Goal: Task Accomplishment & Management: Manage account settings

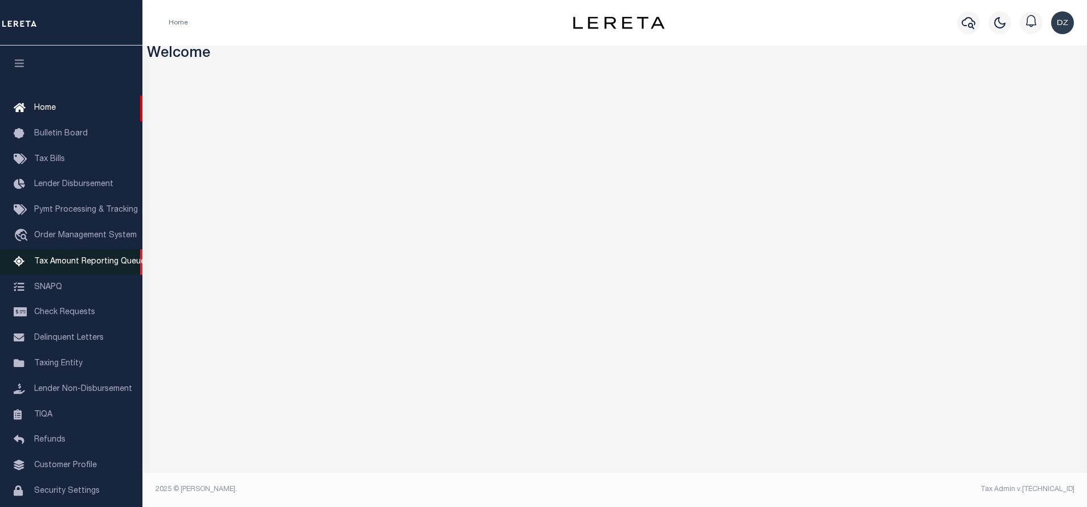
click at [68, 263] on span "Tax Amount Reporting Queue" at bounding box center [89, 262] width 111 height 8
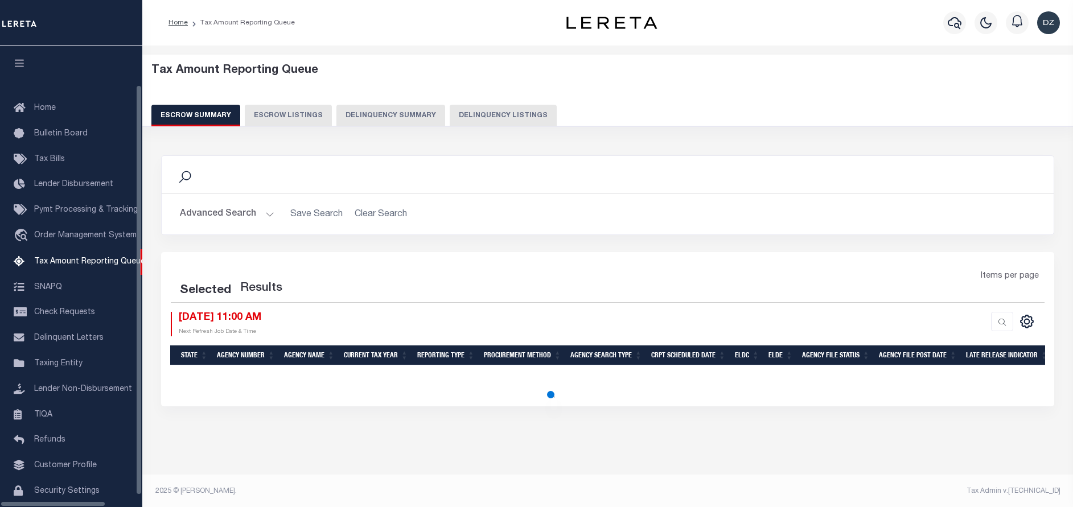
select select "100"
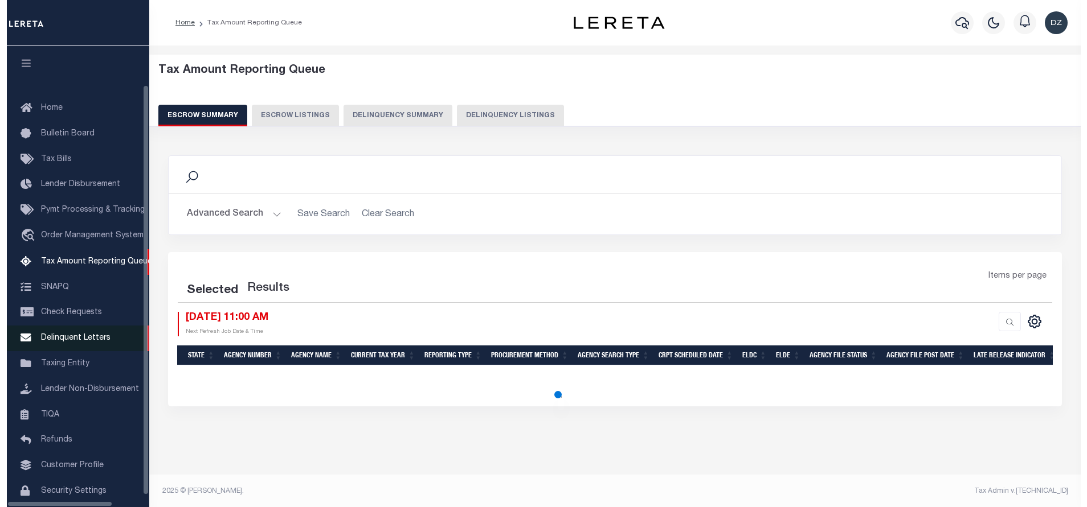
scroll to position [44, 0]
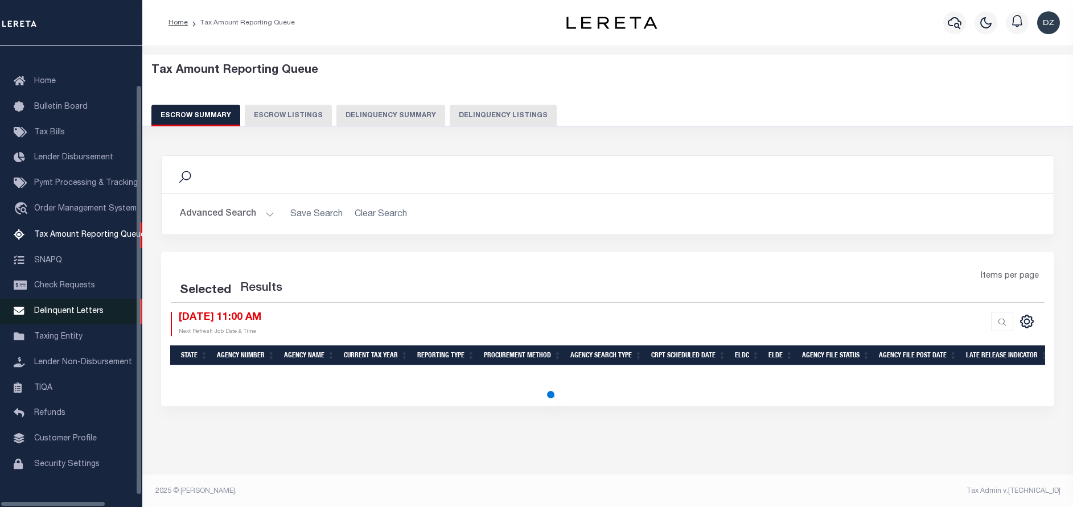
select select "100"
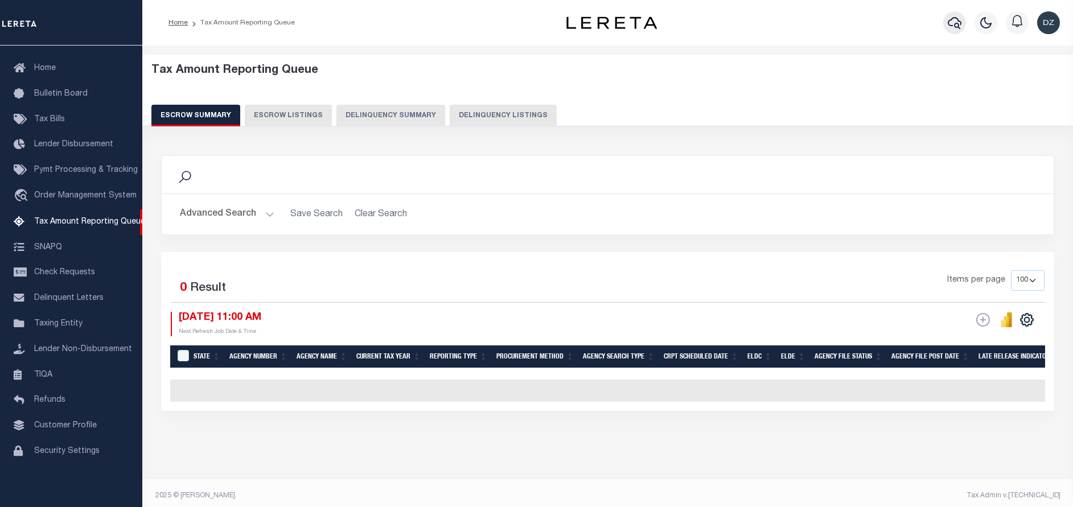
click at [952, 21] on icon "button" at bounding box center [955, 23] width 14 height 12
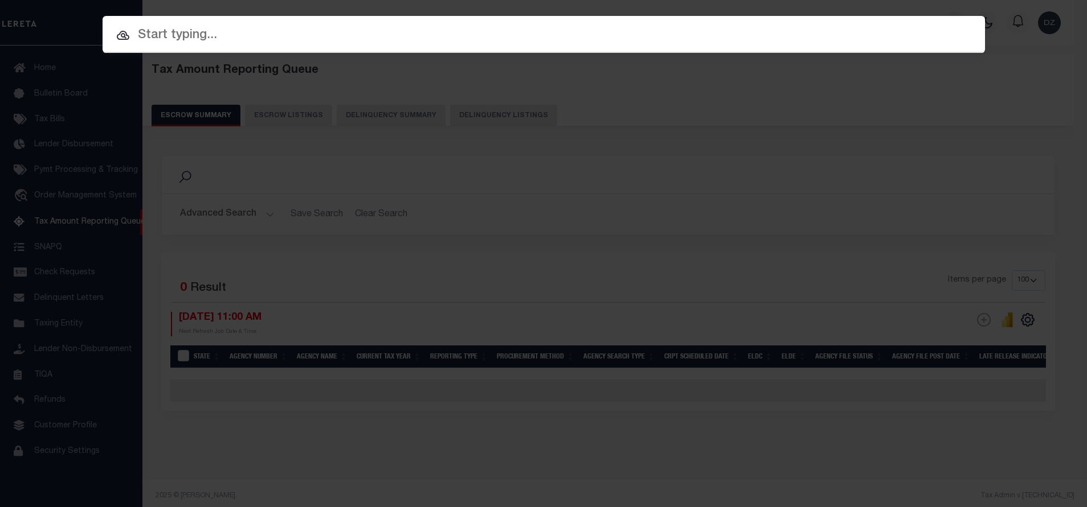
paste input "3680101980"
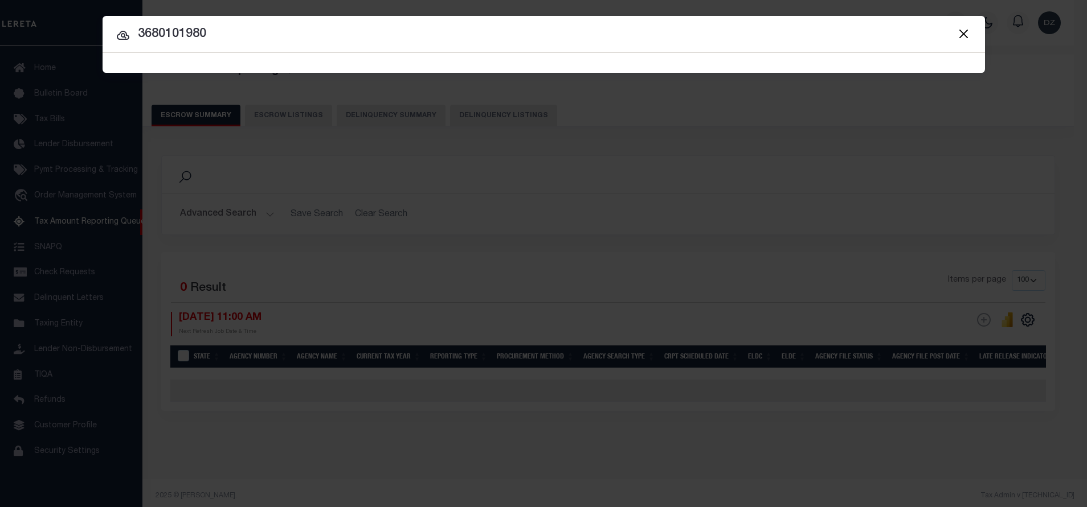
type input "3680101980"
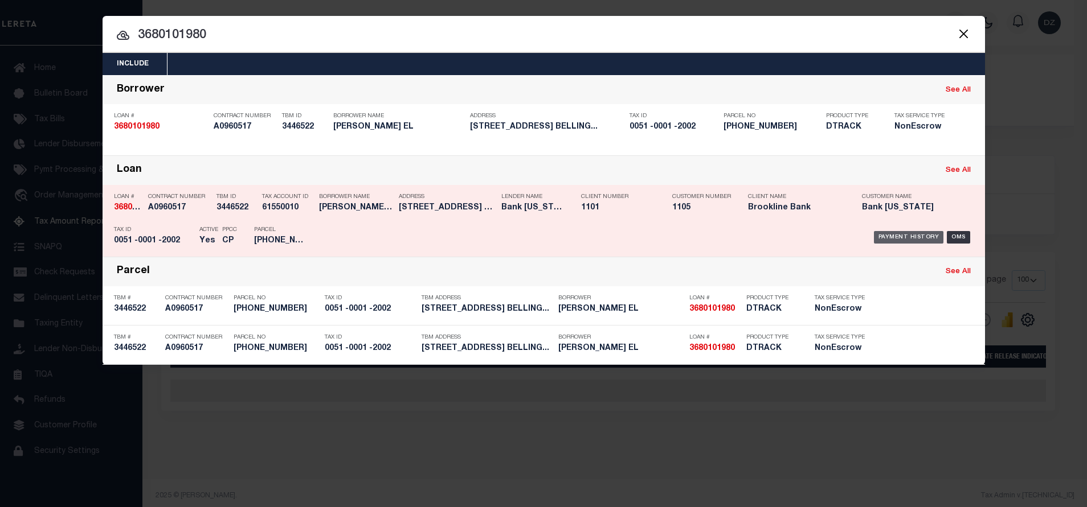
click at [907, 236] on div "Payment History" at bounding box center [909, 237] width 70 height 13
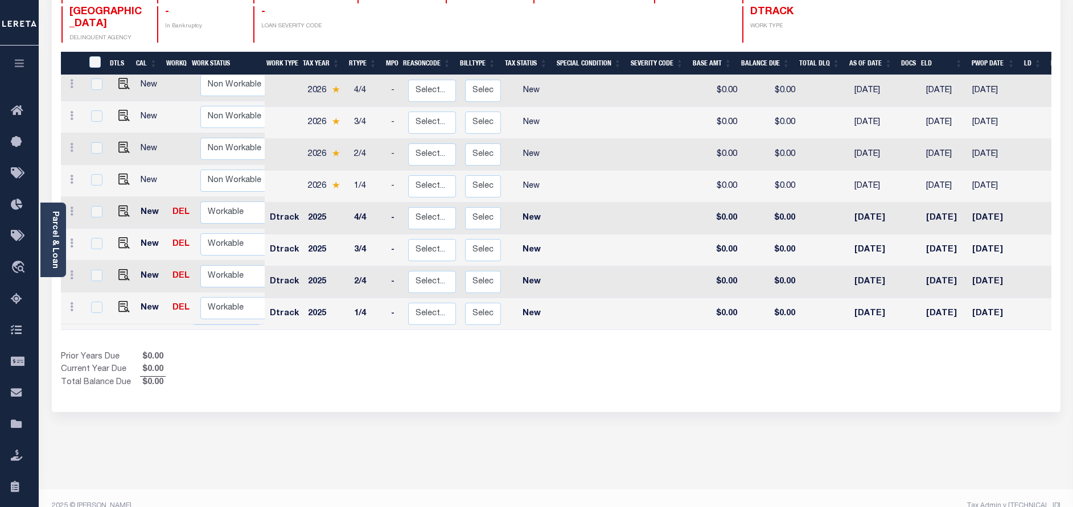
scroll to position [196, 0]
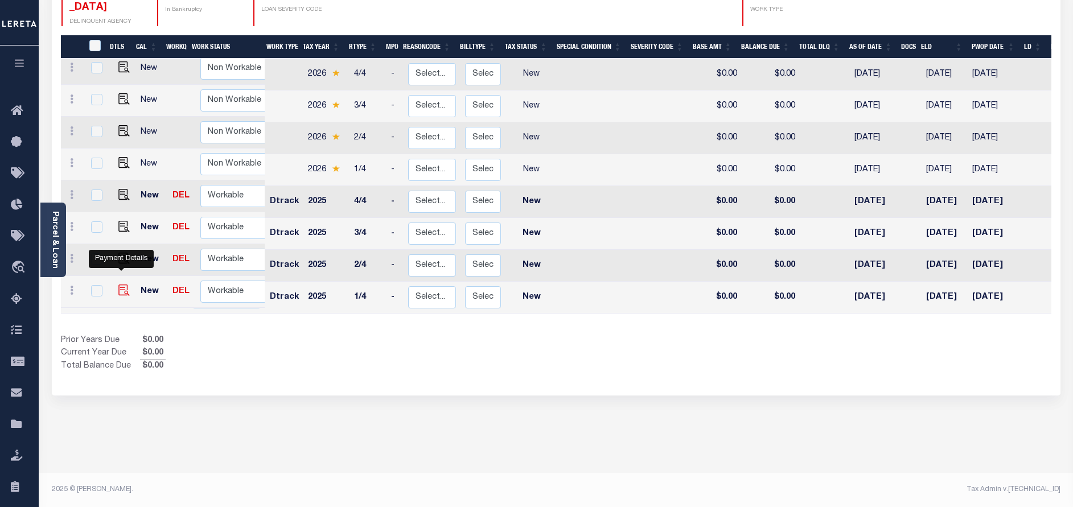
click at [121, 285] on img "" at bounding box center [123, 290] width 11 height 11
checkbox input "true"
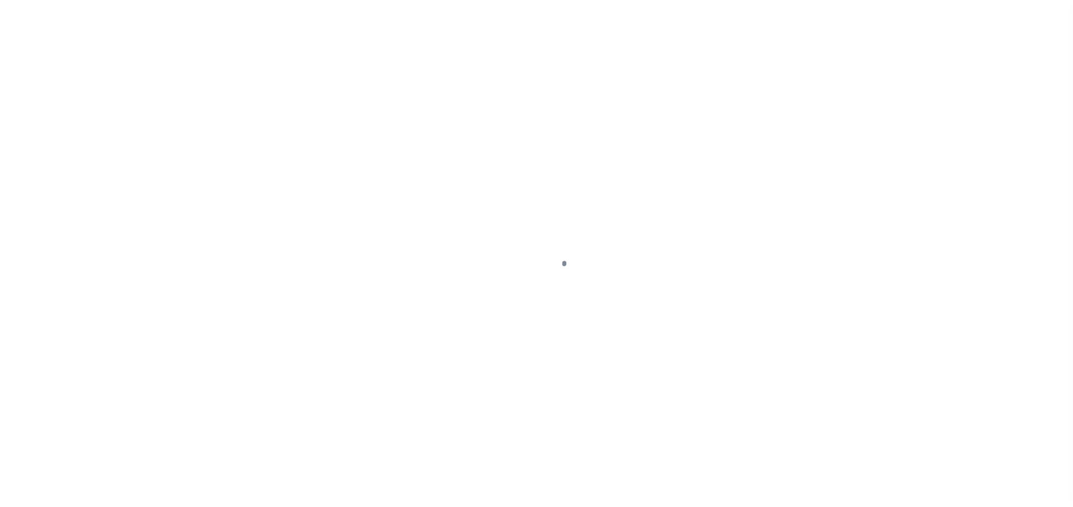
select select "NW2"
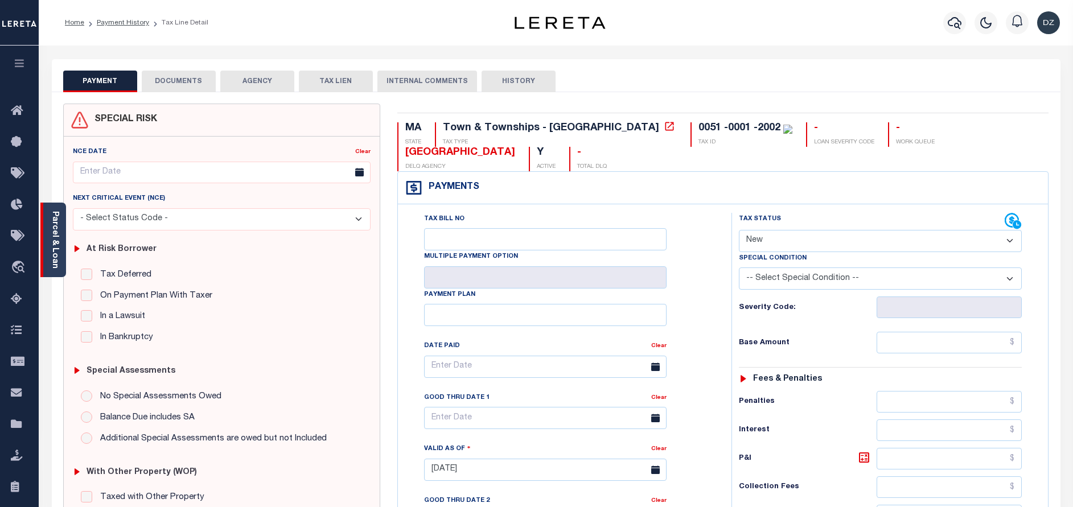
click at [54, 251] on link "Parcel & Loan" at bounding box center [55, 240] width 8 height 58
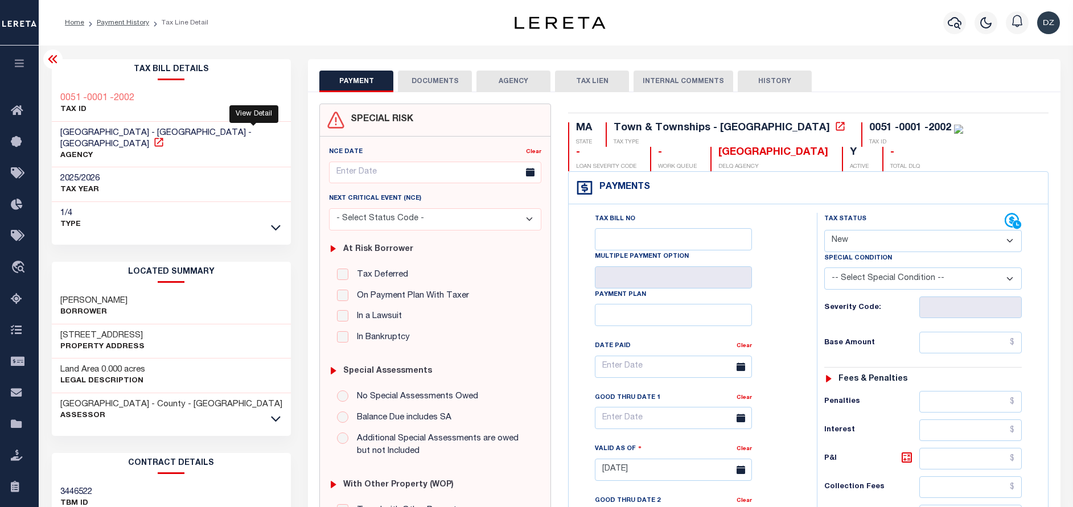
click at [165, 137] on icon at bounding box center [158, 142] width 11 height 11
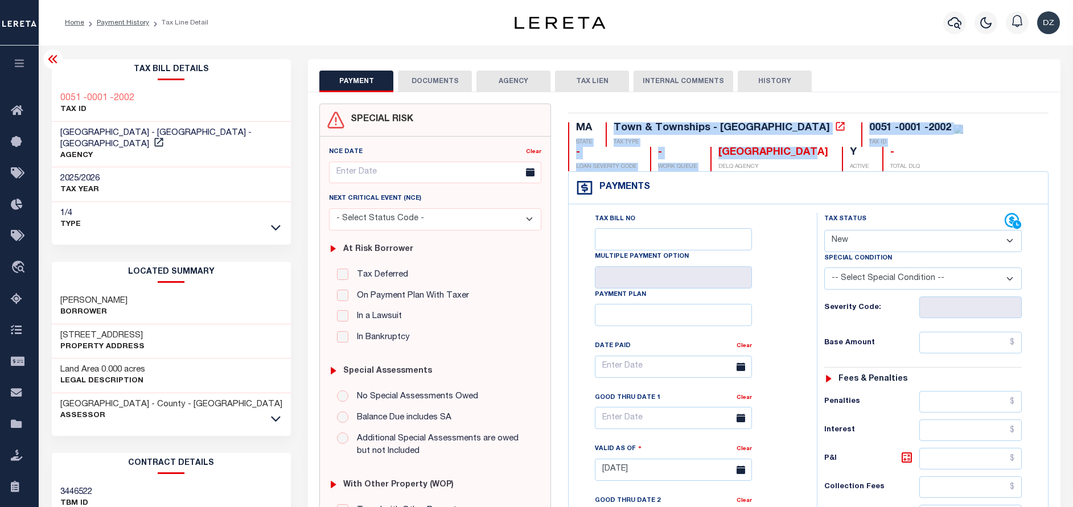
drag, startPoint x: 643, startPoint y: 151, endPoint x: 570, endPoint y: 147, distance: 73.0
click at [570, 147] on div "MA STATE Town & Townships - MA TAX TYPE 0051 -0001 -2002 TAX ID - LOAN SEVERITY…" at bounding box center [808, 146] width 481 height 49
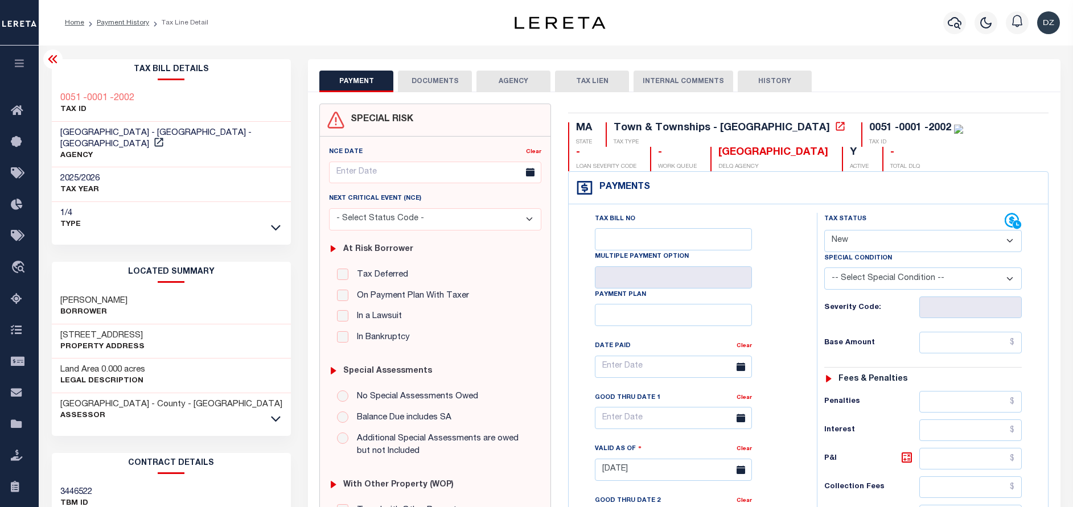
click at [711, 161] on div "BELLINGHAM TOWN DELQ AGENCY" at bounding box center [770, 159] width 118 height 24
drag, startPoint x: 682, startPoint y: 155, endPoint x: 576, endPoint y: 149, distance: 105.5
click at [576, 149] on div "MA STATE Town & Townships - MA TAX TYPE 0051 -0001 -2002 TAX ID - LOAN SEVERITY…" at bounding box center [808, 146] width 481 height 49
copy div "BELLINGHAM TOWN"
click at [958, 21] on icon "button" at bounding box center [955, 23] width 14 height 14
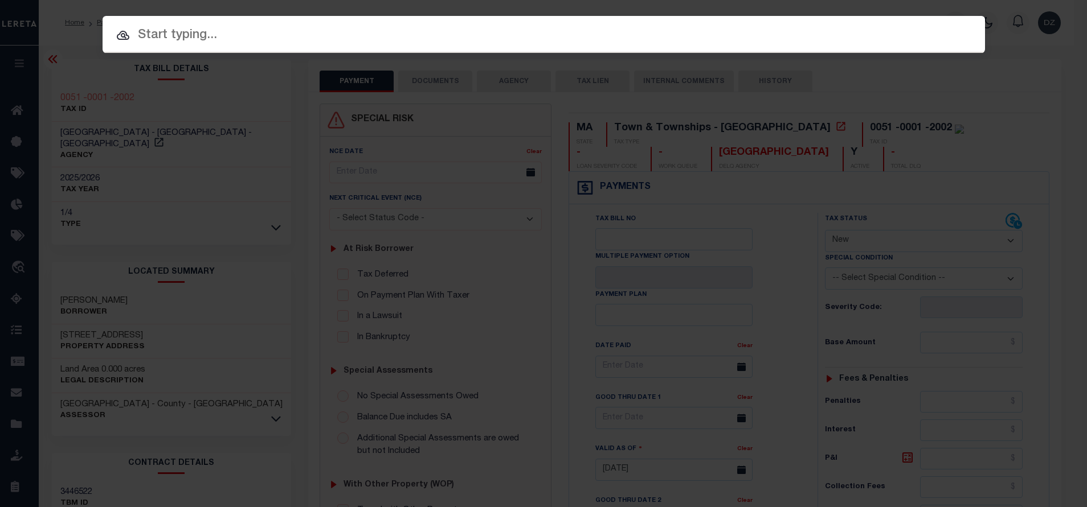
paste input "1747030600"
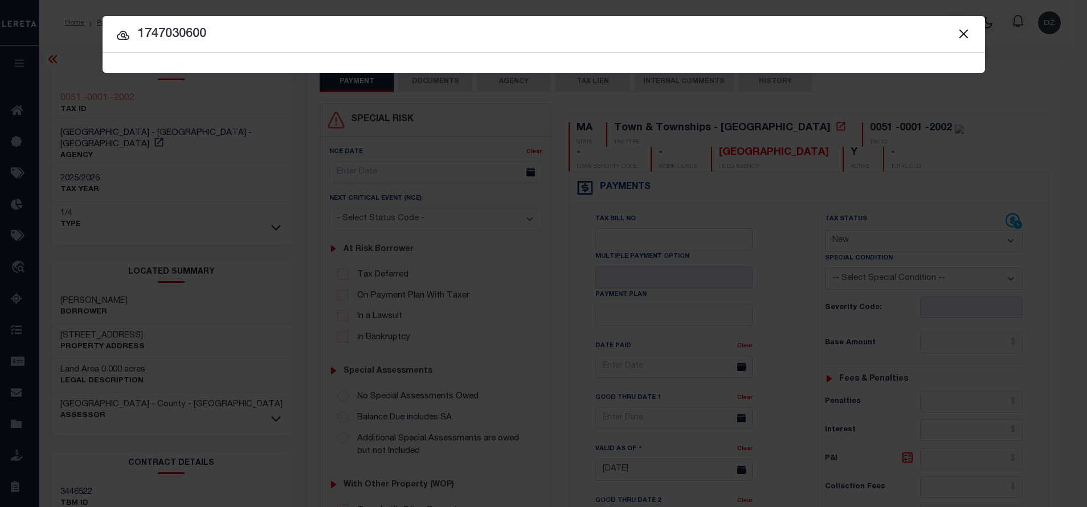
type input "1747030600"
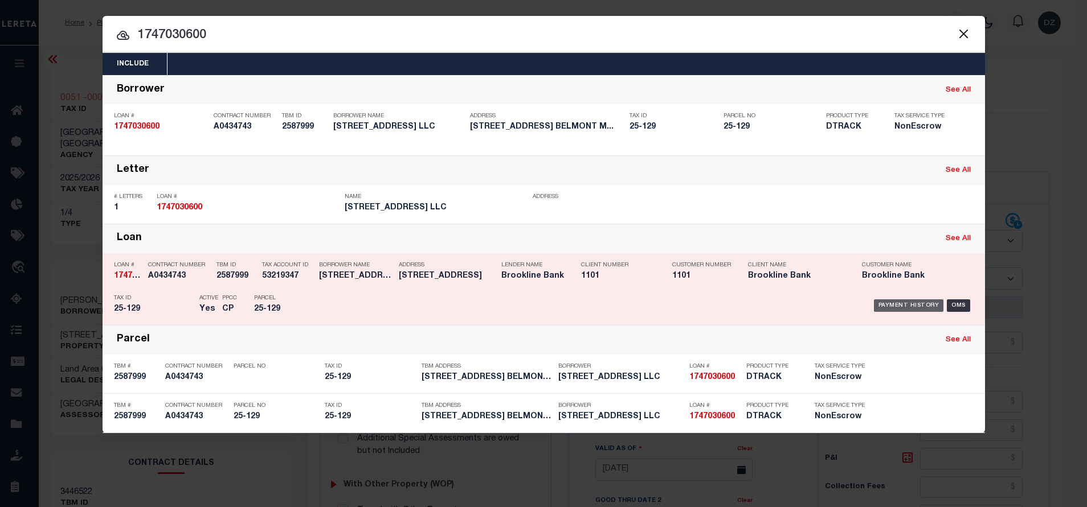
click at [911, 304] on div "Payment History" at bounding box center [909, 306] width 70 height 13
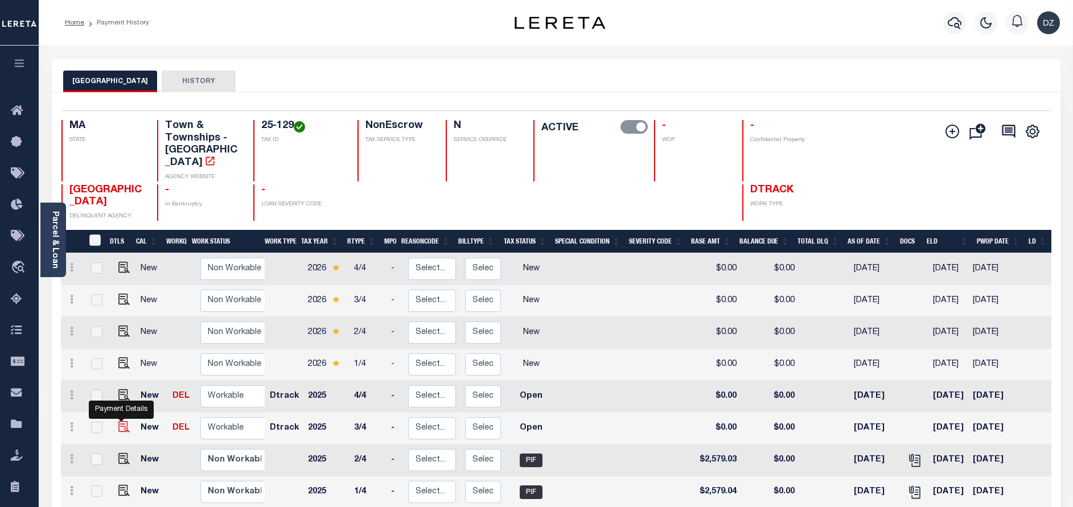
click at [118, 421] on img "" at bounding box center [123, 426] width 11 height 11
checkbox input "true"
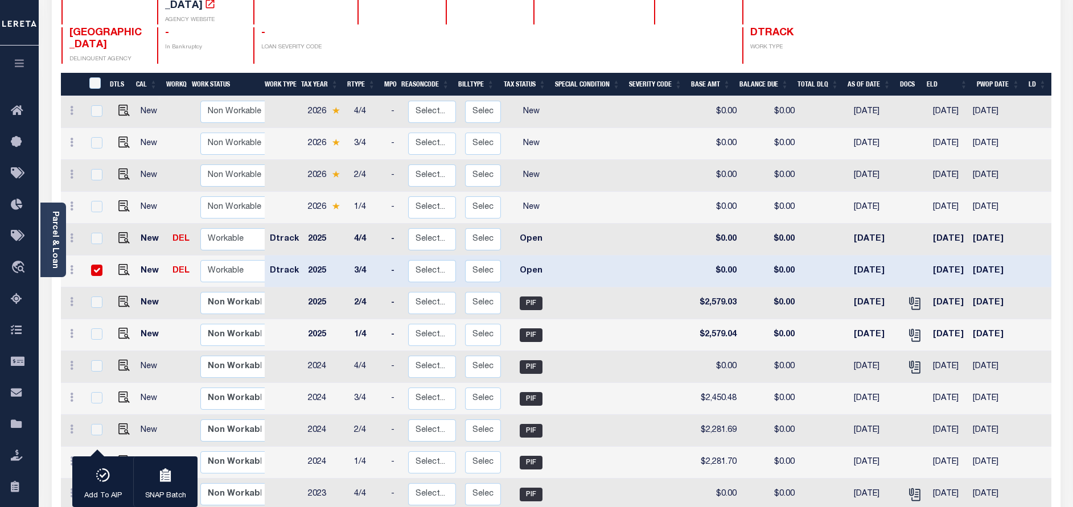
scroll to position [171, 0]
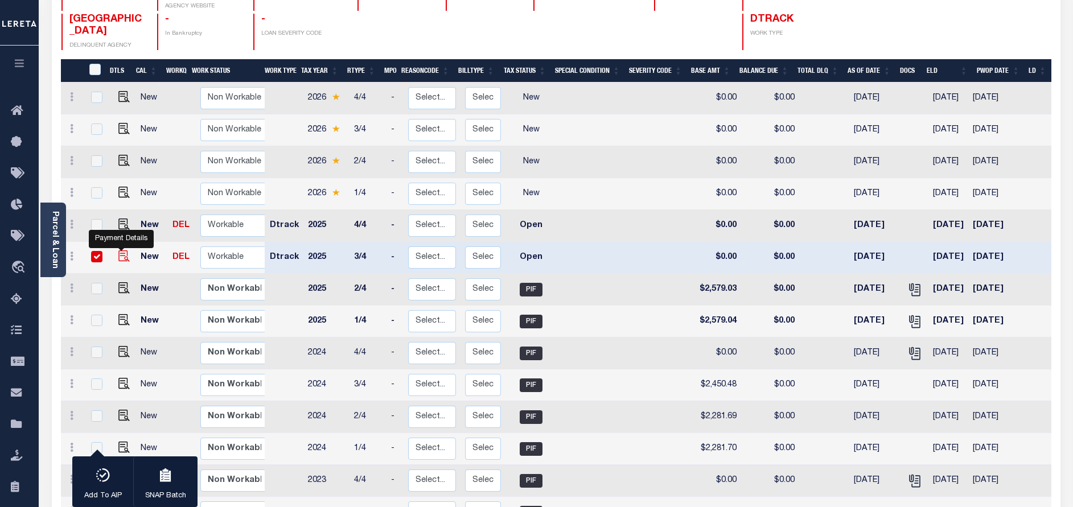
click at [120, 251] on img "" at bounding box center [123, 256] width 11 height 11
checkbox input "false"
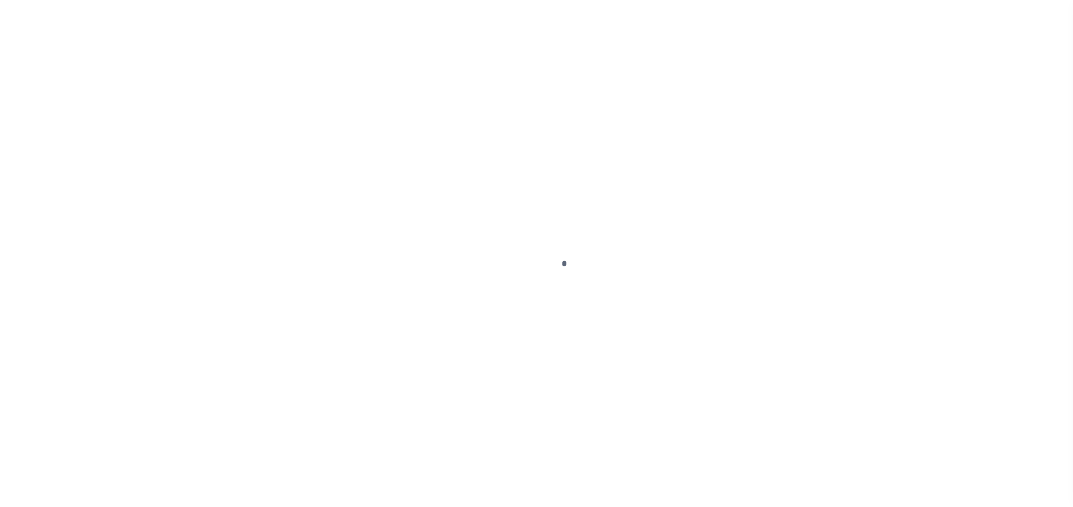
select select "OP2"
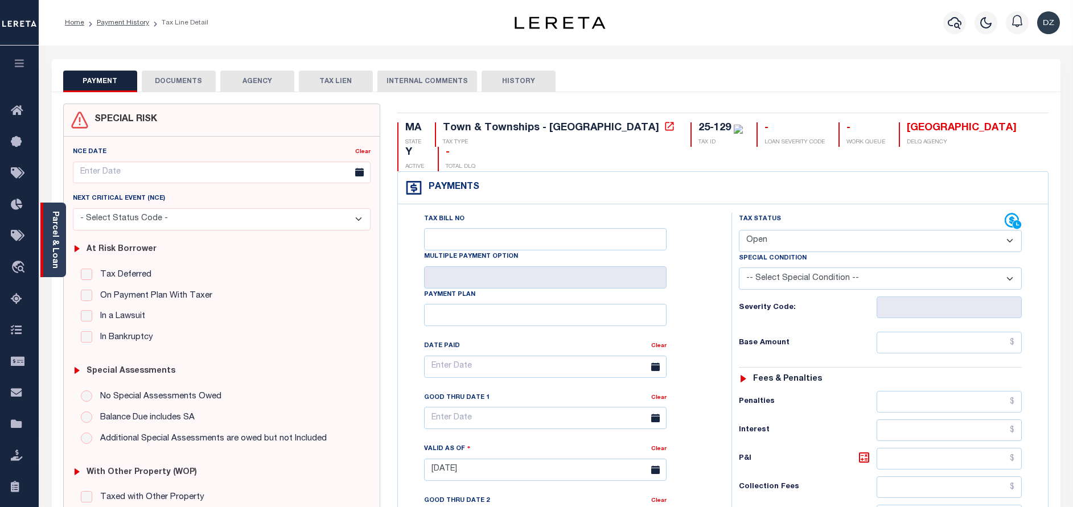
click at [56, 266] on div "Parcel & Loan" at bounding box center [53, 240] width 26 height 75
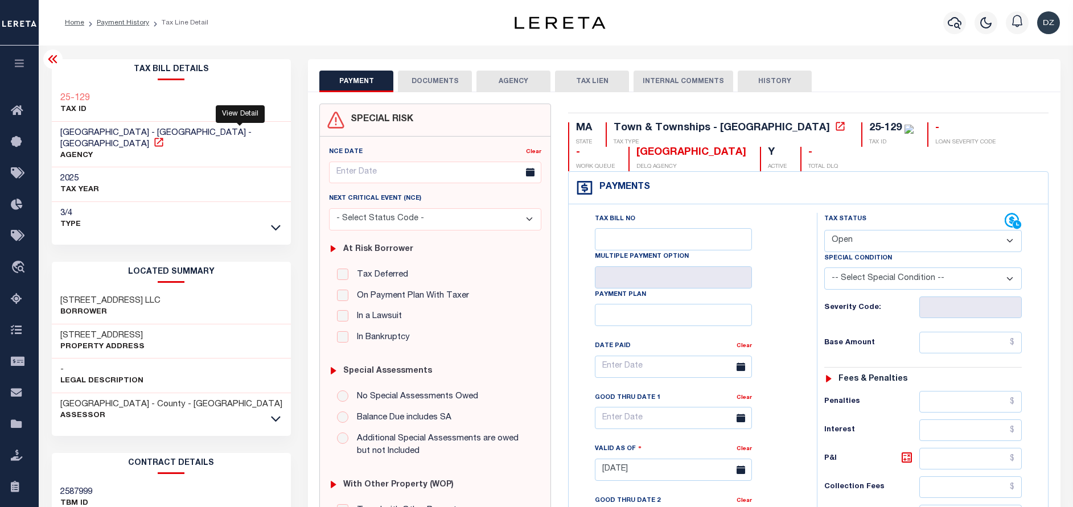
click at [165, 137] on icon at bounding box center [158, 142] width 11 height 11
drag, startPoint x: 624, startPoint y: 155, endPoint x: 572, endPoint y: 151, distance: 51.4
click at [629, 151] on div "BELMONT TOWN DELQ AGENCY" at bounding box center [688, 159] width 118 height 24
copy div "BELMONT"
drag, startPoint x: 807, startPoint y: 125, endPoint x: 770, endPoint y: 130, distance: 37.5
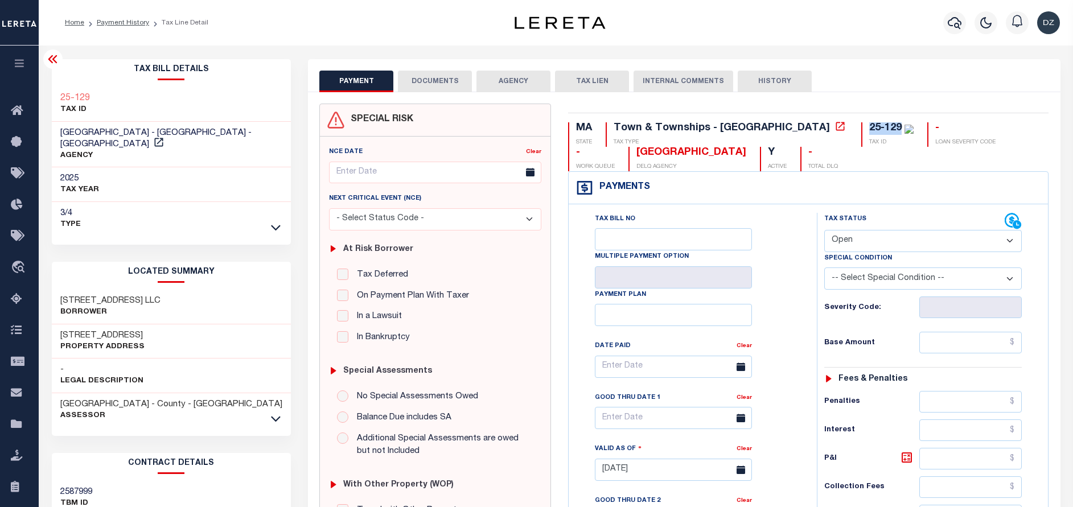
click at [862, 130] on div "25-129 TAX ID" at bounding box center [888, 134] width 52 height 24
copy div "25-129"
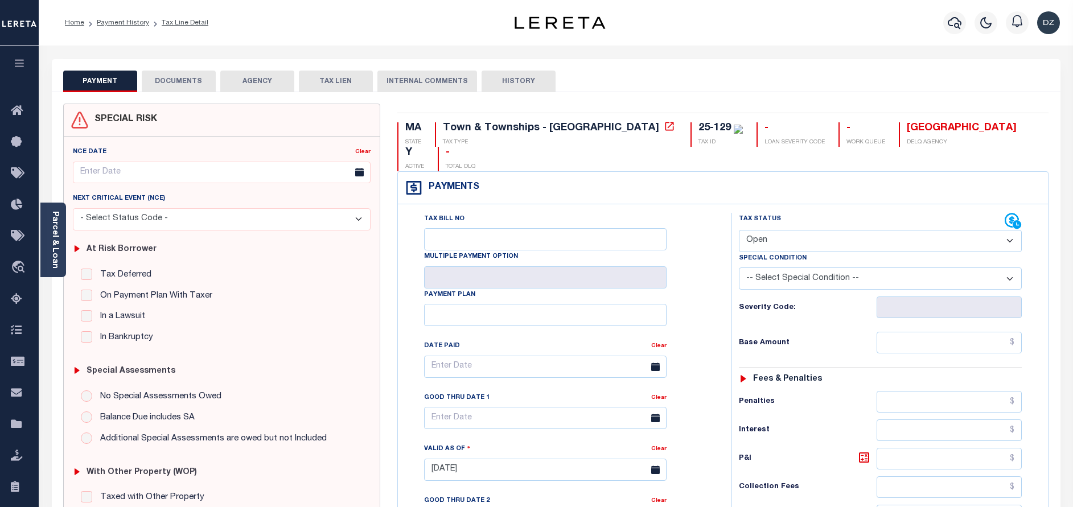
click at [780, 230] on select "- Select Status Code - Open Due/Unpaid Paid Incomplete No Tax Due Internal Refu…" at bounding box center [880, 241] width 283 height 22
select select "PYD"
click at [739, 230] on select "- Select Status Code - Open Due/Unpaid Paid Incomplete No Tax Due Internal Refu…" at bounding box center [880, 241] width 283 height 22
type input "[DATE]"
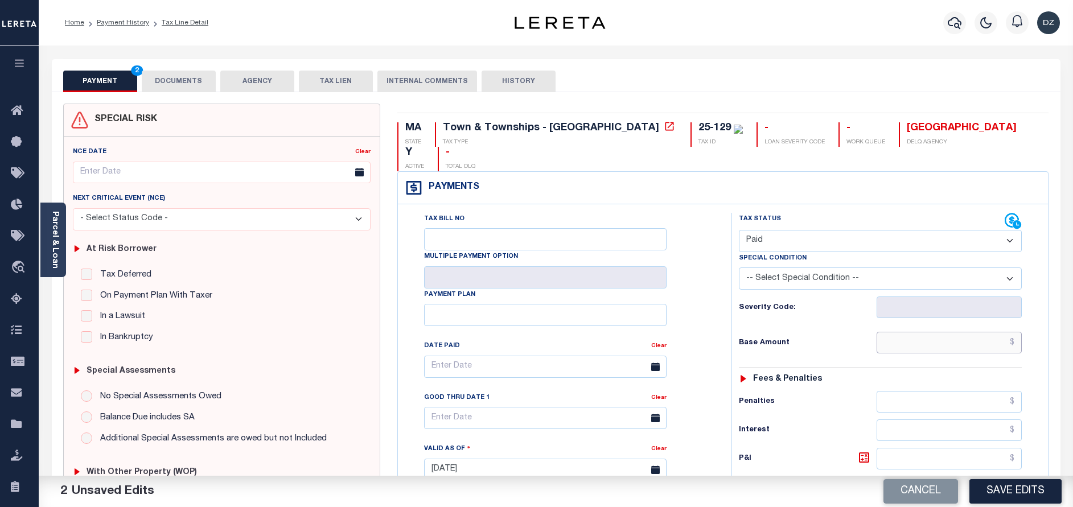
click at [913, 332] on input "text" at bounding box center [949, 343] width 145 height 22
click at [915, 332] on input "text" at bounding box center [949, 343] width 145 height 22
paste input "2,726.90"
type input "$2,726.90"
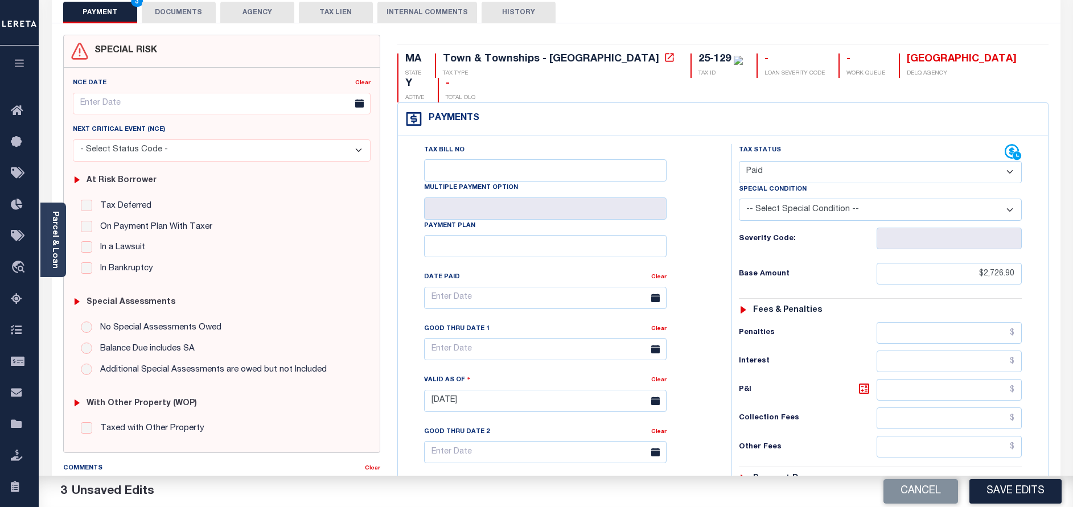
scroll to position [171, 0]
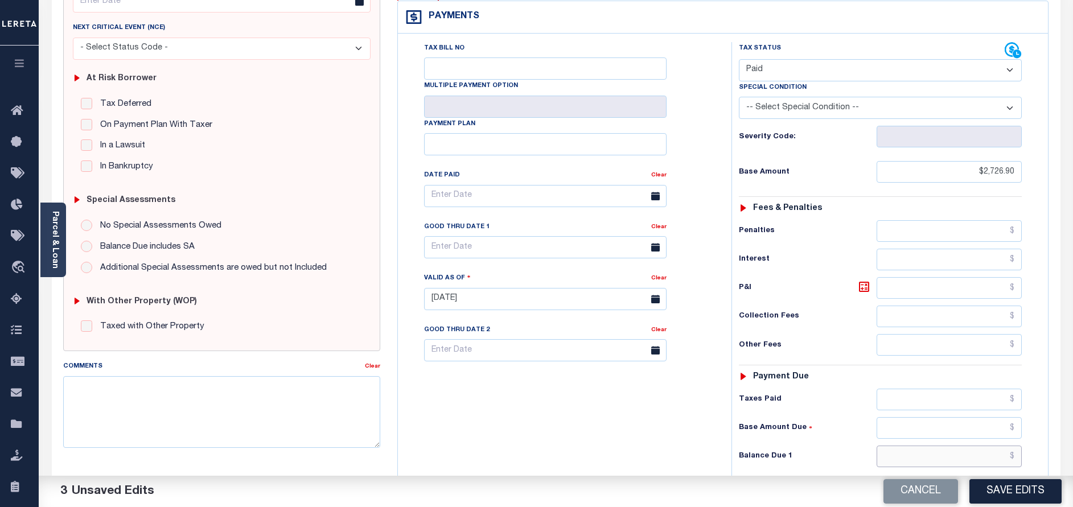
click at [946, 446] on input "text" at bounding box center [949, 457] width 145 height 22
type input "$0.00"
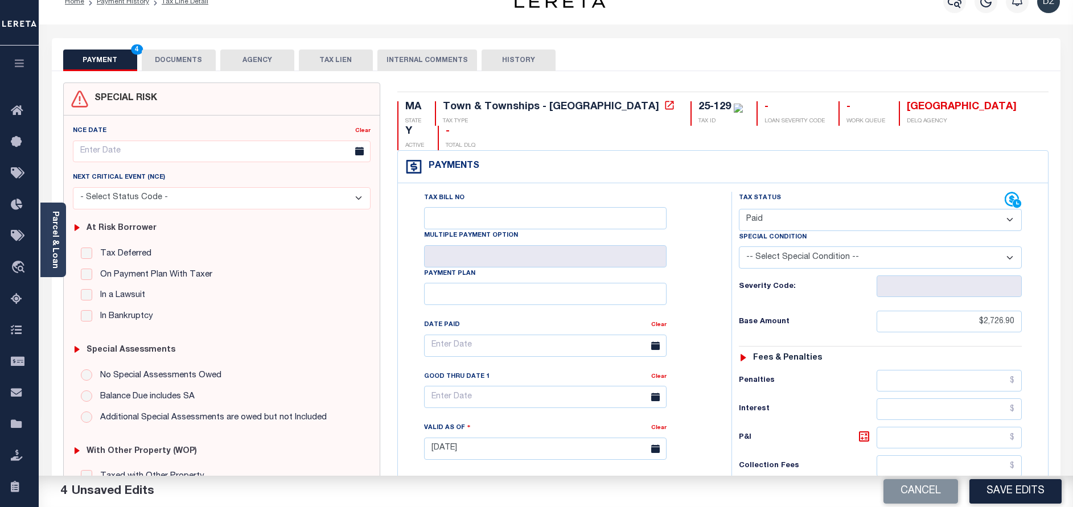
scroll to position [0, 0]
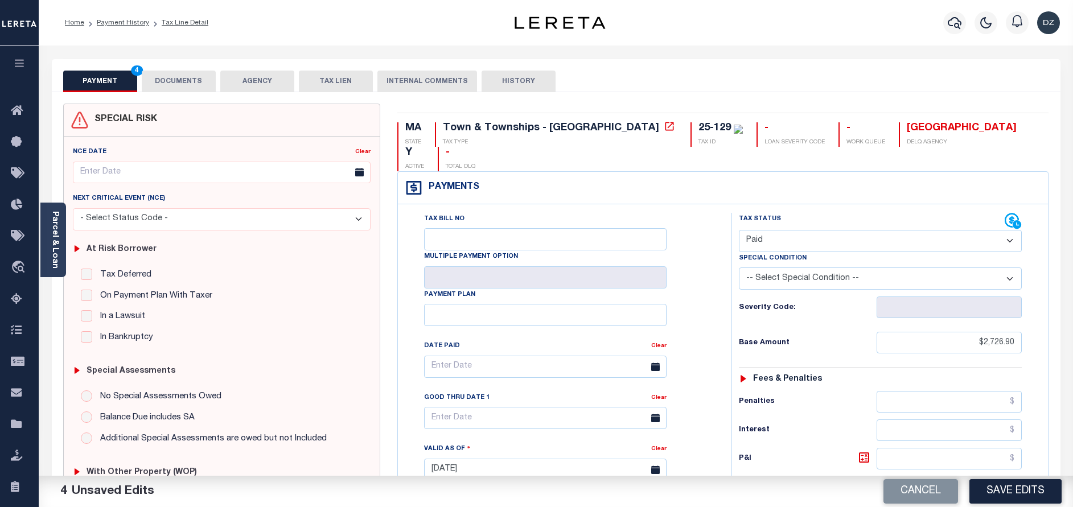
click at [185, 84] on button "DOCUMENTS" at bounding box center [179, 82] width 74 height 22
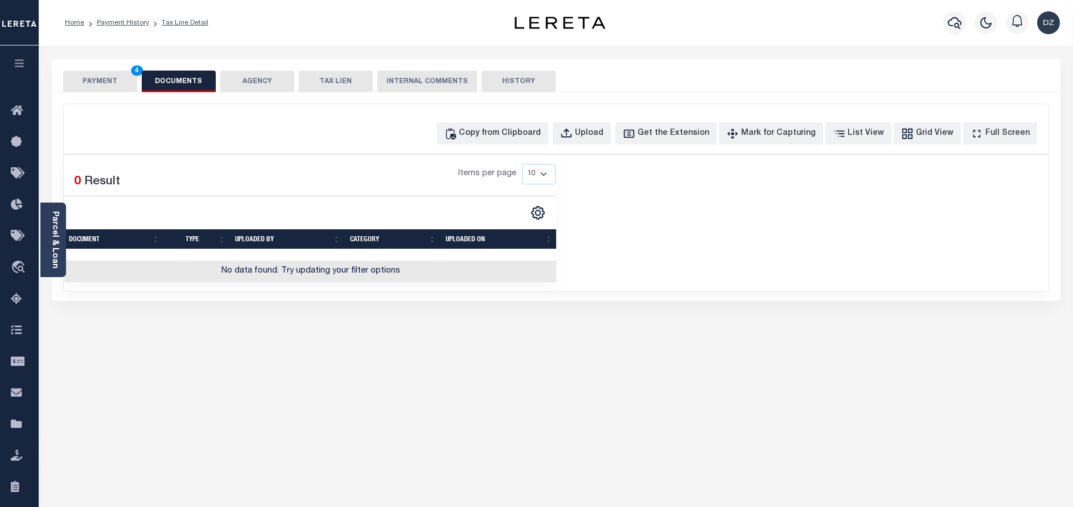
click at [269, 132] on div "Copy from Clipboard Upload Get the Extension Mark for Capturing Got it List Vie…" at bounding box center [556, 133] width 984 height 22
click at [505, 133] on div "Copy from Clipboard" at bounding box center [500, 134] width 82 height 13
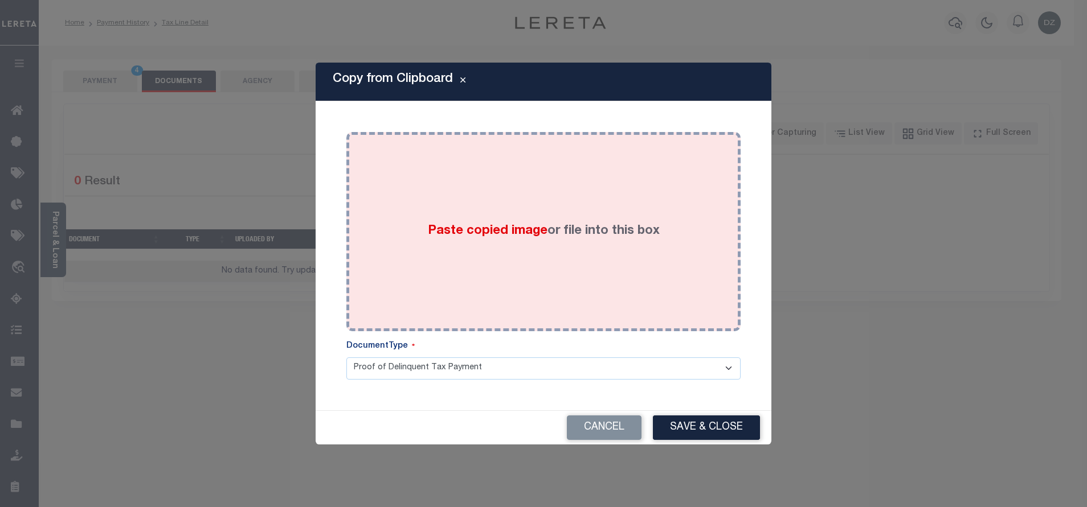
click at [516, 255] on div "Paste copied image or file into this box" at bounding box center [543, 232] width 377 height 182
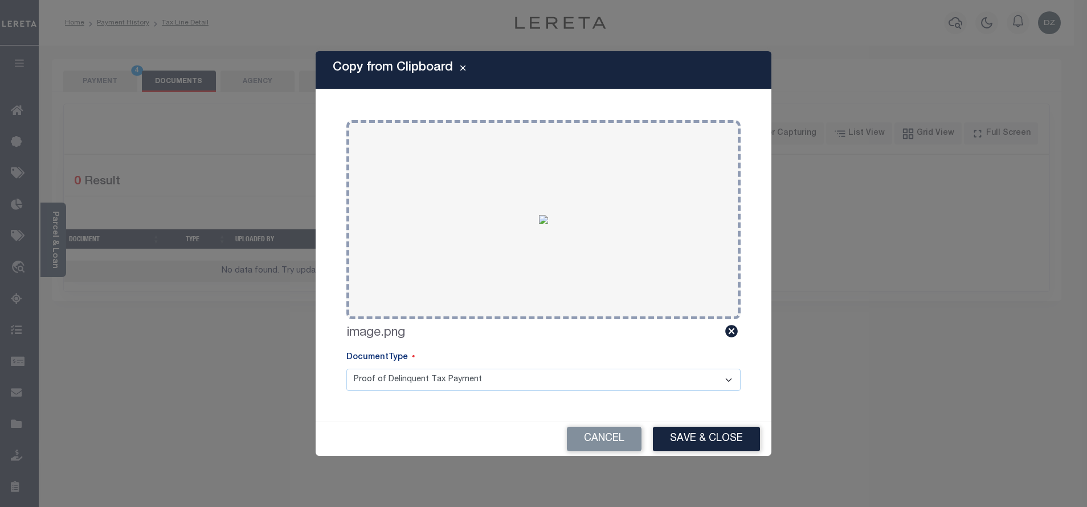
click at [706, 422] on div "Cancel Save & Close" at bounding box center [543, 439] width 456 height 34
click at [711, 435] on button "Save & Close" at bounding box center [706, 439] width 107 height 24
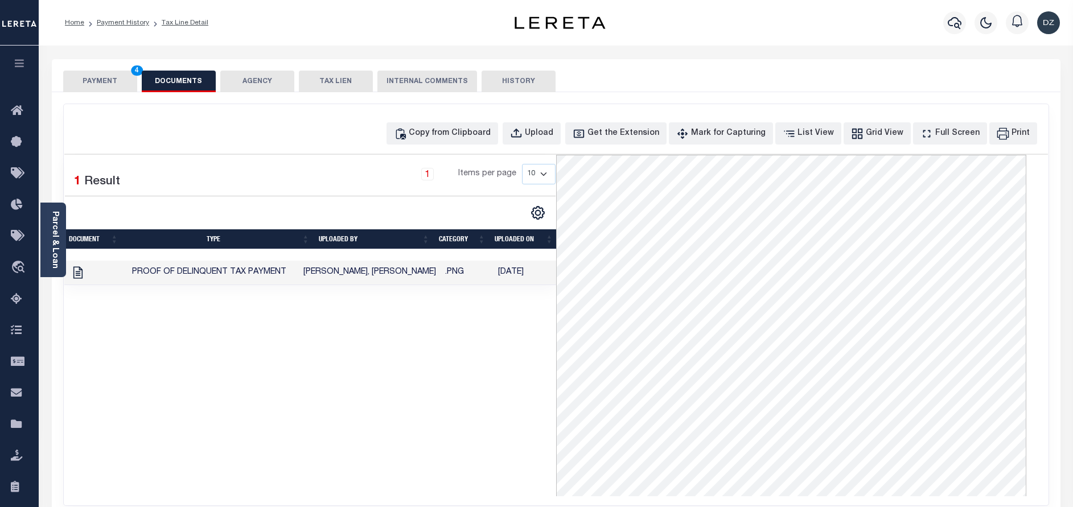
click at [200, 339] on div "1 Selected 1 Result 1 Items per page 10 25 50 100" at bounding box center [310, 326] width 492 height 342
click at [458, 131] on div "Copy from Clipboard" at bounding box center [450, 134] width 82 height 13
select select "POP"
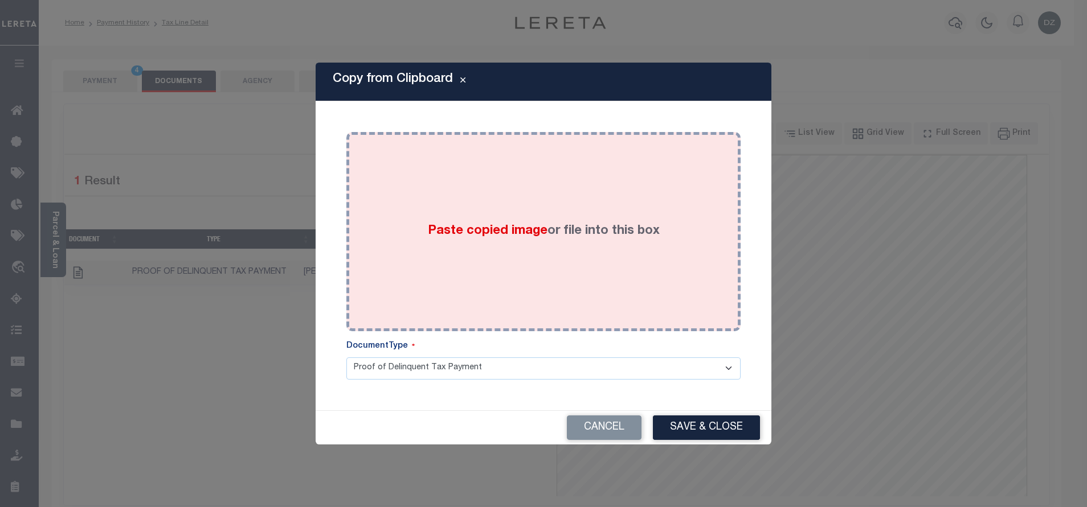
click at [504, 205] on div "Paste copied image or file into this box" at bounding box center [543, 232] width 377 height 182
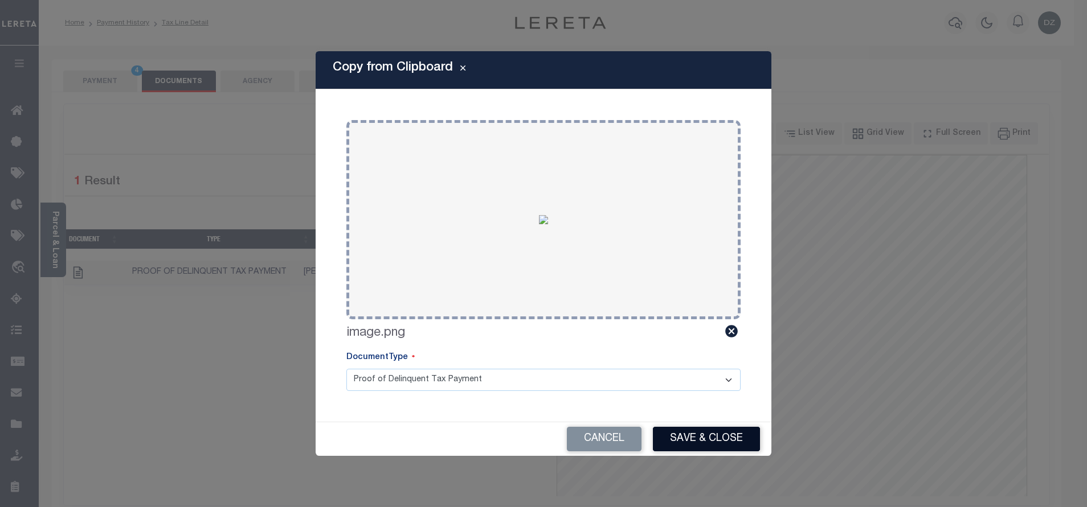
click at [688, 438] on button "Save & Close" at bounding box center [706, 439] width 107 height 24
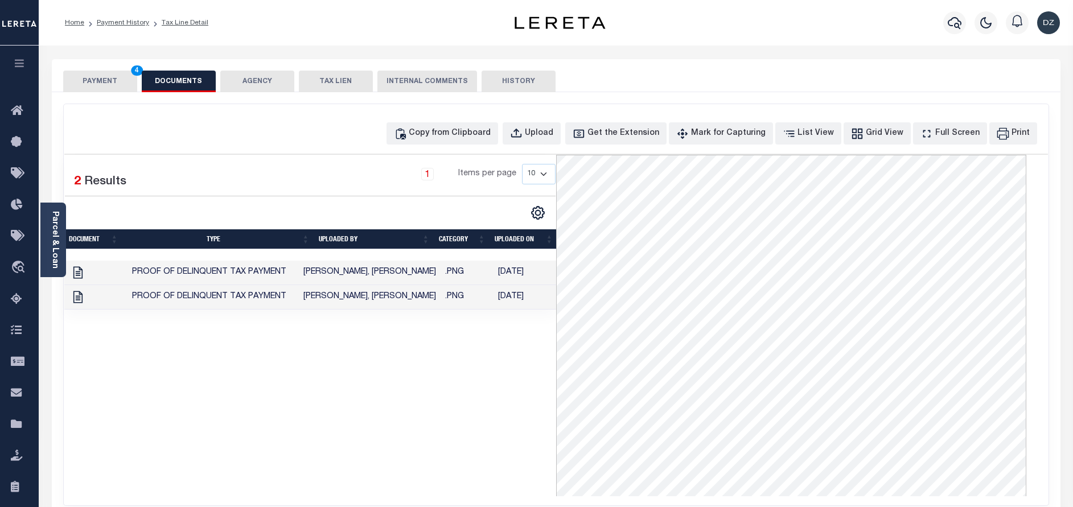
click at [103, 81] on button "PAYMENT 4" at bounding box center [100, 82] width 74 height 22
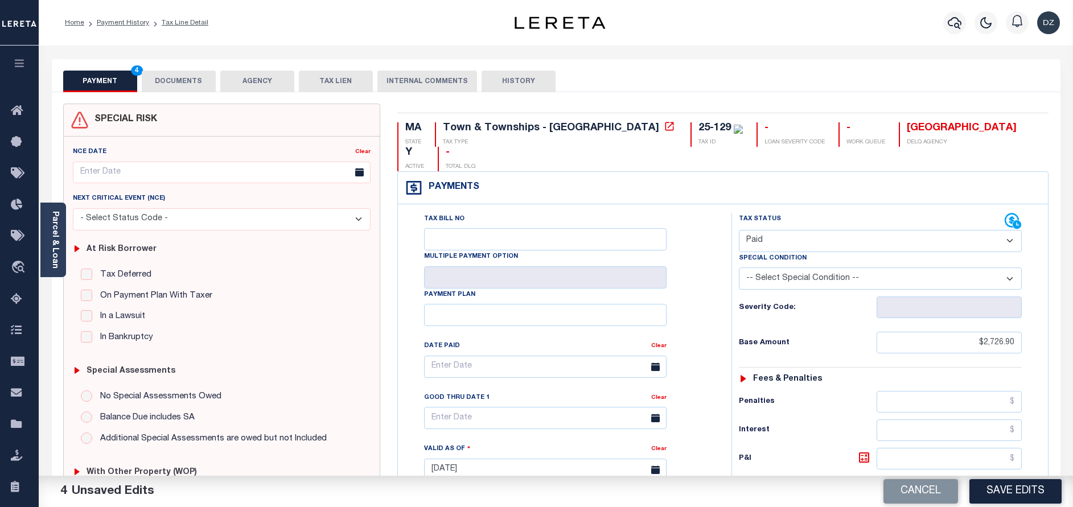
click at [1000, 498] on button "Save Edits" at bounding box center [1016, 491] width 92 height 24
checkbox input "false"
type input "$2,726.9"
type input "$0"
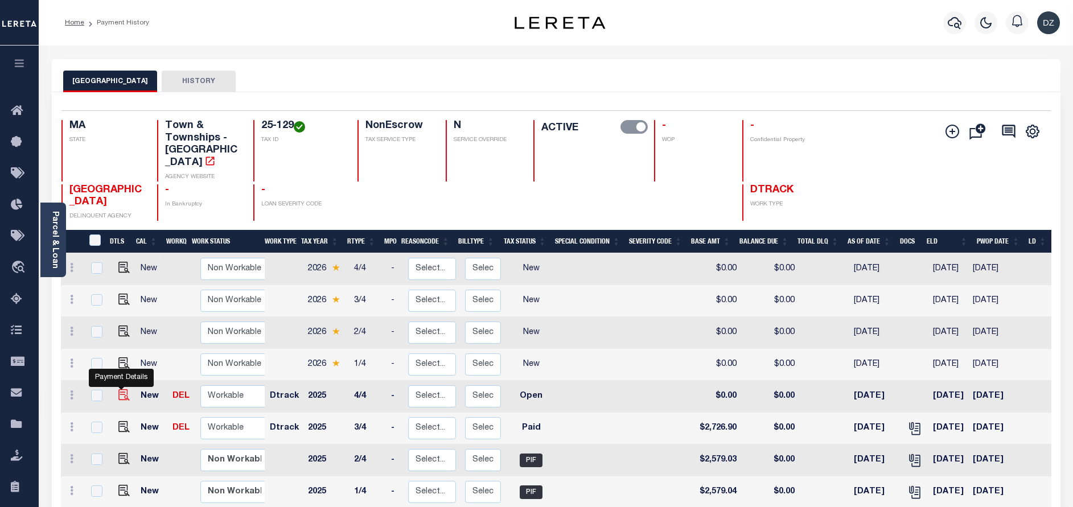
click at [118, 390] on img "" at bounding box center [123, 395] width 11 height 11
checkbox input "true"
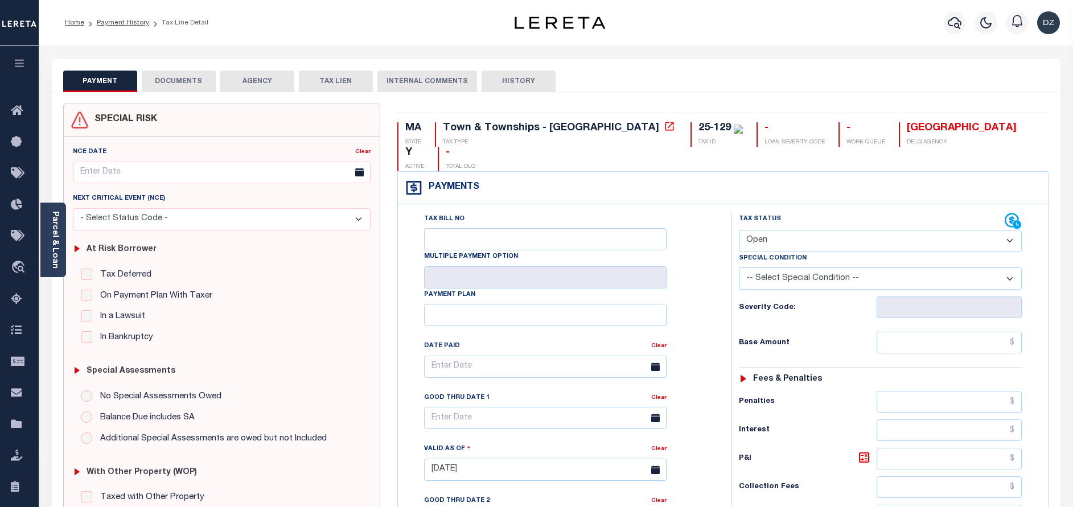
click at [839, 230] on select "- Select Status Code - Open Due/Unpaid Paid Incomplete No Tax Due Internal Refu…" at bounding box center [880, 241] width 283 height 22
select select "PYD"
click at [739, 230] on select "- Select Status Code - Open Due/Unpaid Paid Incomplete No Tax Due Internal Refu…" at bounding box center [880, 241] width 283 height 22
type input "[DATE]"
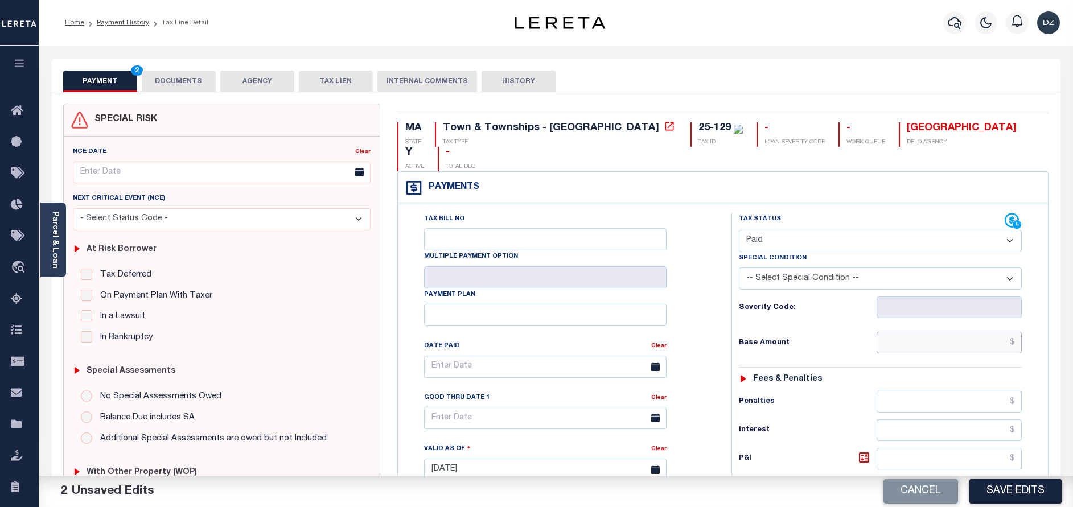
click at [948, 332] on input "text" at bounding box center [949, 343] width 145 height 22
click at [930, 332] on input "text" at bounding box center [949, 343] width 145 height 22
paste input "2,727.89"
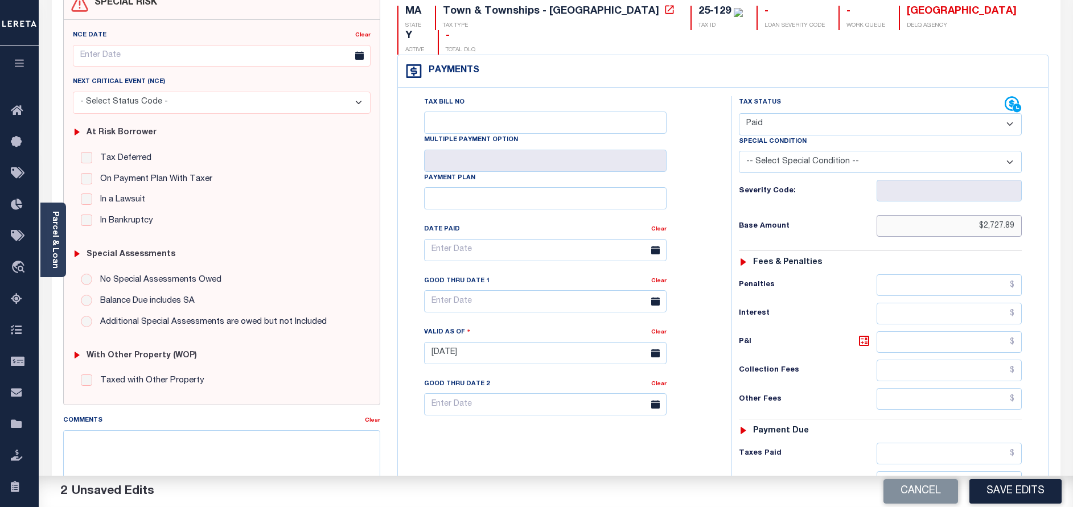
scroll to position [171, 0]
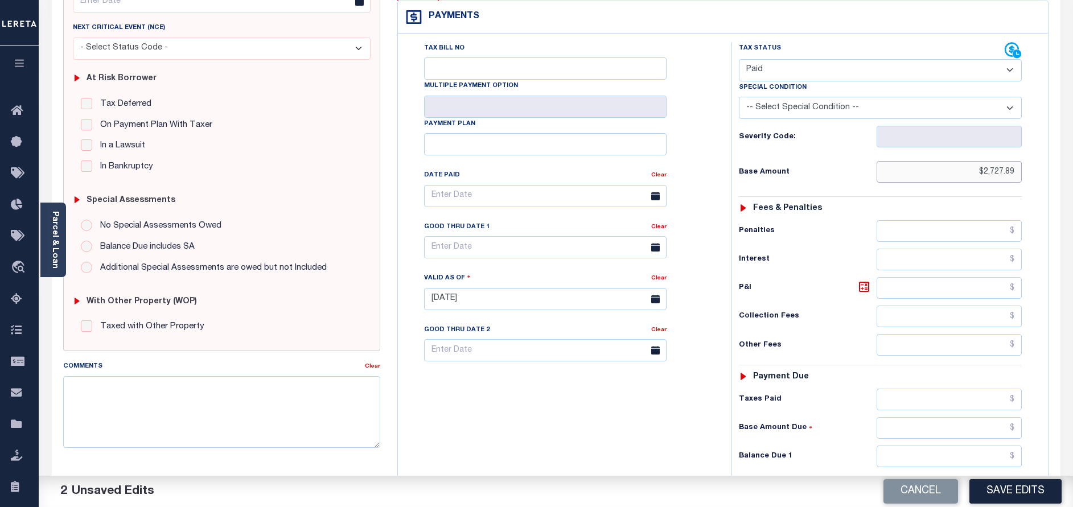
type input "$2,727.89"
click at [978, 446] on input "text" at bounding box center [949, 457] width 145 height 22
type input "$0.00"
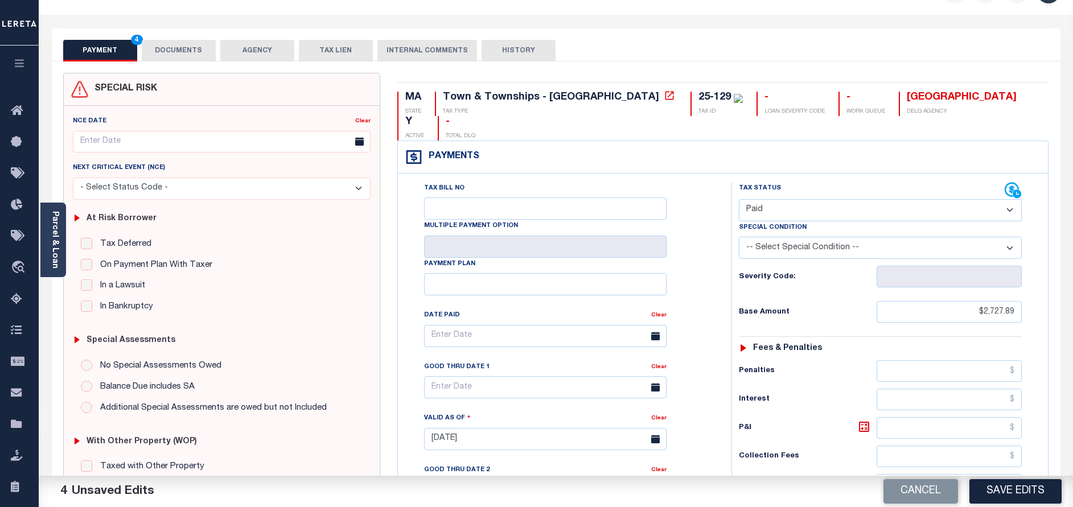
scroll to position [0, 0]
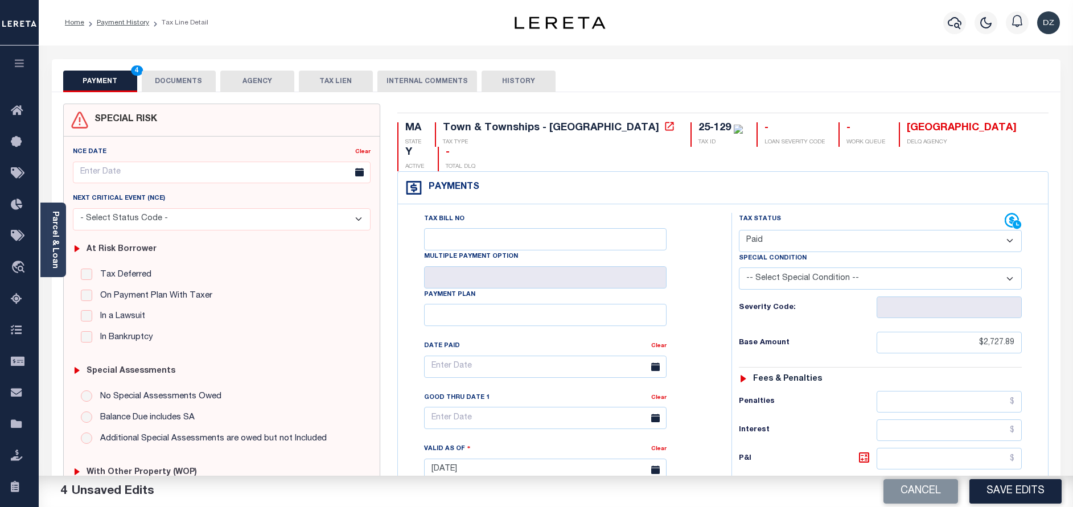
click at [189, 97] on div "SPECIAL RISK NCE Date Clear" at bounding box center [556, 468] width 1009 height 752
click at [193, 73] on button "DOCUMENTS" at bounding box center [179, 82] width 74 height 22
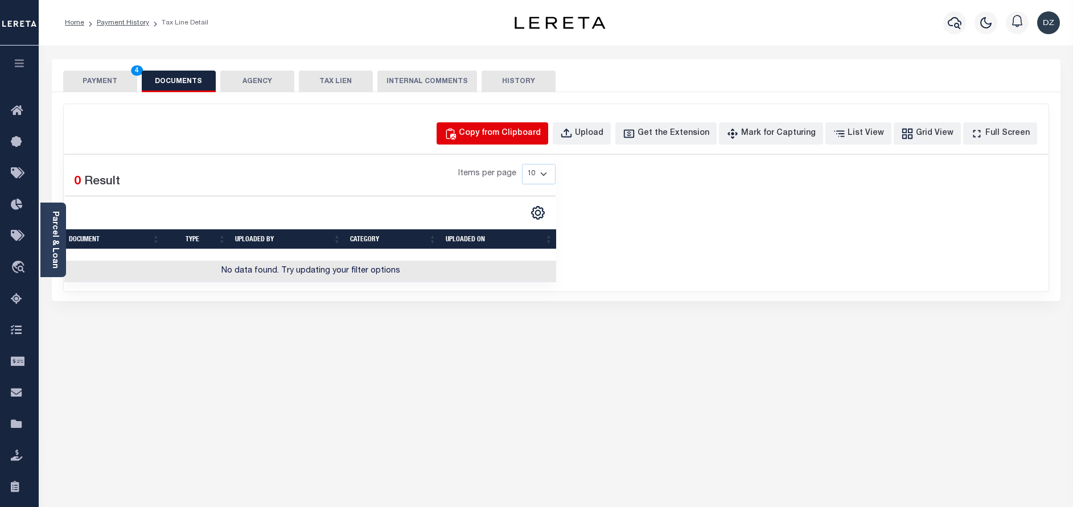
click at [526, 133] on div "Copy from Clipboard" at bounding box center [500, 134] width 82 height 13
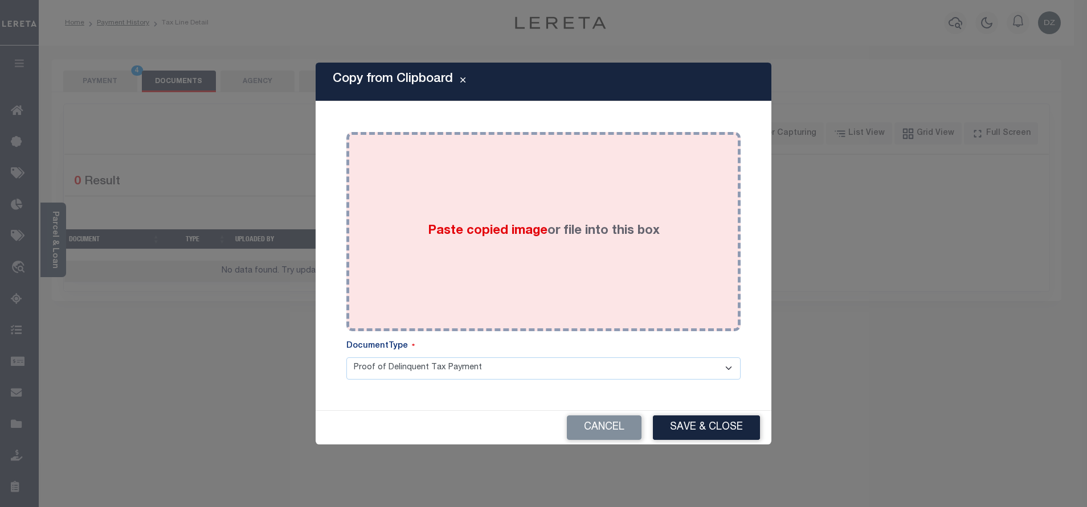
click at [629, 255] on div "Paste copied image or file into this box" at bounding box center [543, 232] width 377 height 182
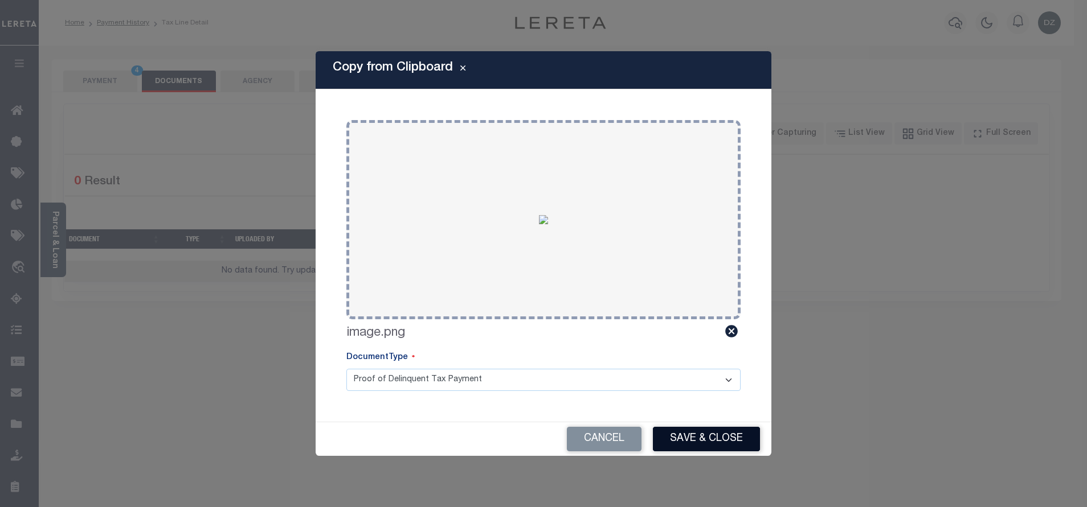
click at [729, 431] on button "Save & Close" at bounding box center [706, 439] width 107 height 24
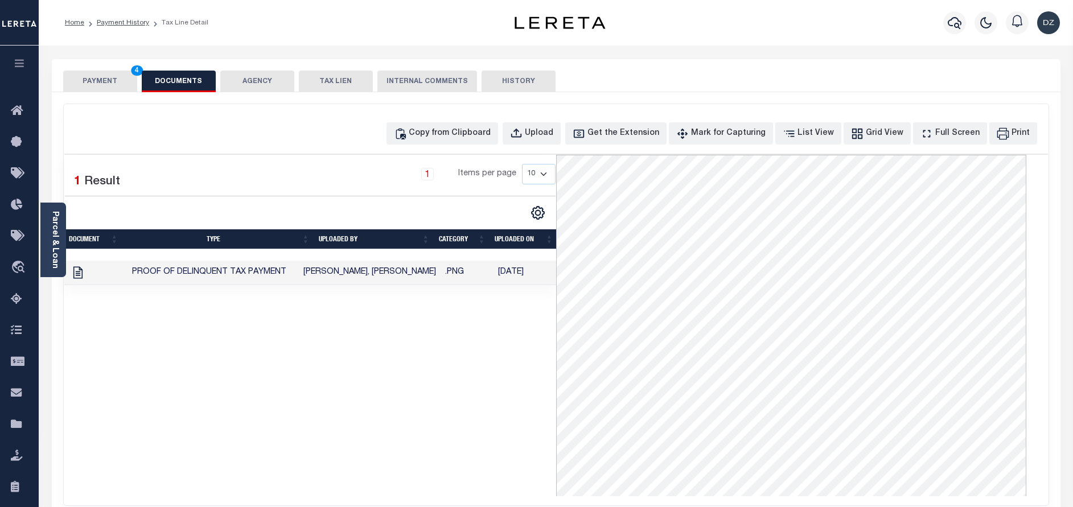
click at [90, 86] on button "PAYMENT 4" at bounding box center [100, 82] width 74 height 22
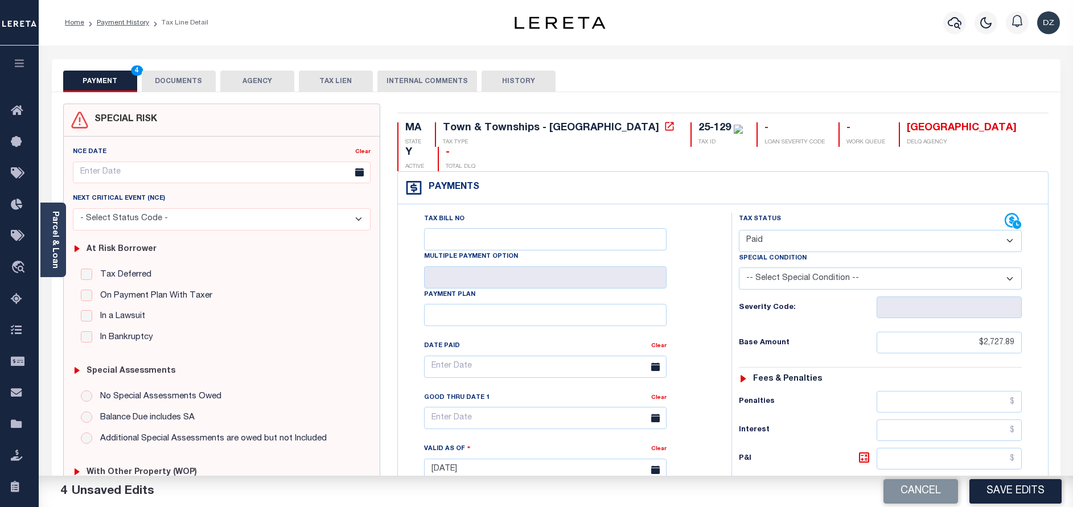
click at [1010, 490] on button "Save Edits" at bounding box center [1016, 491] width 92 height 24
checkbox input "false"
type input "$2,727.89"
type input "$0"
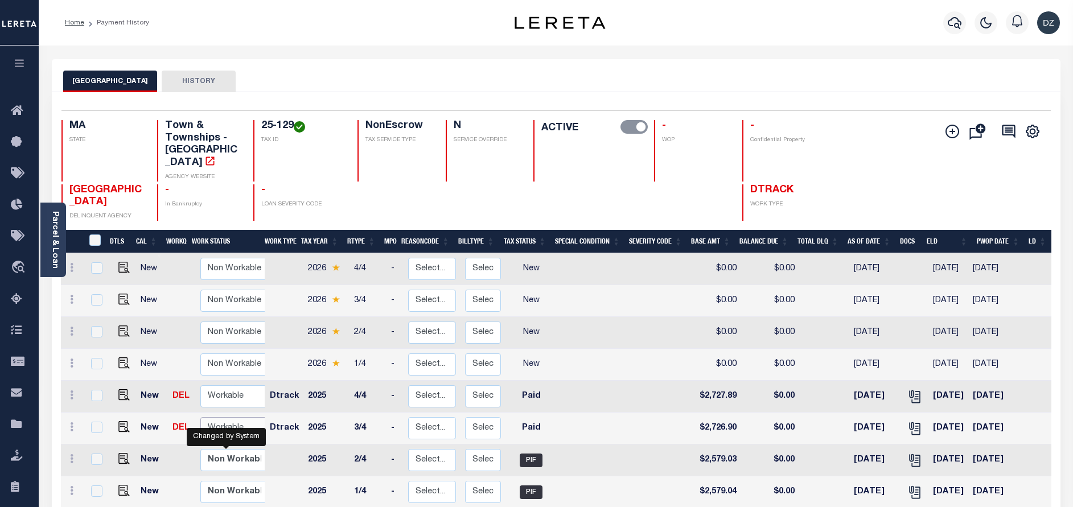
click at [224, 417] on select "Non Workable Workable" at bounding box center [234, 428] width 68 height 22
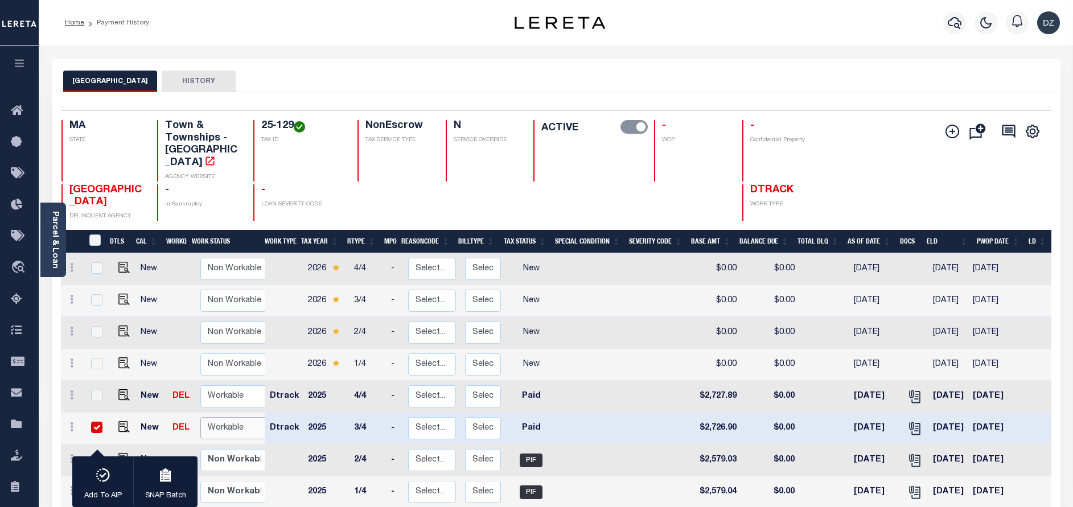
checkbox input "true"
select select "true"
click at [200, 417] on select "Non Workable Workable" at bounding box center [234, 428] width 68 height 22
checkbox input "false"
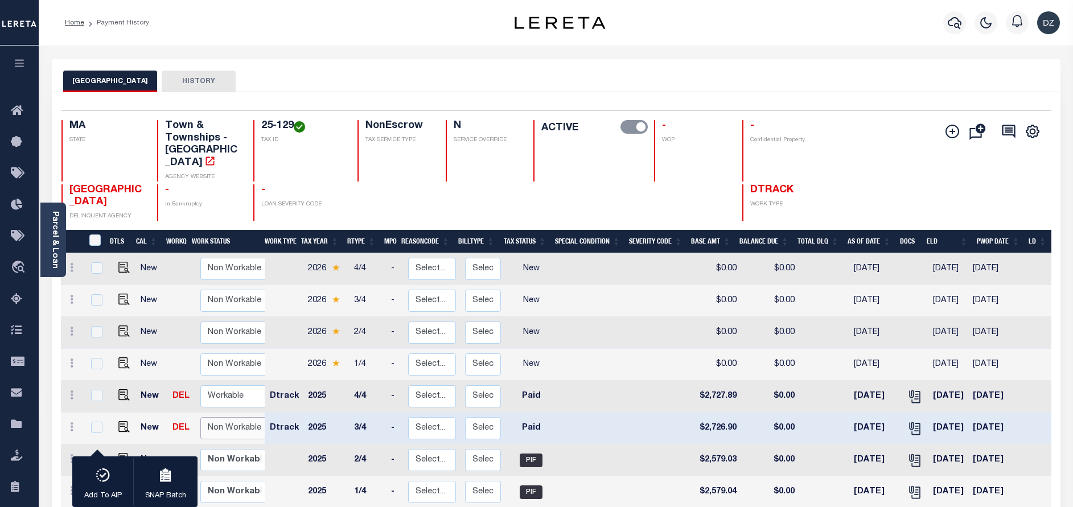
checkbox input "false"
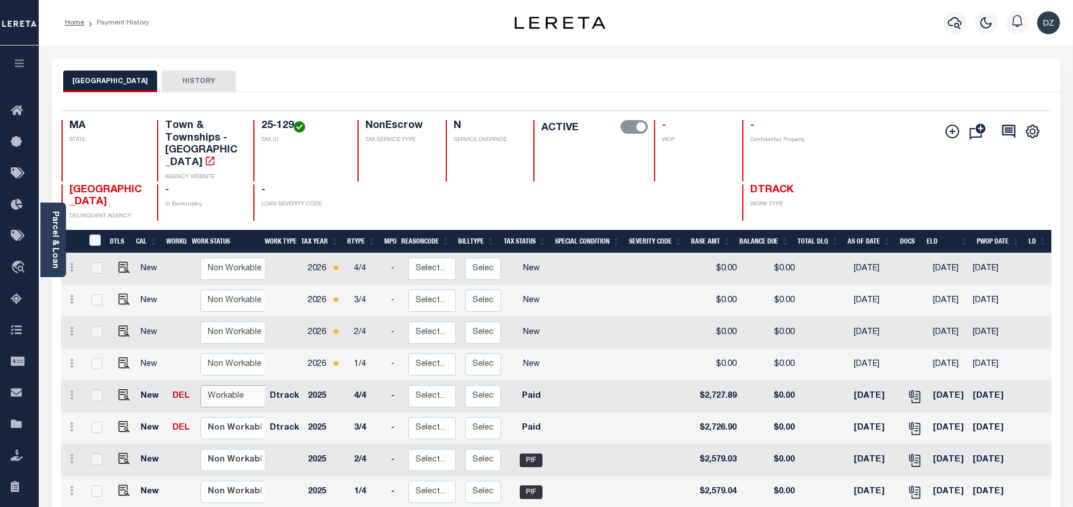
click at [228, 386] on select "Non Workable Workable" at bounding box center [234, 397] width 68 height 22
checkbox input "true"
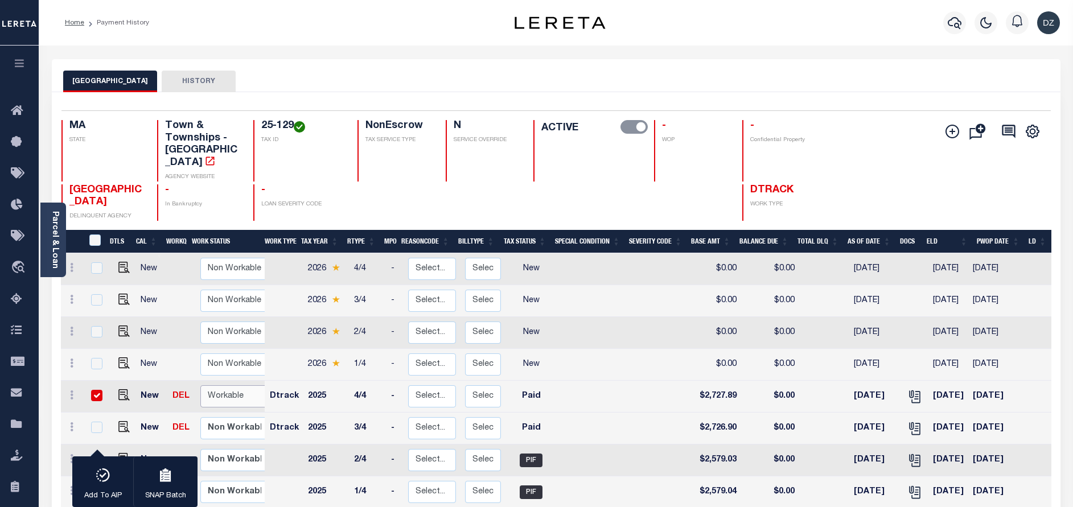
select select "true"
click at [200, 386] on select "Non Workable Workable" at bounding box center [234, 397] width 68 height 22
checkbox input "false"
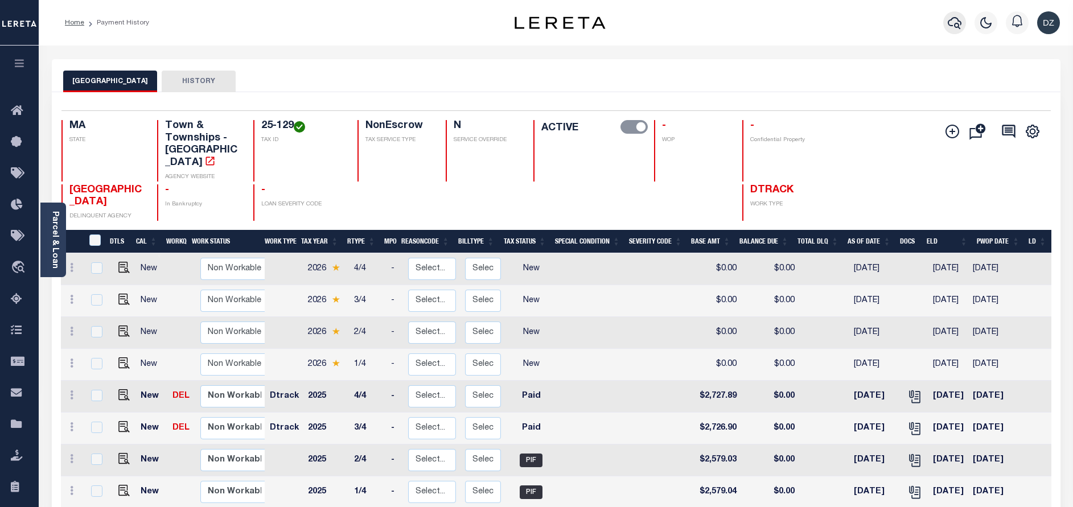
click at [960, 21] on icon "button" at bounding box center [955, 23] width 14 height 14
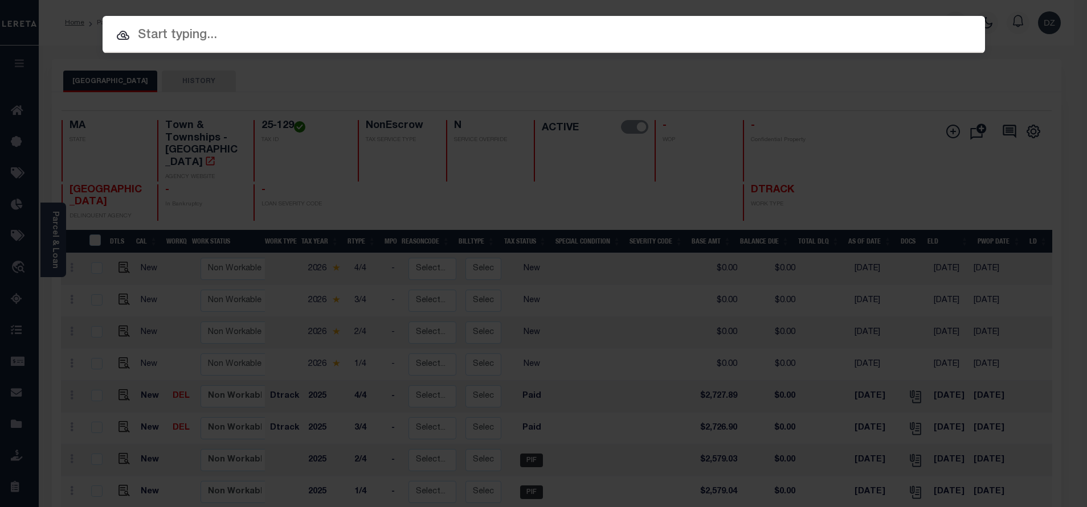
paste input "Retrieving data. Wait a few seconds and try to cut or copy again."
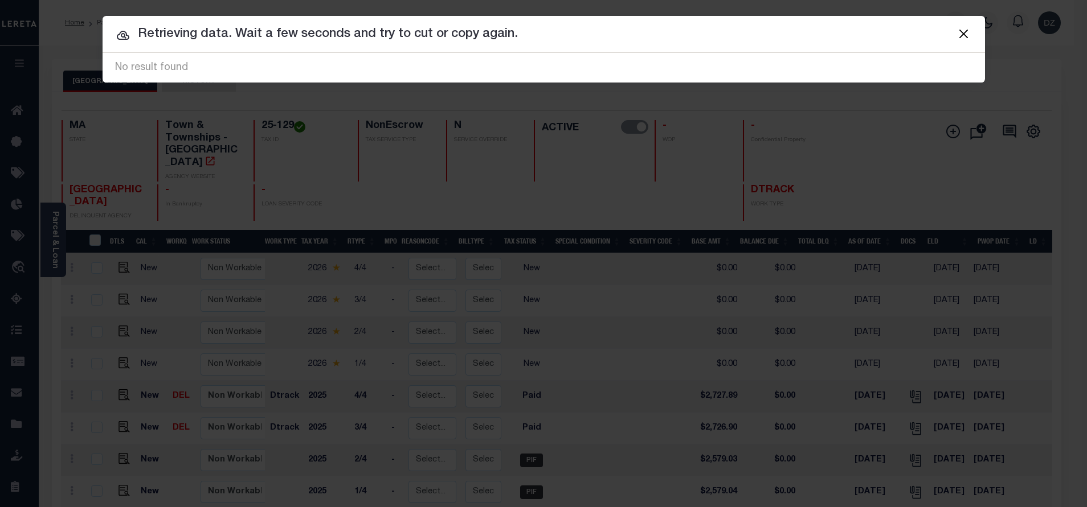
drag, startPoint x: 515, startPoint y: 33, endPoint x: 136, endPoint y: 27, distance: 379.9
click at [136, 27] on input "Retrieving data. Wait a few seconds and try to cut or copy again." at bounding box center [544, 34] width 882 height 20
paste input "1747032710"
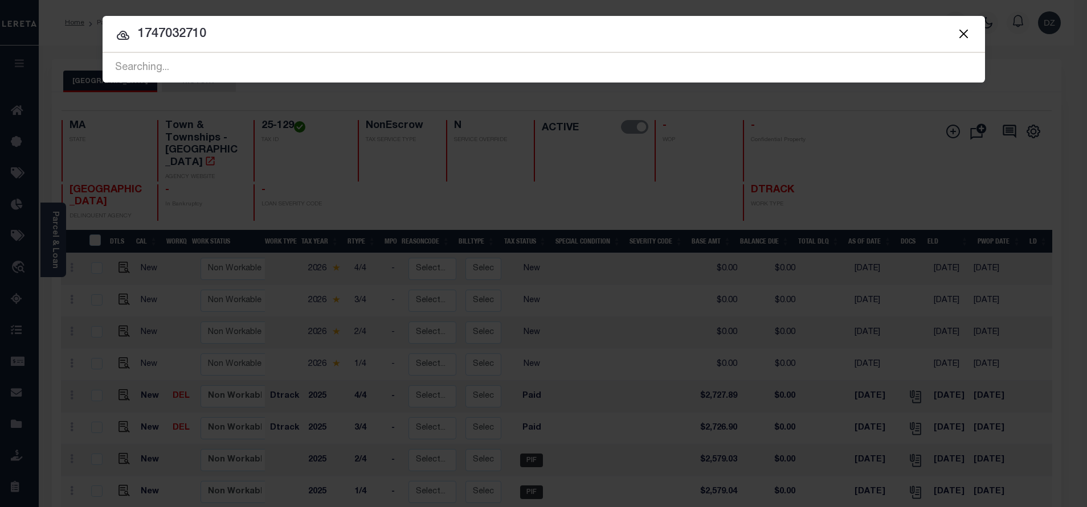
type input "1747032710"
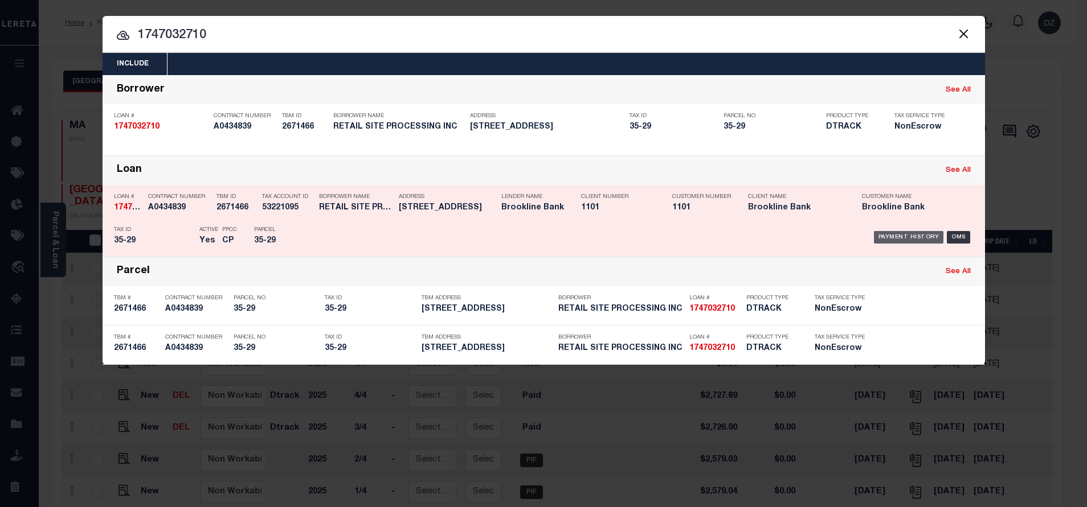
click at [892, 236] on div "Payment History" at bounding box center [909, 237] width 70 height 13
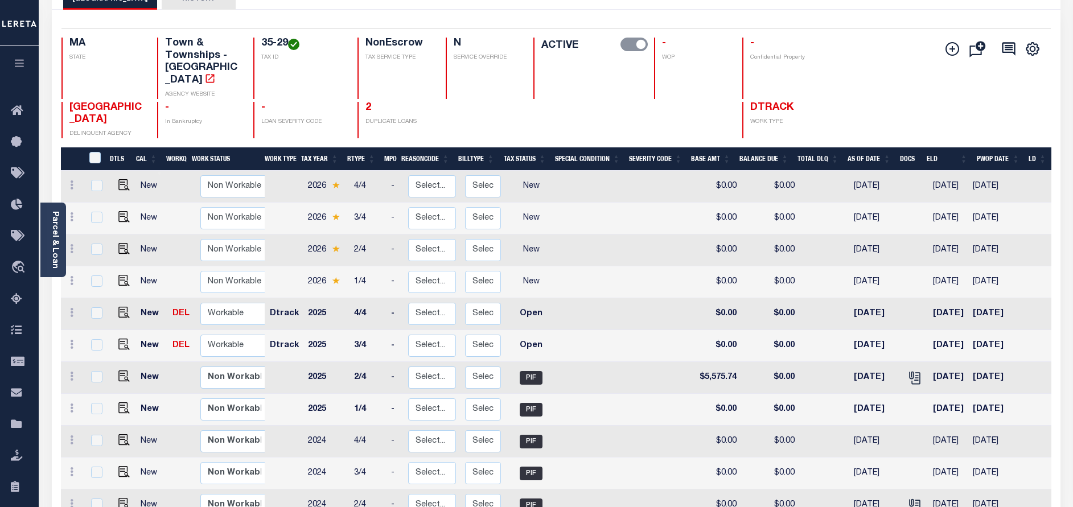
scroll to position [85, 0]
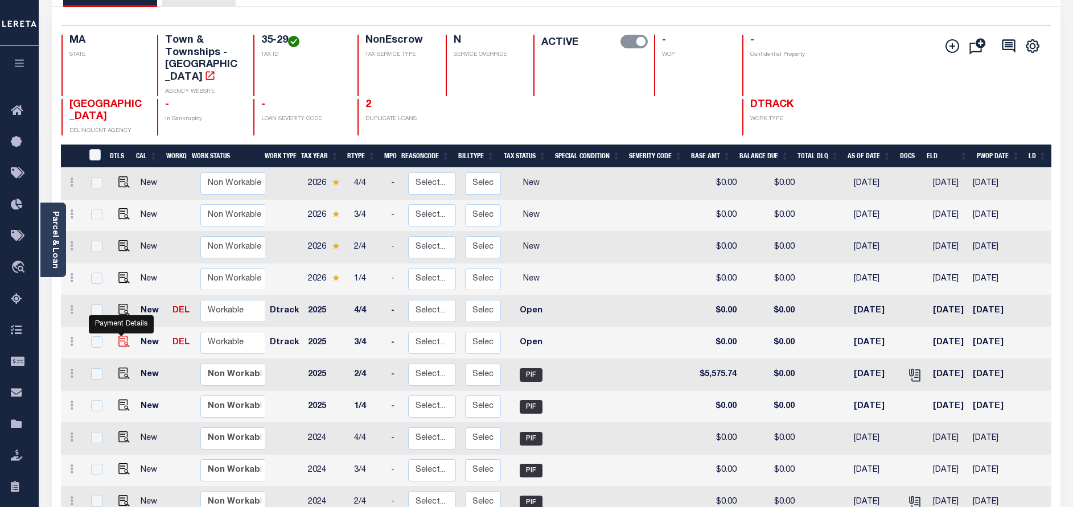
click at [119, 336] on img "" at bounding box center [123, 341] width 11 height 11
checkbox input "true"
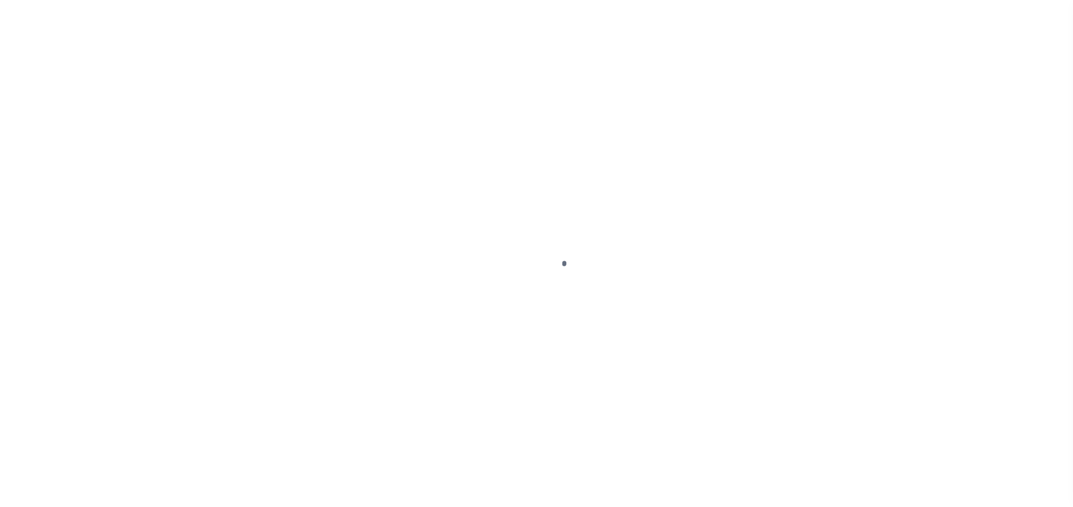
select select "OP2"
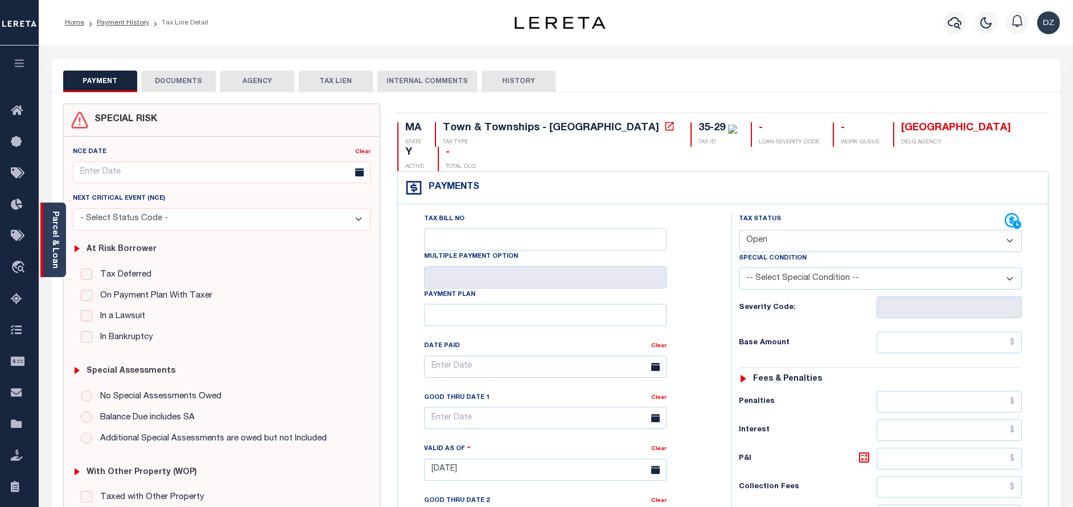
click at [59, 258] on div "Parcel & Loan" at bounding box center [53, 240] width 26 height 75
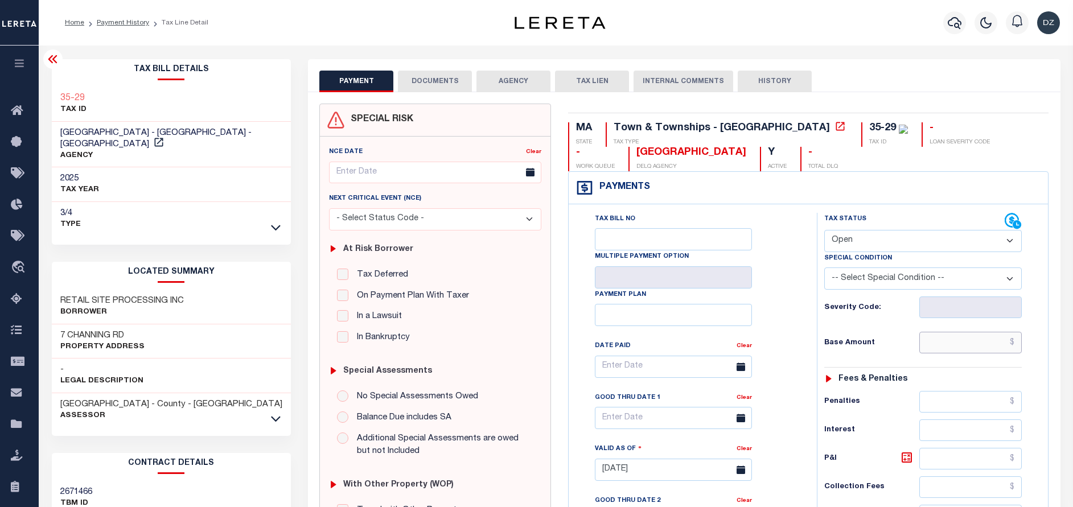
click at [987, 348] on input "text" at bounding box center [971, 343] width 103 height 22
paste input "5,551.58"
type input "$5,551.58"
type input "[DATE]"
click at [891, 235] on select "- Select Status Code - Open Due/Unpaid Paid Incomplete No Tax Due Internal Refu…" at bounding box center [924, 241] width 198 height 22
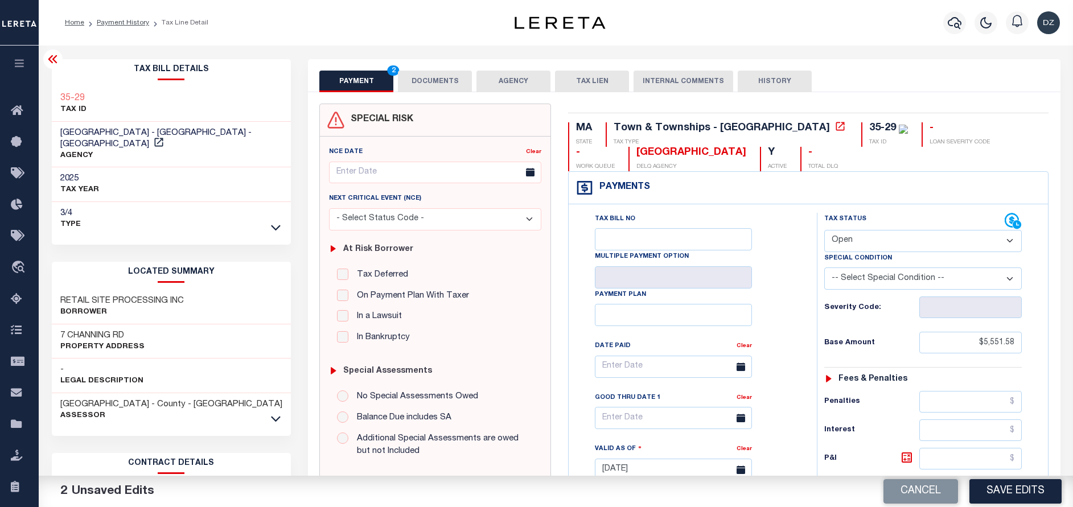
select select "PYD"
click at [825, 231] on select "- Select Status Code - Open Due/Unpaid Paid Incomplete No Tax Due Internal Refu…" at bounding box center [924, 241] width 198 height 22
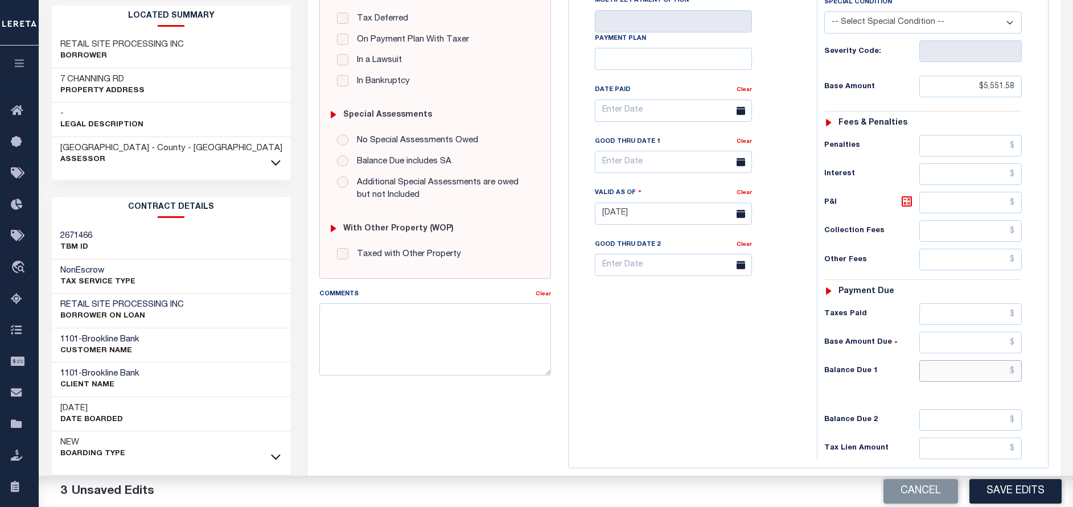
click at [969, 368] on input "text" at bounding box center [971, 371] width 103 height 22
type input "$0.00"
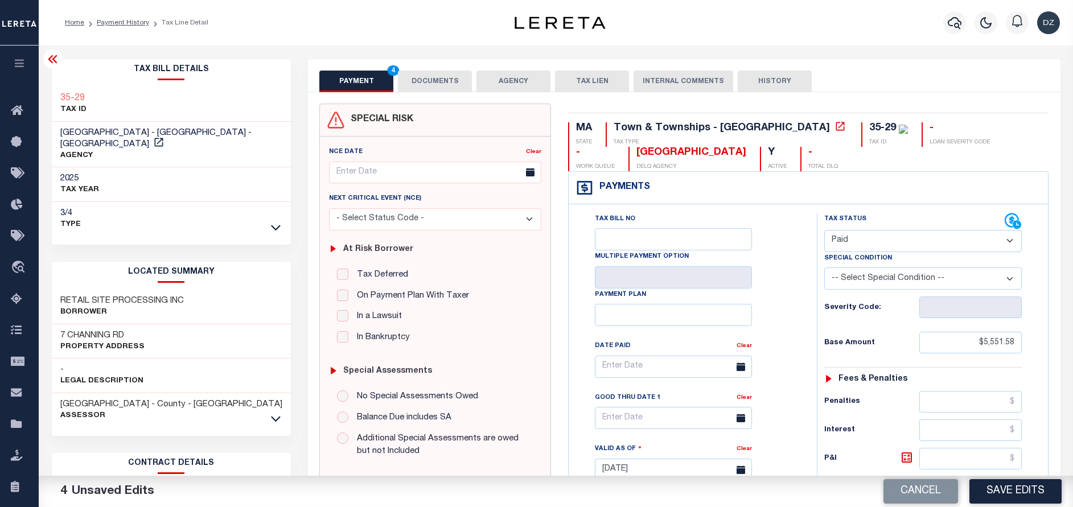
click at [426, 82] on button "DOCUMENTS" at bounding box center [435, 82] width 74 height 22
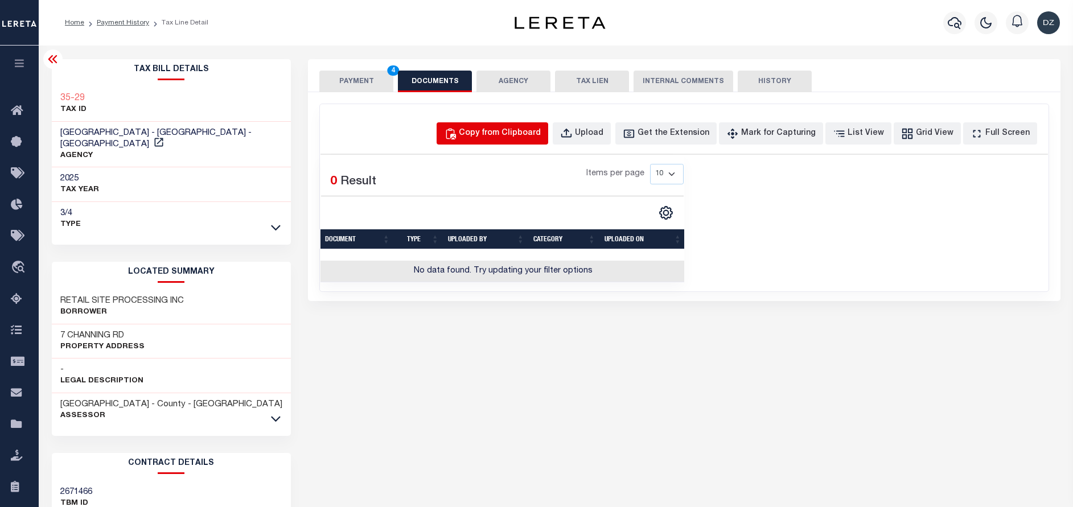
click at [548, 126] on button "Copy from Clipboard" at bounding box center [493, 133] width 112 height 22
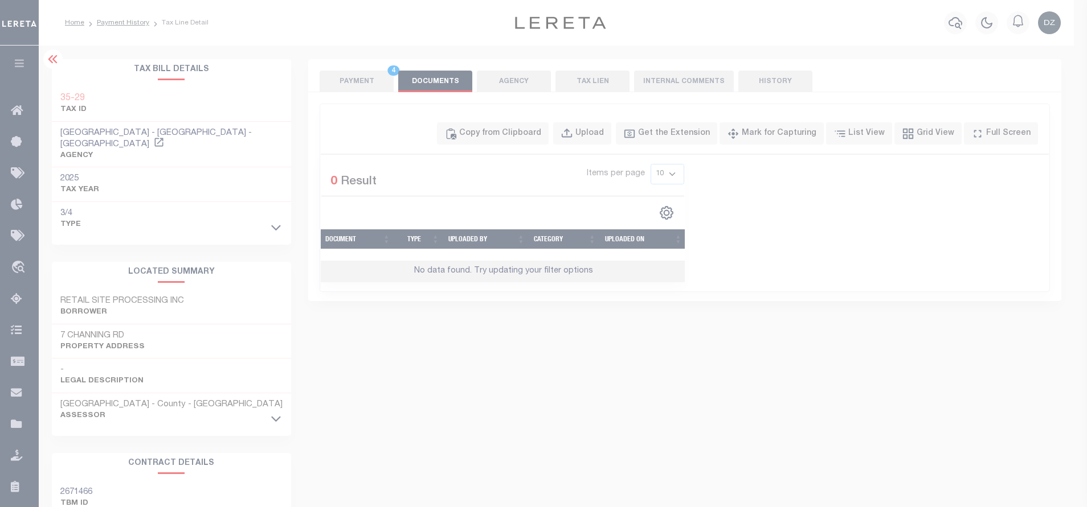
click at [542, 137] on div at bounding box center [543, 253] width 1087 height 507
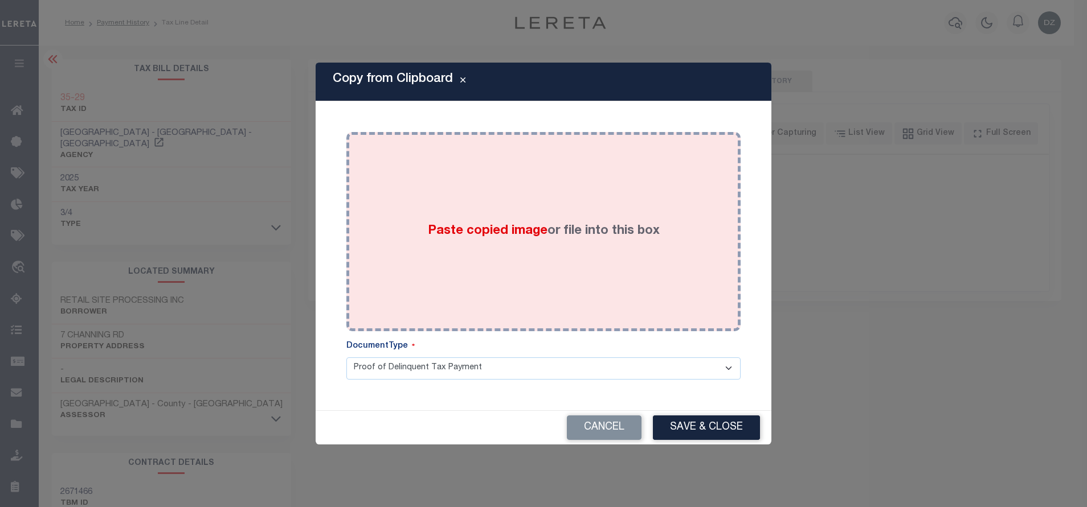
click at [543, 184] on div "Paste copied image or file into this box" at bounding box center [543, 232] width 377 height 182
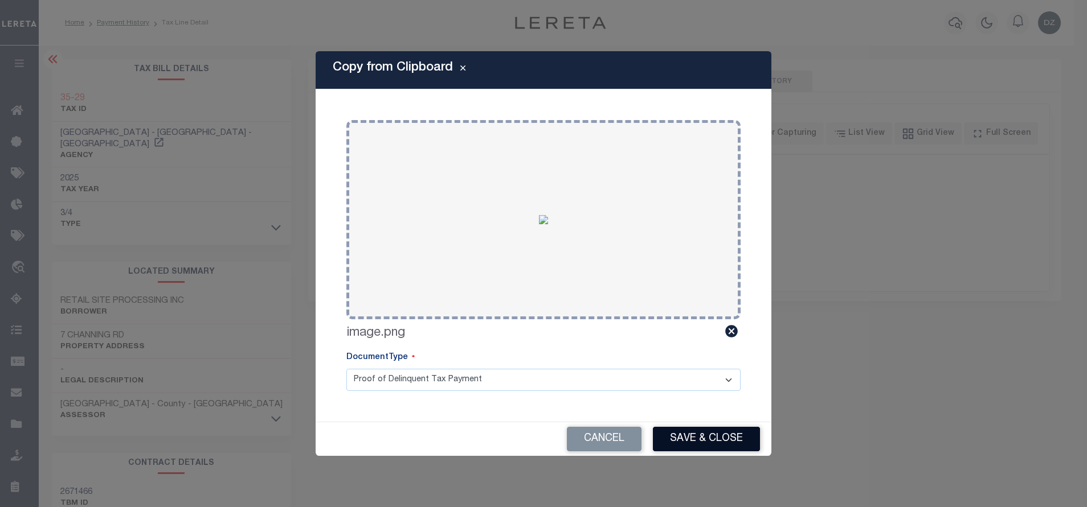
click at [694, 436] on button "Save & Close" at bounding box center [706, 439] width 107 height 24
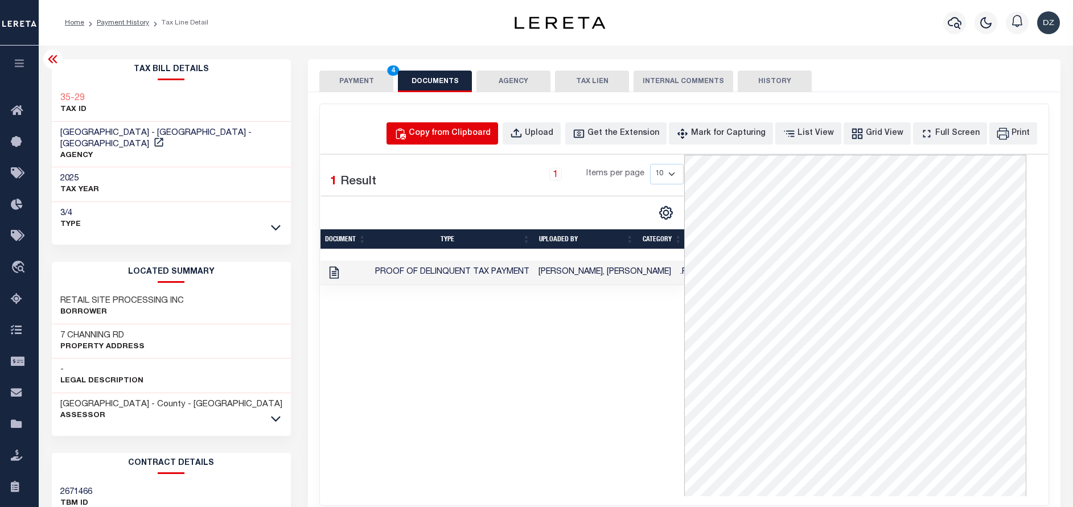
click at [487, 123] on button "Copy from Clipboard" at bounding box center [443, 133] width 112 height 22
select select "POP"
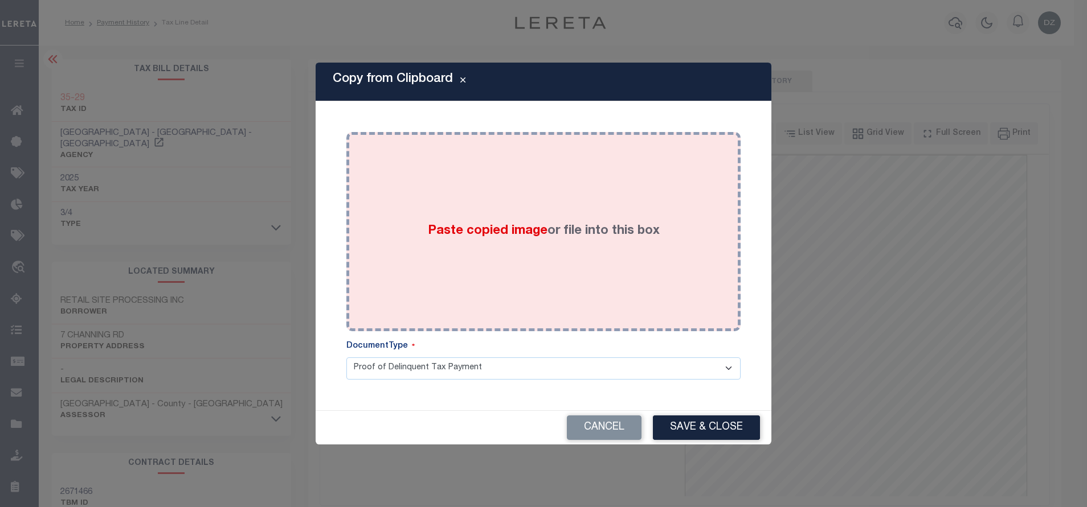
click at [567, 273] on div "Paste copied image or file into this box" at bounding box center [543, 232] width 377 height 182
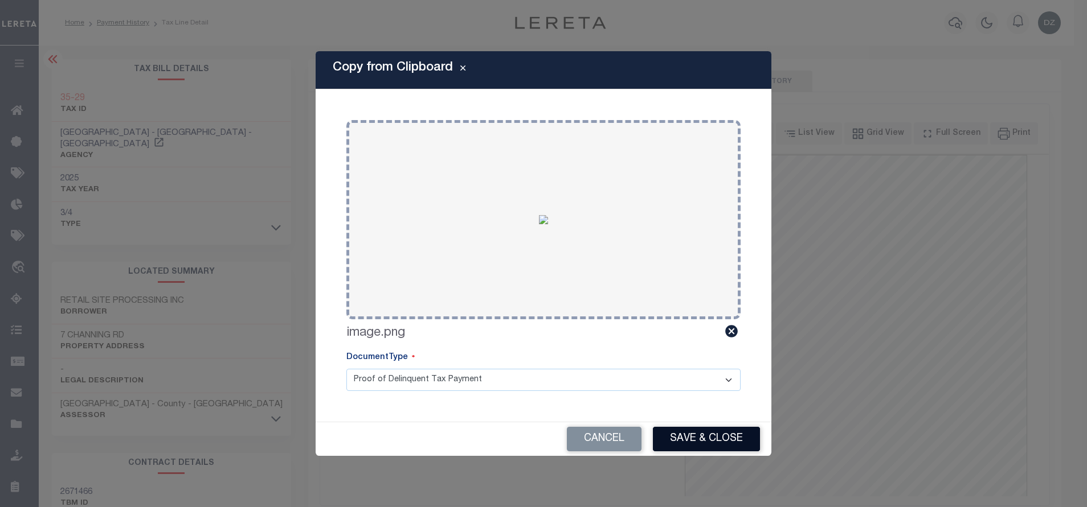
click at [679, 433] on button "Save & Close" at bounding box center [706, 439] width 107 height 24
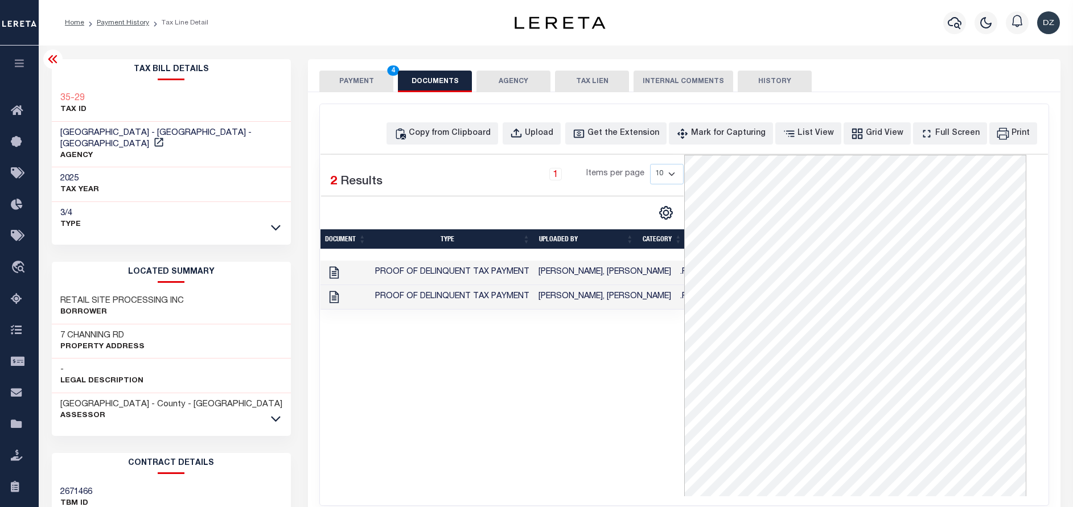
drag, startPoint x: 367, startPoint y: 81, endPoint x: 575, endPoint y: 191, distance: 235.4
click at [363, 84] on button "PAYMENT 4" at bounding box center [356, 82] width 74 height 22
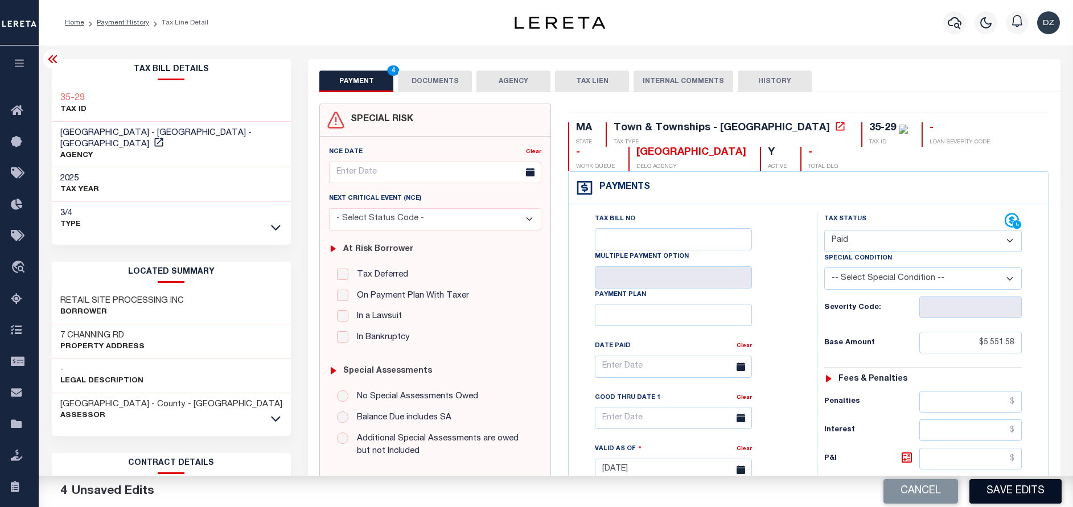
click at [1022, 492] on button "Save Edits" at bounding box center [1016, 491] width 92 height 24
checkbox input "false"
type input "$5,551.58"
type input "$0"
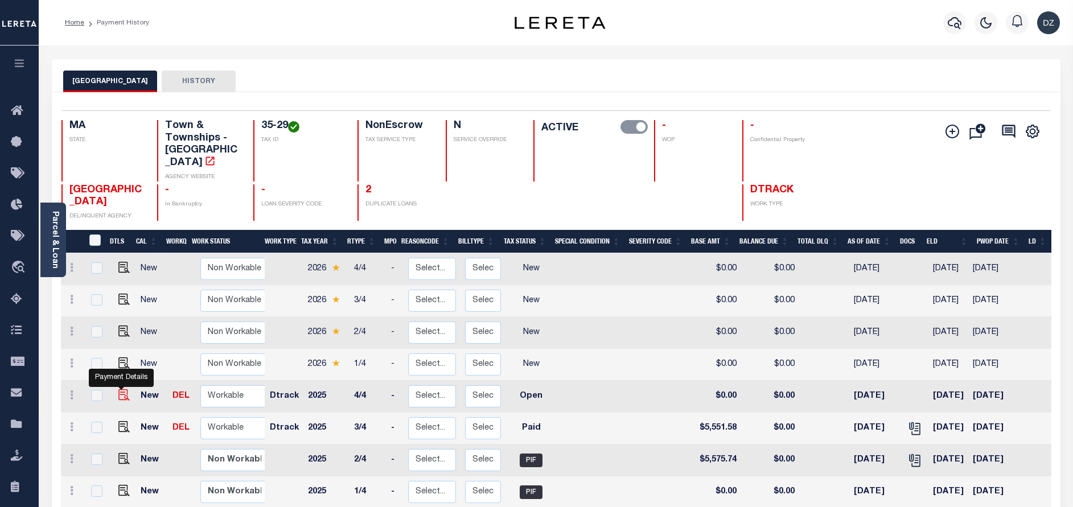
click at [121, 390] on img "" at bounding box center [123, 395] width 11 height 11
checkbox input "true"
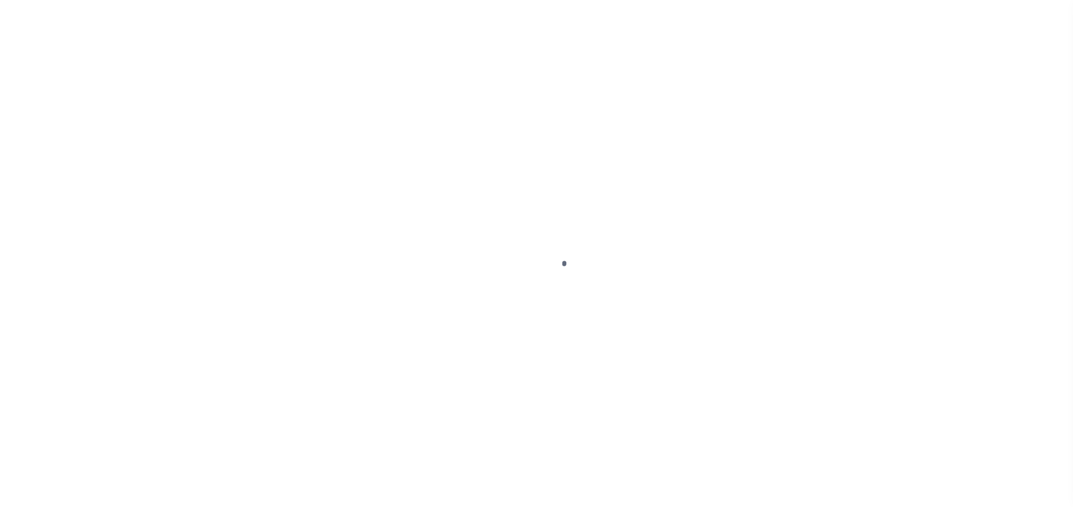
select select "OP2"
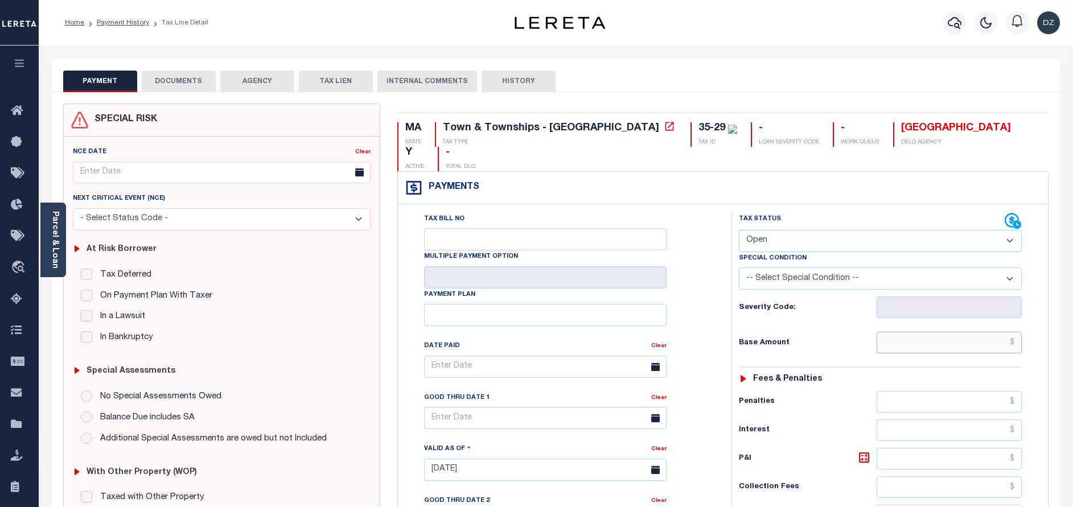
click at [952, 332] on input "text" at bounding box center [949, 343] width 145 height 22
paste input "5,551.58"
type input "$5,551.58"
type input "[DATE]"
click at [800, 230] on select "- Select Status Code - Open Due/Unpaid Paid Incomplete No Tax Due Internal Refu…" at bounding box center [880, 241] width 283 height 22
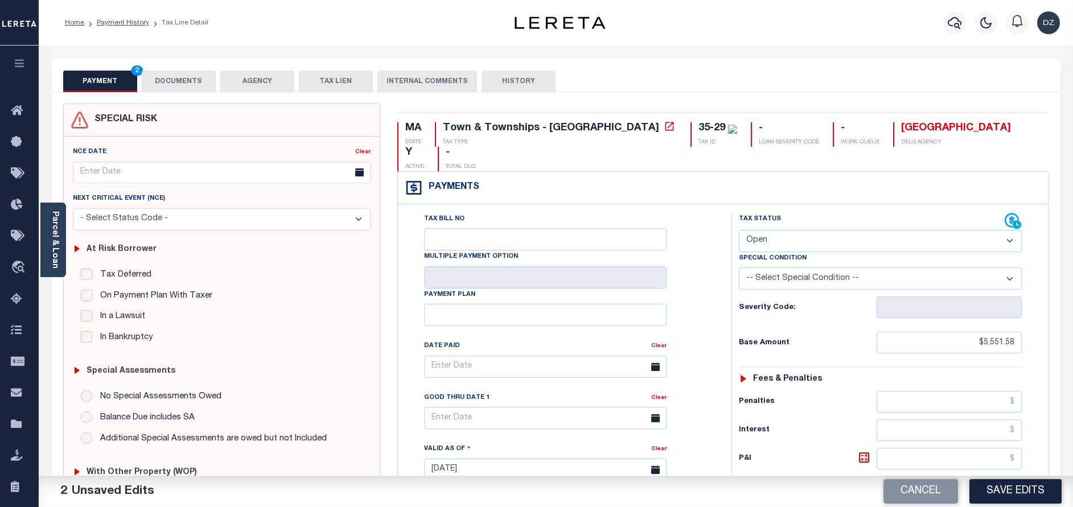
select select "PYD"
click at [739, 230] on select "- Select Status Code - Open Due/Unpaid Paid Incomplete No Tax Due Internal Refu…" at bounding box center [880, 241] width 283 height 22
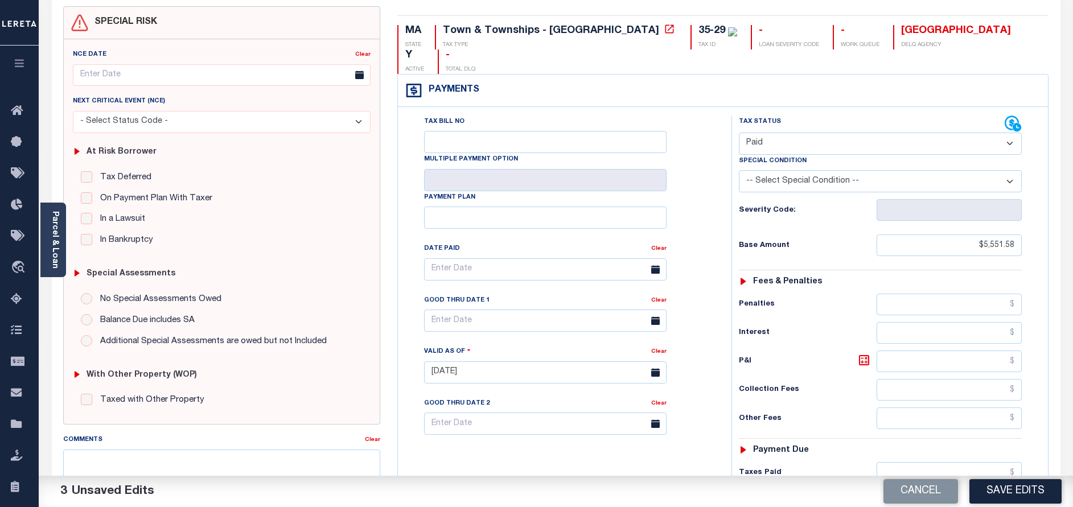
scroll to position [171, 0]
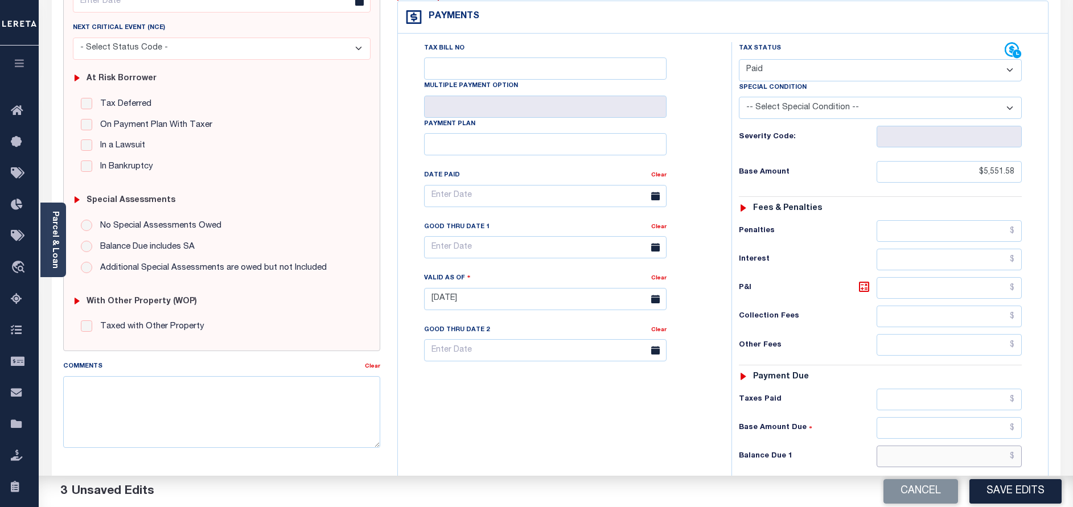
click at [949, 446] on input "text" at bounding box center [949, 457] width 145 height 22
type input "$0.00"
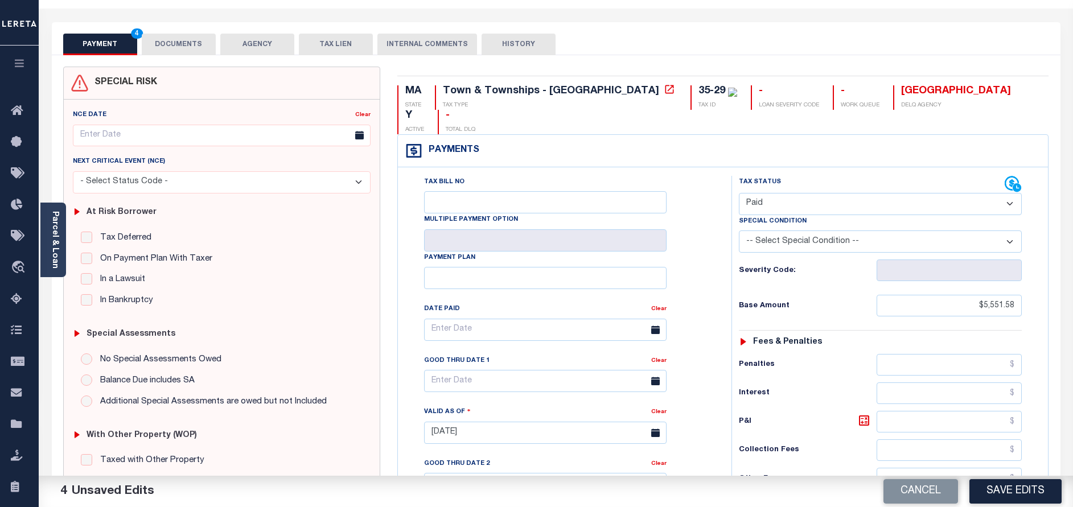
scroll to position [0, 0]
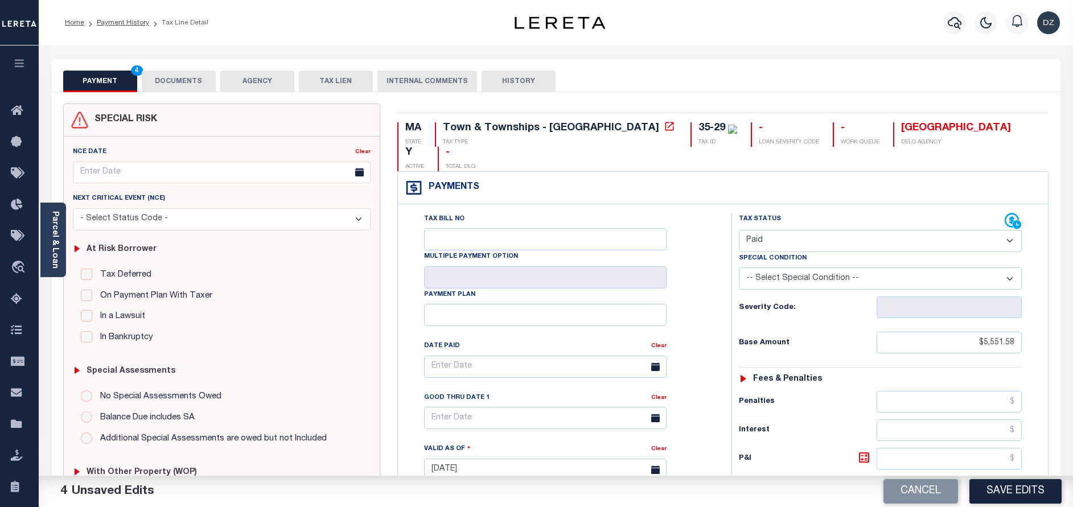
click at [174, 79] on button "DOCUMENTS" at bounding box center [179, 82] width 74 height 22
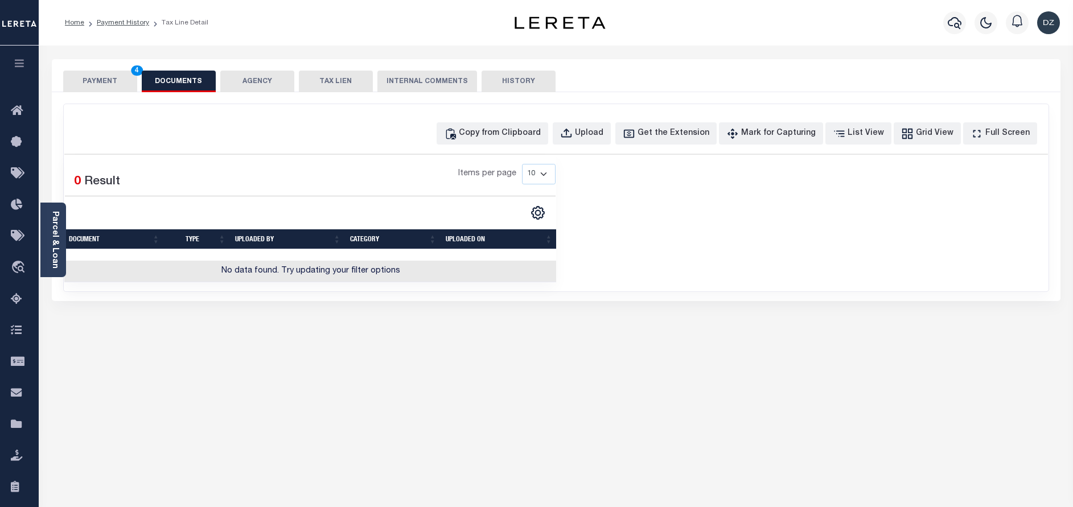
click at [835, 201] on div "Selected 0 Result Items per page 10 25 50 100" at bounding box center [556, 218] width 984 height 129
click at [528, 141] on button "Copy from Clipboard" at bounding box center [493, 133] width 112 height 22
select select "POP"
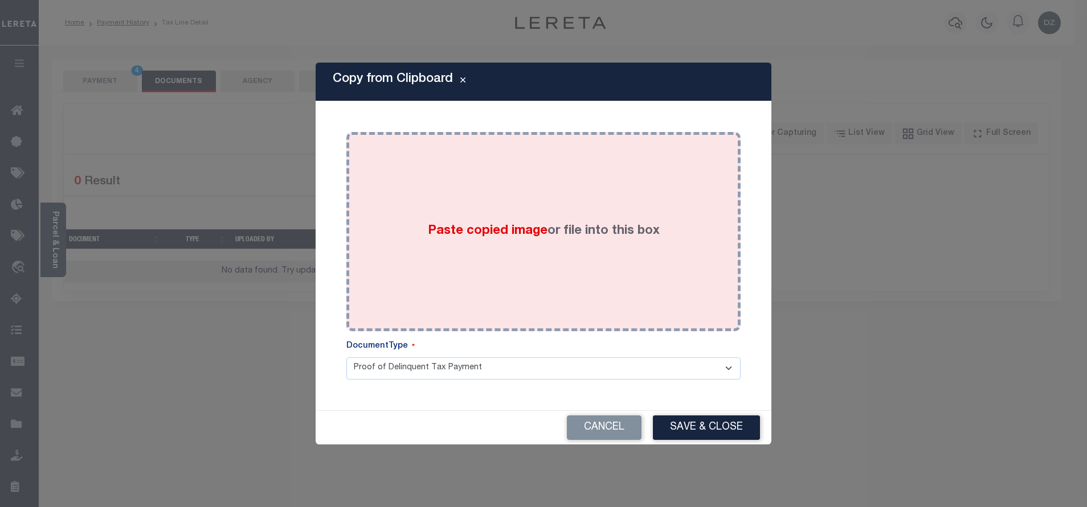
click at [553, 204] on div "Paste copied image or file into this box" at bounding box center [543, 232] width 377 height 182
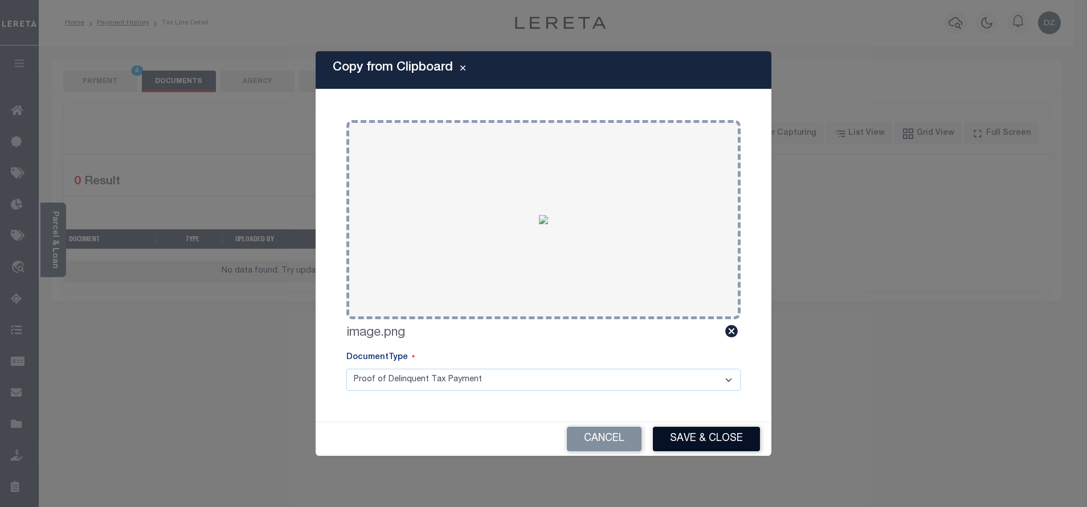
click at [687, 443] on button "Save & Close" at bounding box center [706, 439] width 107 height 24
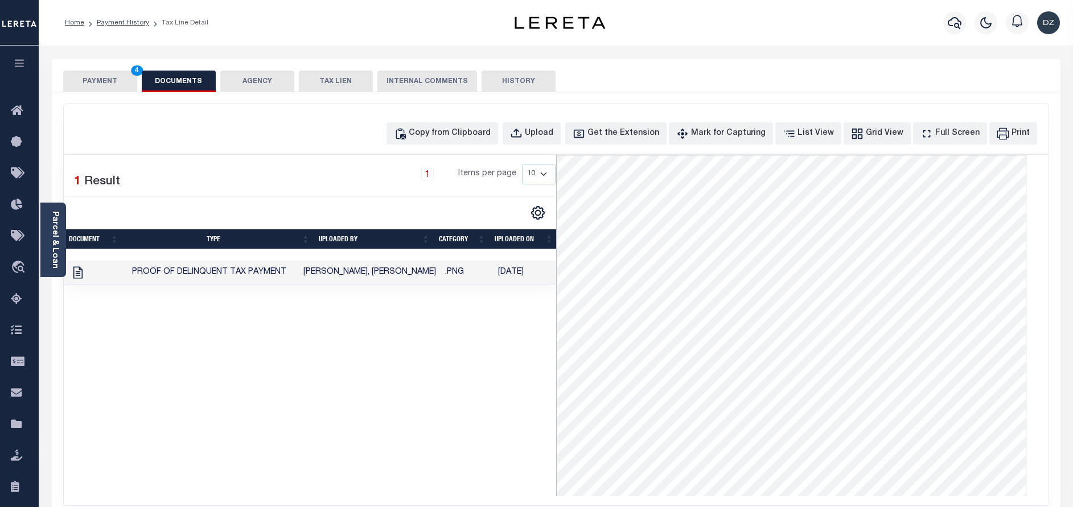
click at [100, 81] on button "PAYMENT 4" at bounding box center [100, 82] width 74 height 22
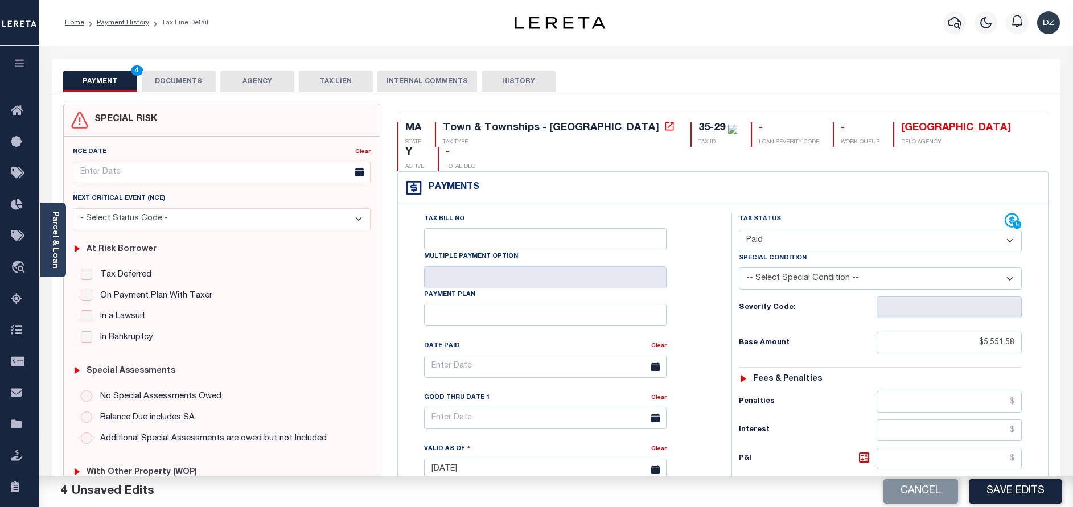
click at [1016, 491] on button "Save Edits" at bounding box center [1016, 491] width 92 height 24
checkbox input "false"
type input "$5,551.58"
type input "$0"
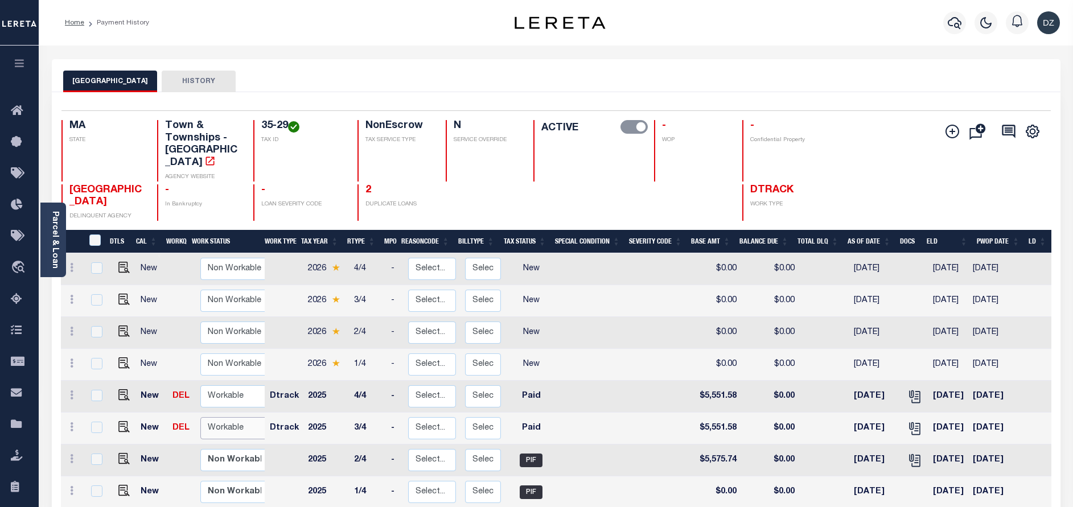
click at [246, 417] on select "Non Workable Workable" at bounding box center [234, 428] width 68 height 22
checkbox input "true"
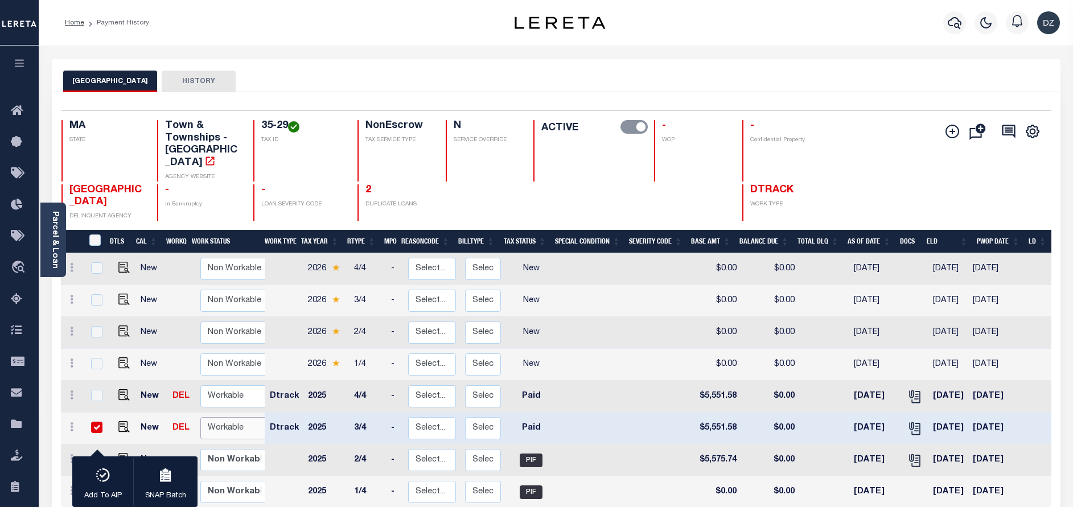
select select "true"
click at [200, 417] on select "Non Workable Workable" at bounding box center [234, 428] width 68 height 22
checkbox input "false"
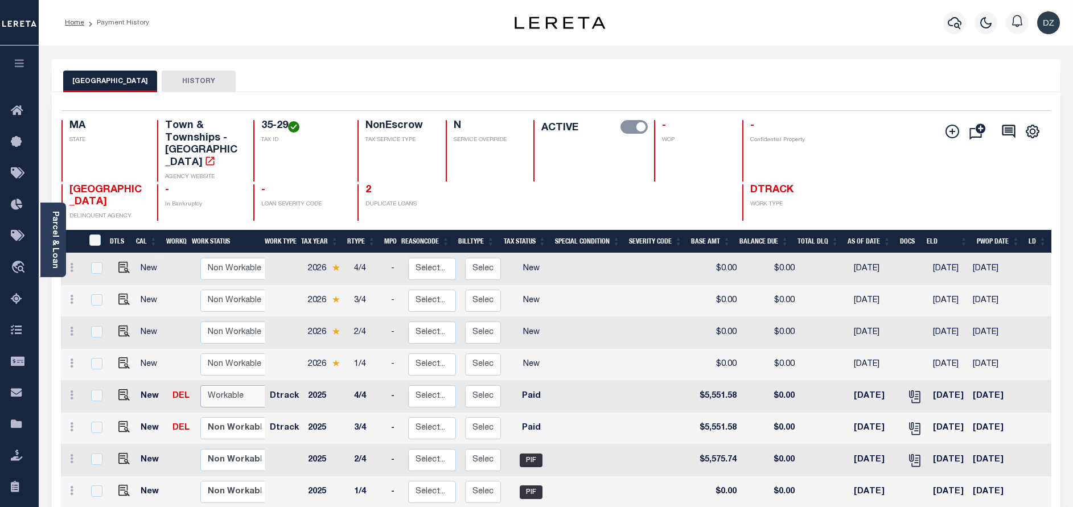
click at [219, 386] on select "Non Workable Workable" at bounding box center [234, 397] width 68 height 22
checkbox input "true"
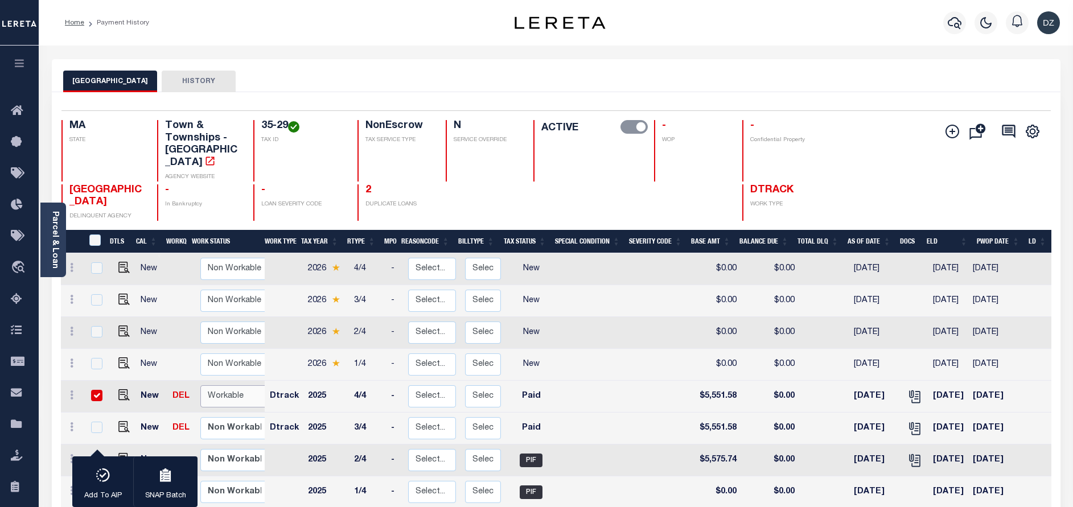
select select "true"
click at [200, 386] on select "Non Workable Workable" at bounding box center [234, 397] width 68 height 22
checkbox input "false"
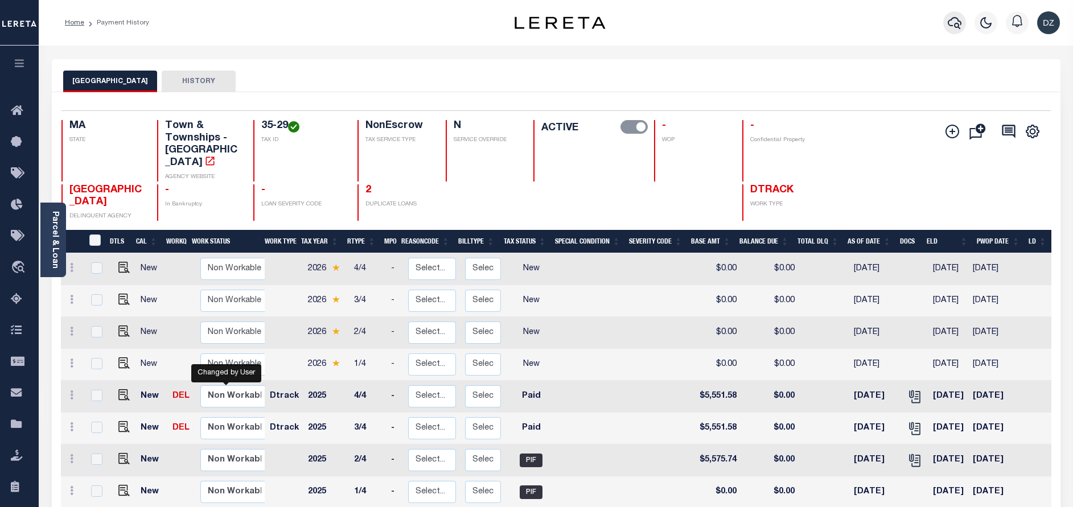
click at [955, 27] on icon "button" at bounding box center [955, 23] width 14 height 14
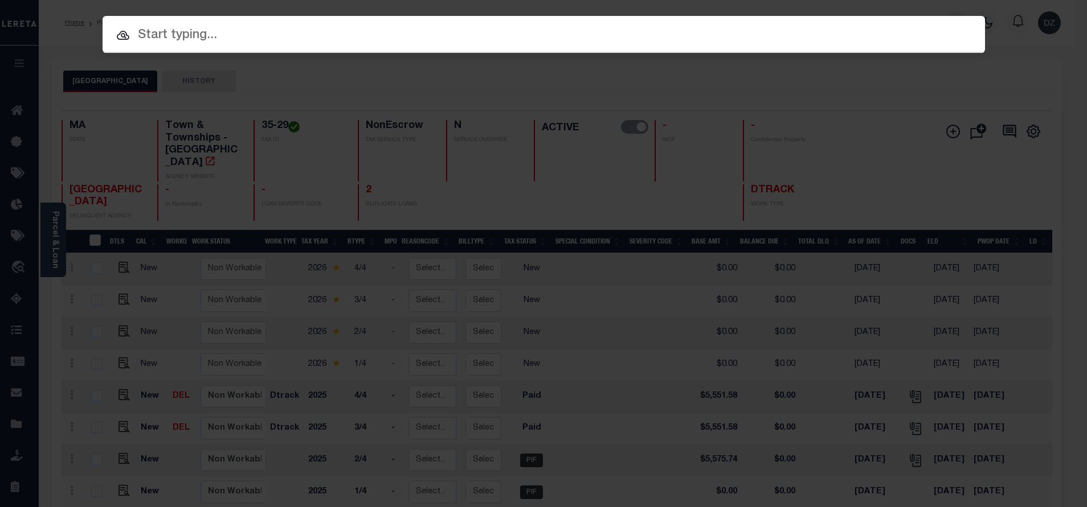
paste input "1680117050"
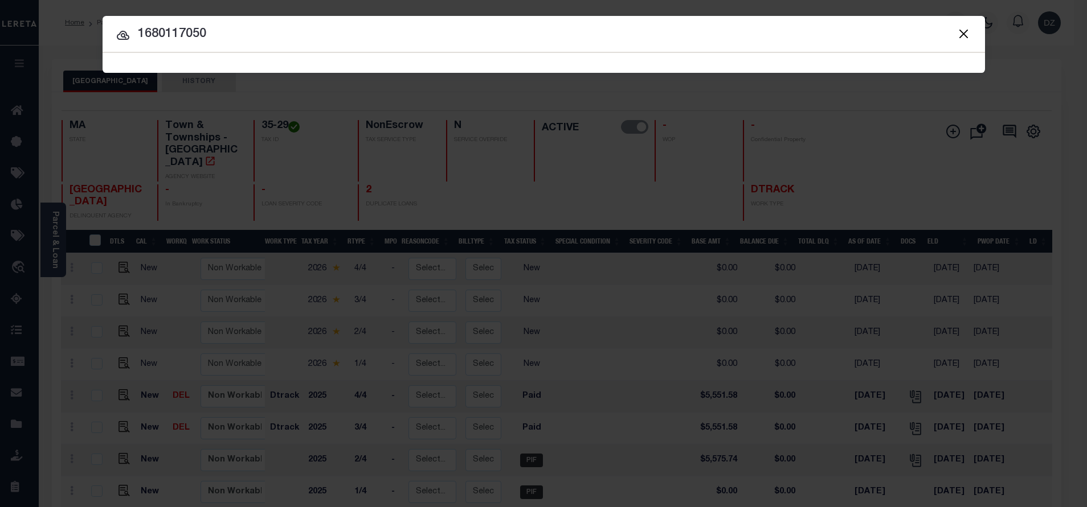
type input "1680117050"
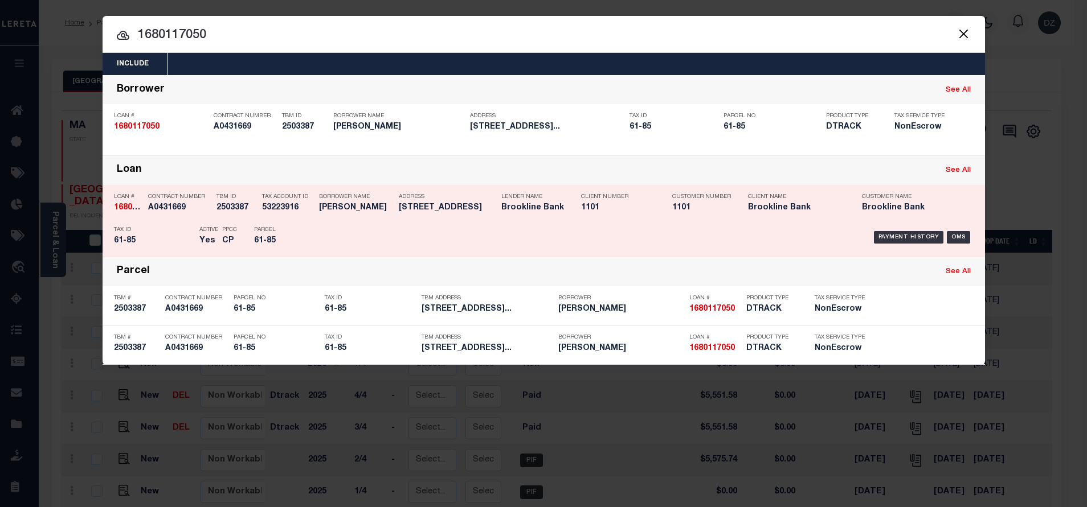
click at [903, 236] on div "Payment History" at bounding box center [909, 237] width 70 height 13
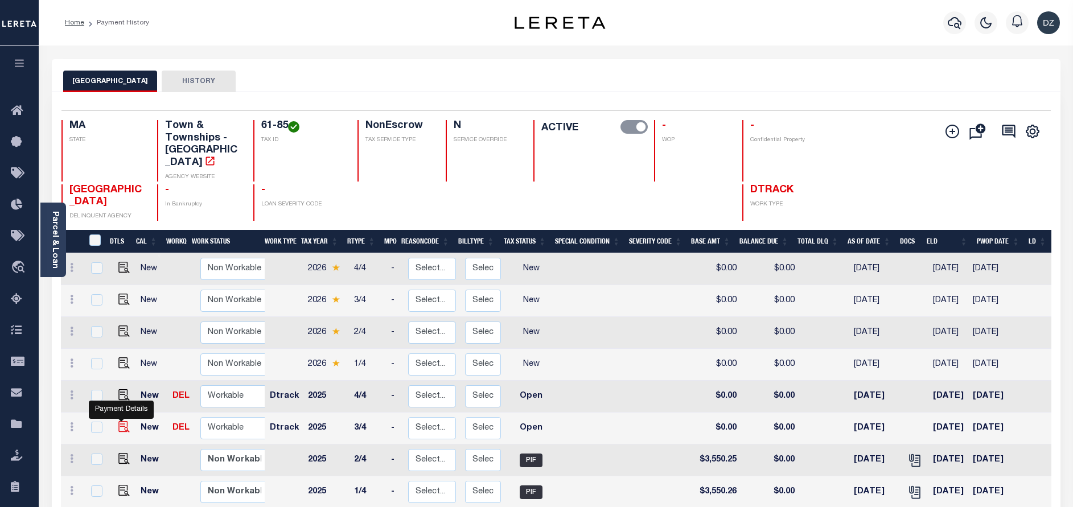
click at [121, 421] on img "" at bounding box center [123, 426] width 11 height 11
checkbox input "true"
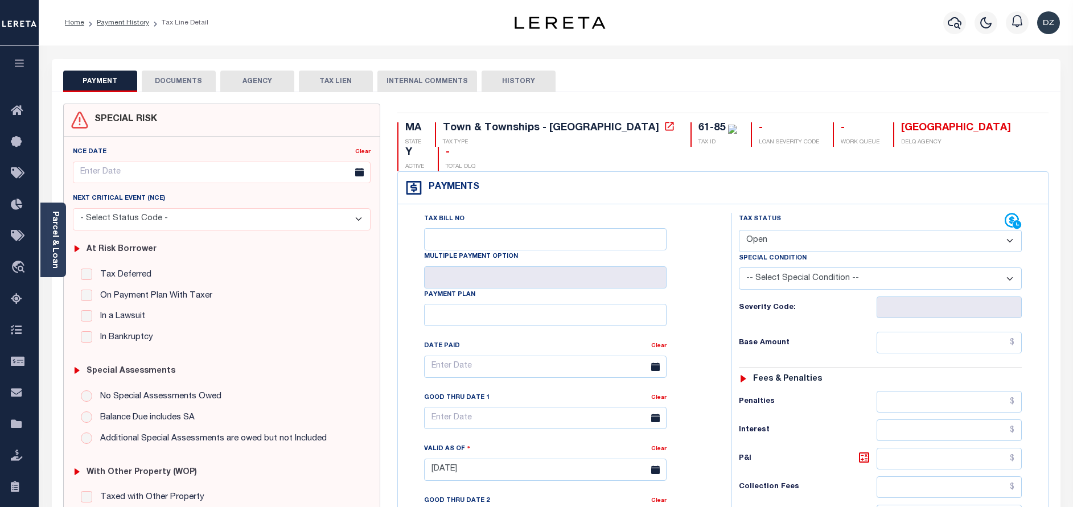
click at [179, 85] on button "DOCUMENTS" at bounding box center [179, 82] width 74 height 22
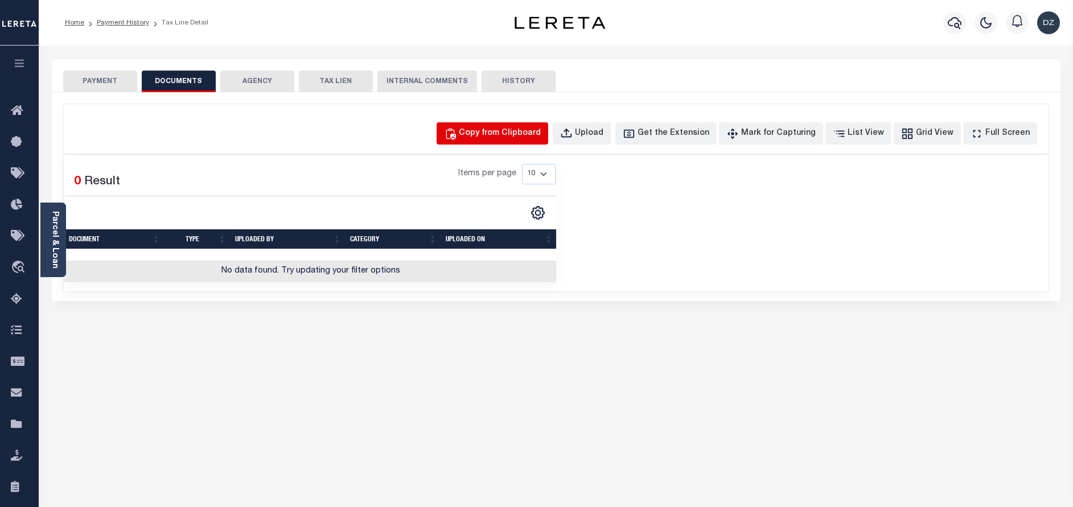
click at [509, 129] on div "Copy from Clipboard" at bounding box center [500, 134] width 82 height 13
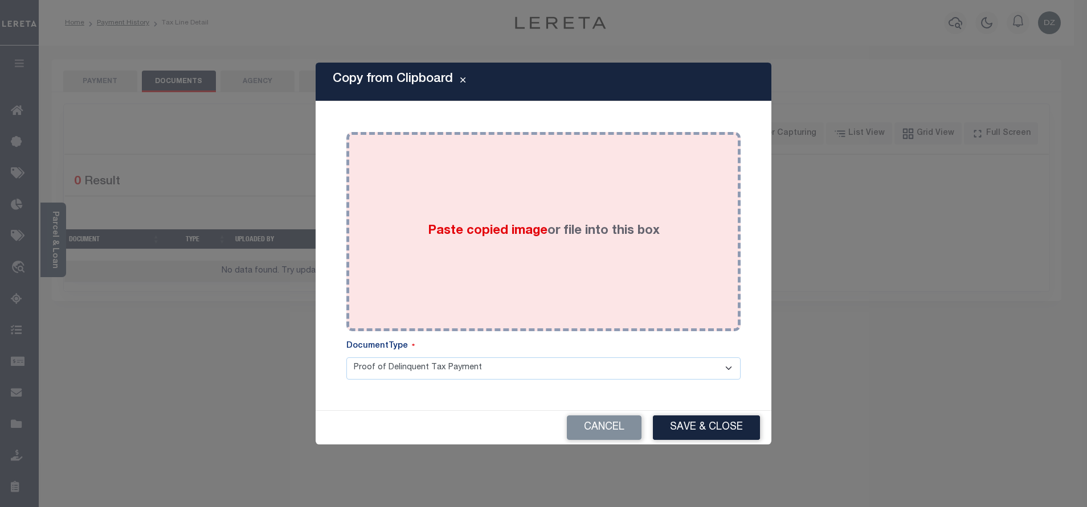
click at [519, 167] on div "Paste copied image or file into this box" at bounding box center [543, 232] width 377 height 182
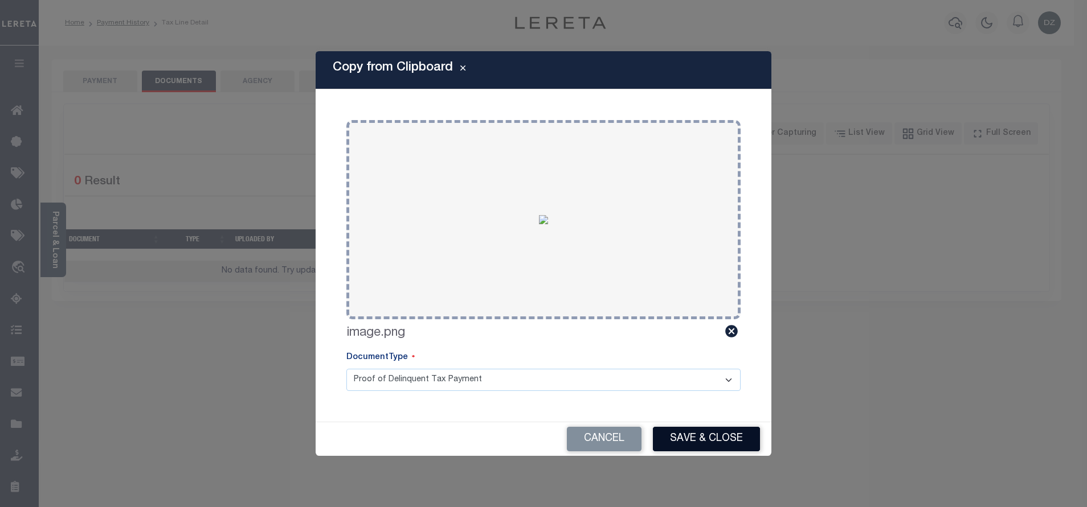
click at [691, 449] on button "Save & Close" at bounding box center [706, 439] width 107 height 24
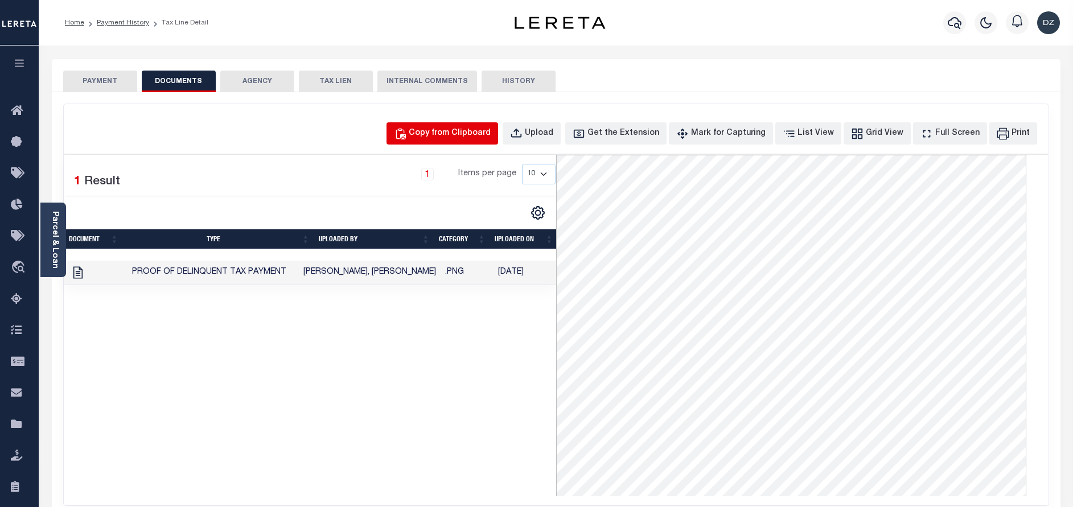
click at [481, 132] on div "Copy from Clipboard" at bounding box center [450, 134] width 82 height 13
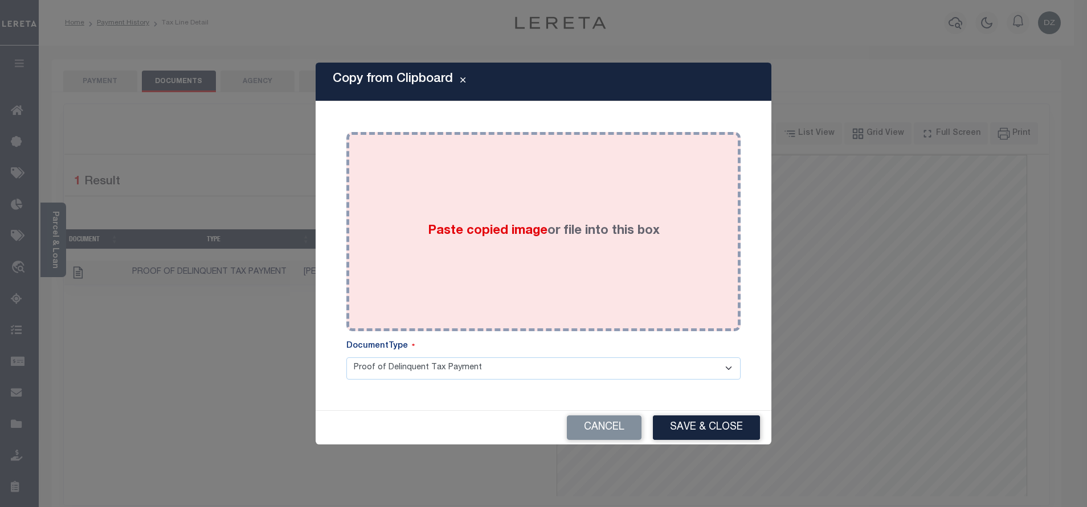
click at [553, 195] on div "Paste copied image or file into this box" at bounding box center [543, 232] width 377 height 182
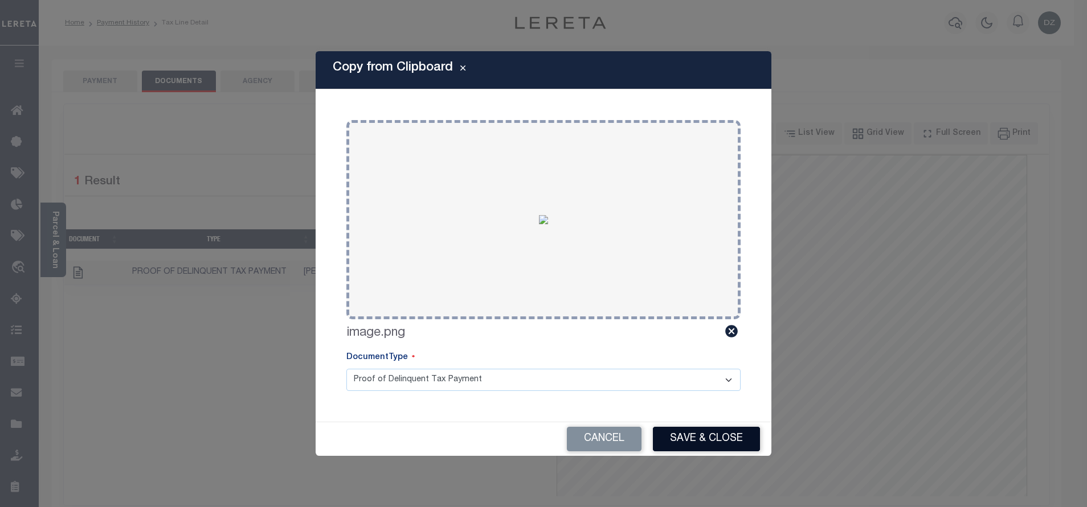
click at [668, 442] on button "Save & Close" at bounding box center [706, 439] width 107 height 24
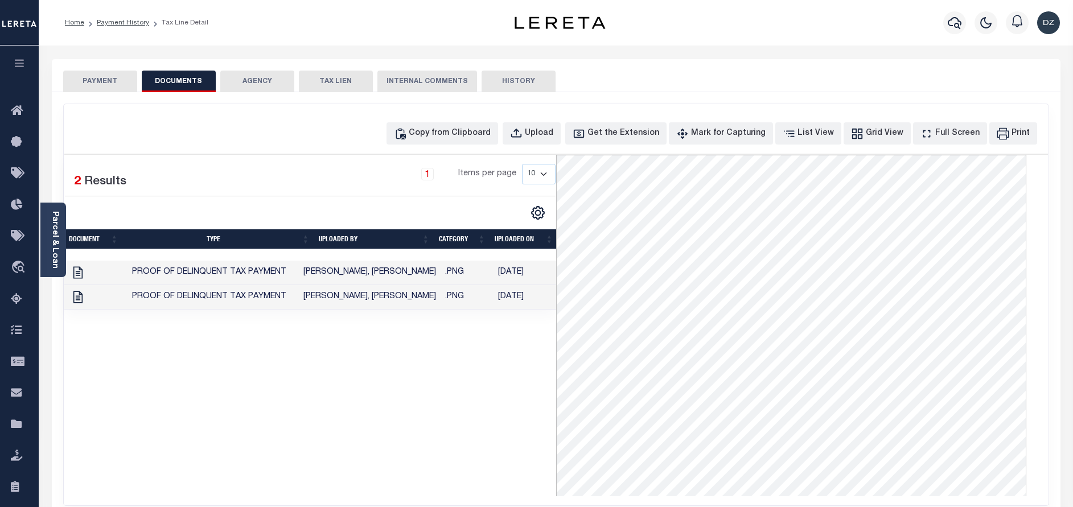
click at [83, 79] on button "PAYMENT" at bounding box center [100, 82] width 74 height 22
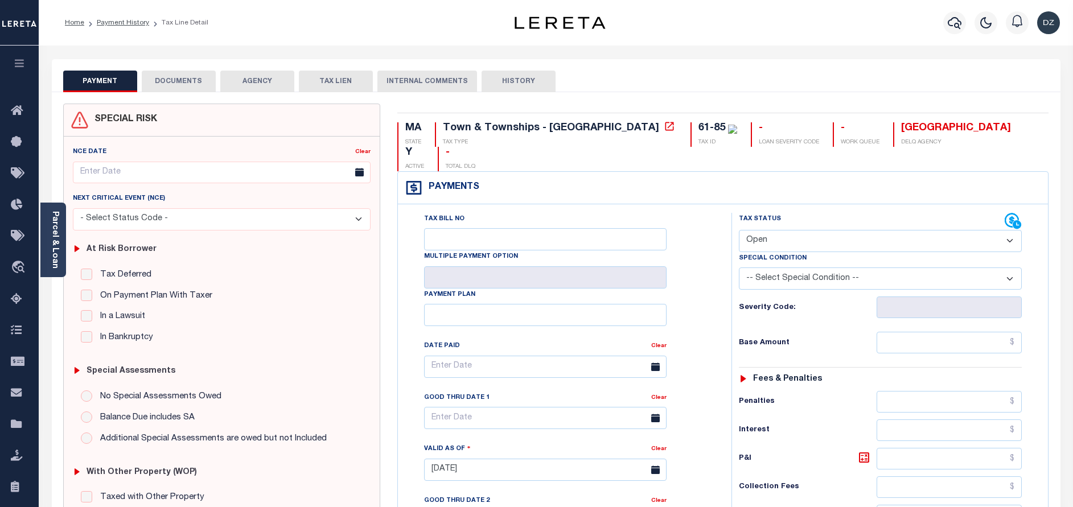
click at [865, 230] on select "- Select Status Code - Open Due/Unpaid Paid Incomplete No Tax Due Internal Refu…" at bounding box center [880, 241] width 283 height 22
select select "PYD"
click at [739, 230] on select "- Select Status Code - Open Due/Unpaid Paid Incomplete No Tax Due Internal Refu…" at bounding box center [880, 241] width 283 height 22
type input "[DATE]"
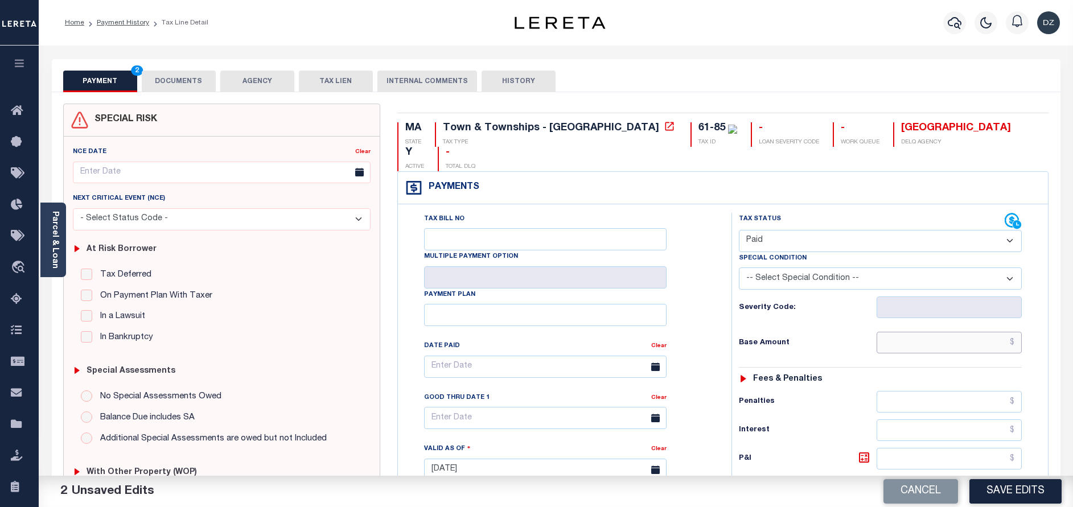
click at [970, 332] on input "text" at bounding box center [949, 343] width 145 height 22
paste input "3,782.34"
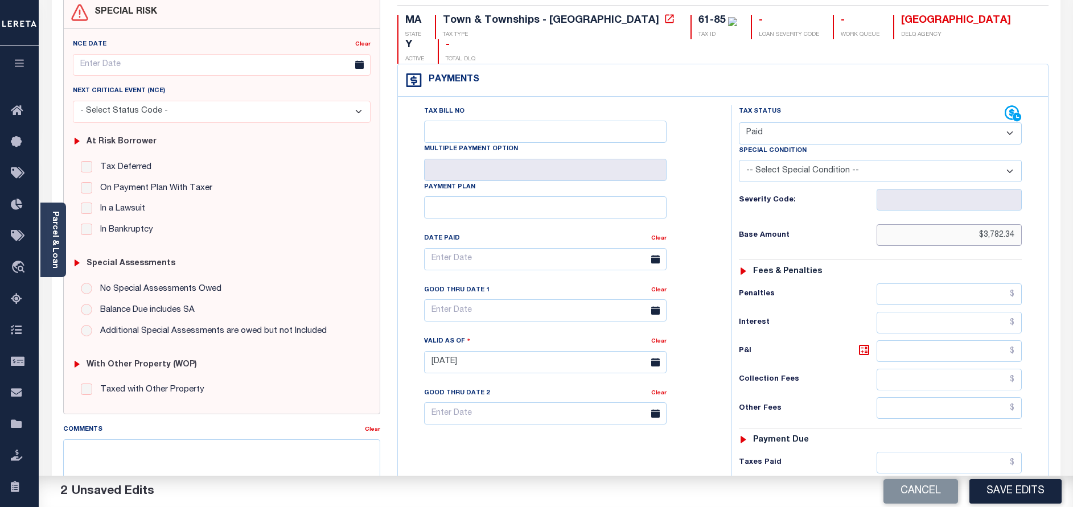
scroll to position [171, 0]
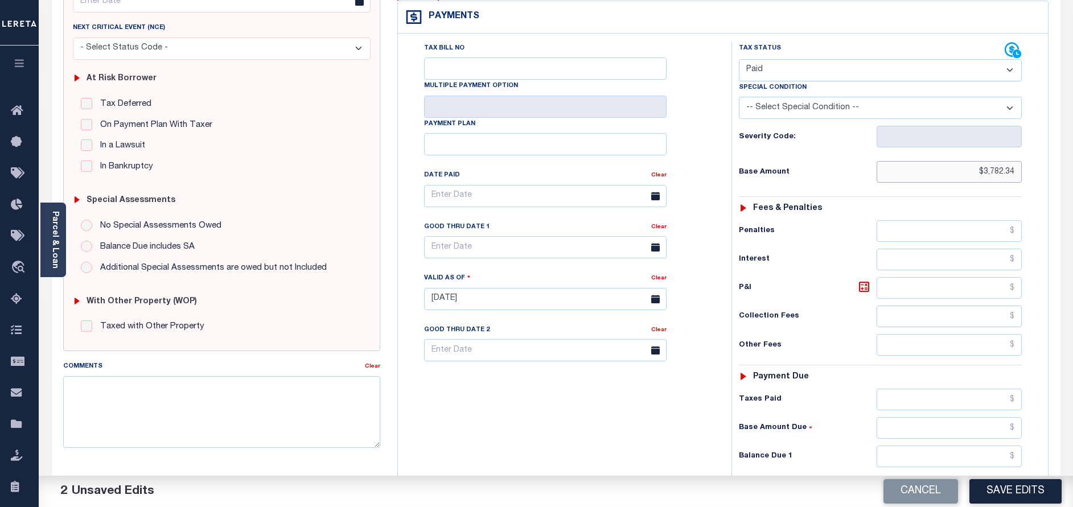
type input "$3,782.34"
click at [930, 446] on input "text" at bounding box center [949, 457] width 145 height 22
type input "$0.00"
click at [1010, 493] on button "Save Edits" at bounding box center [1016, 491] width 92 height 24
checkbox input "false"
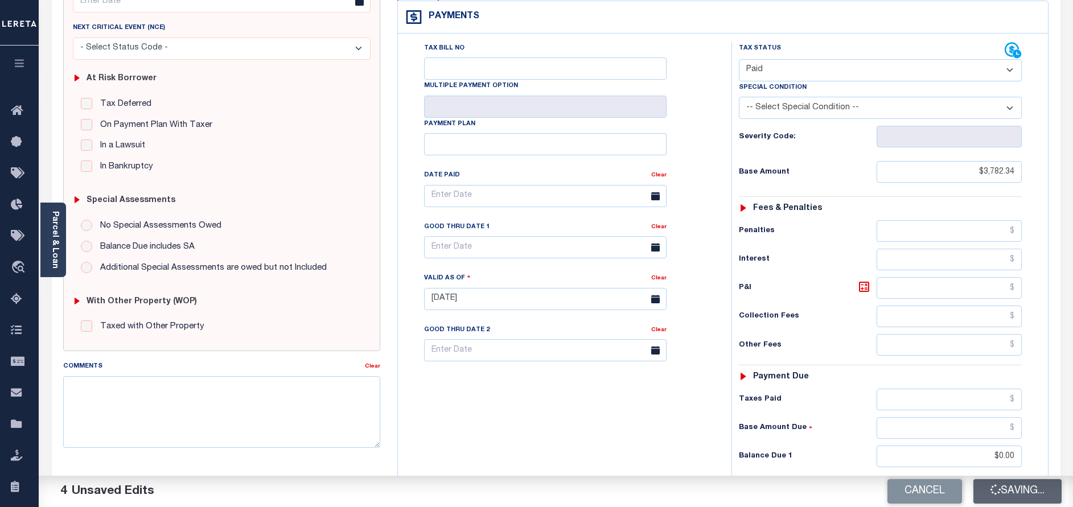
type input "$3,782.34"
type input "$0"
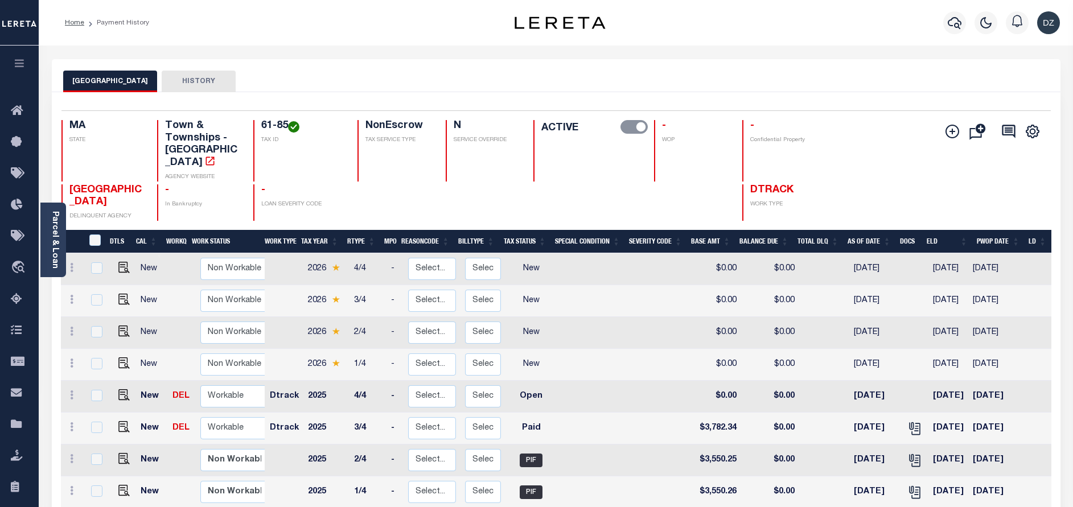
click at [114, 392] on link at bounding box center [121, 396] width 17 height 8
checkbox input "true"
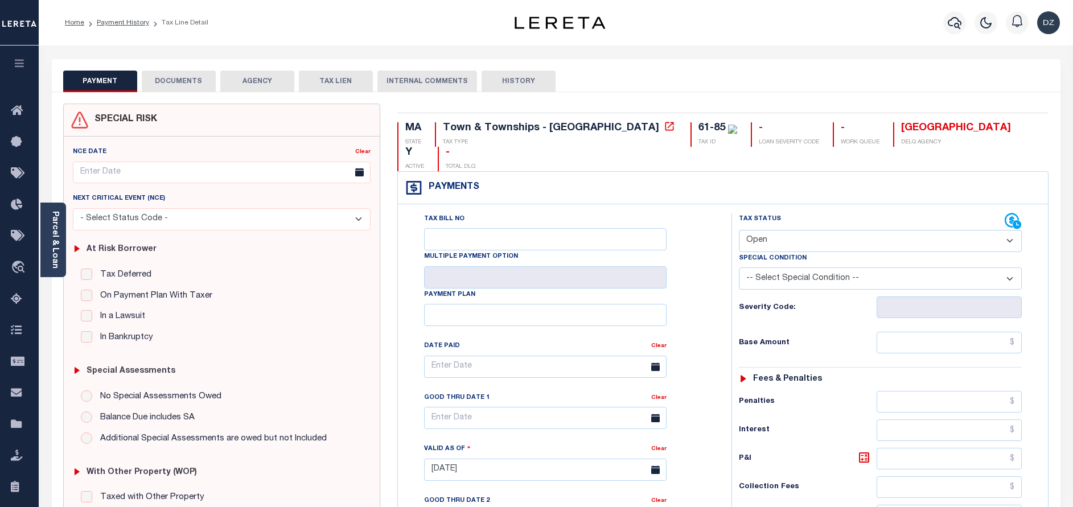
click at [769, 230] on select "- Select Status Code - Open Due/Unpaid Paid Incomplete No Tax Due Internal Refu…" at bounding box center [880, 241] width 283 height 22
select select "PYD"
click at [739, 230] on select "- Select Status Code - Open Due/Unpaid Paid Incomplete No Tax Due Internal Refu…" at bounding box center [880, 241] width 283 height 22
type input "[DATE]"
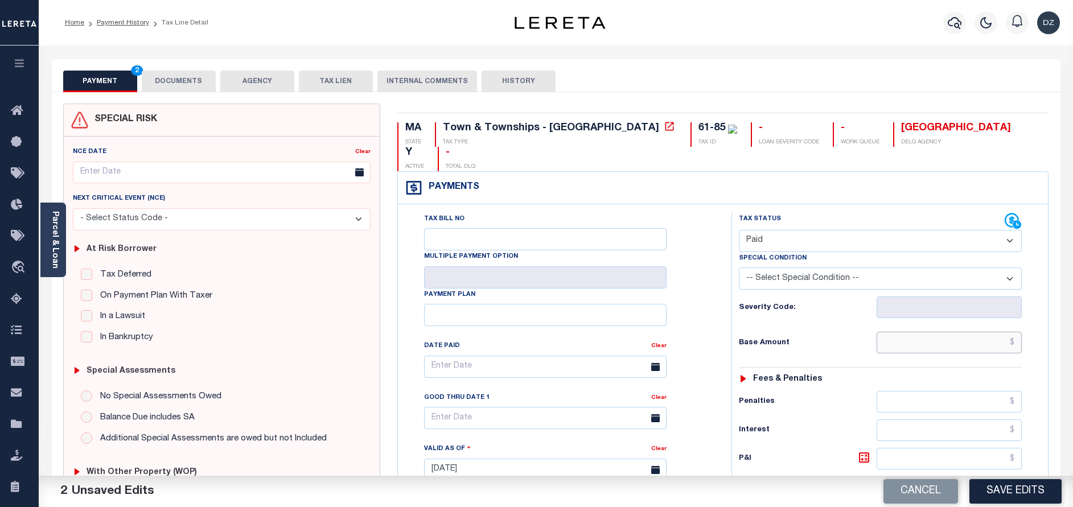
click at [953, 332] on input "text" at bounding box center [949, 343] width 145 height 22
paste input "3,782.34"
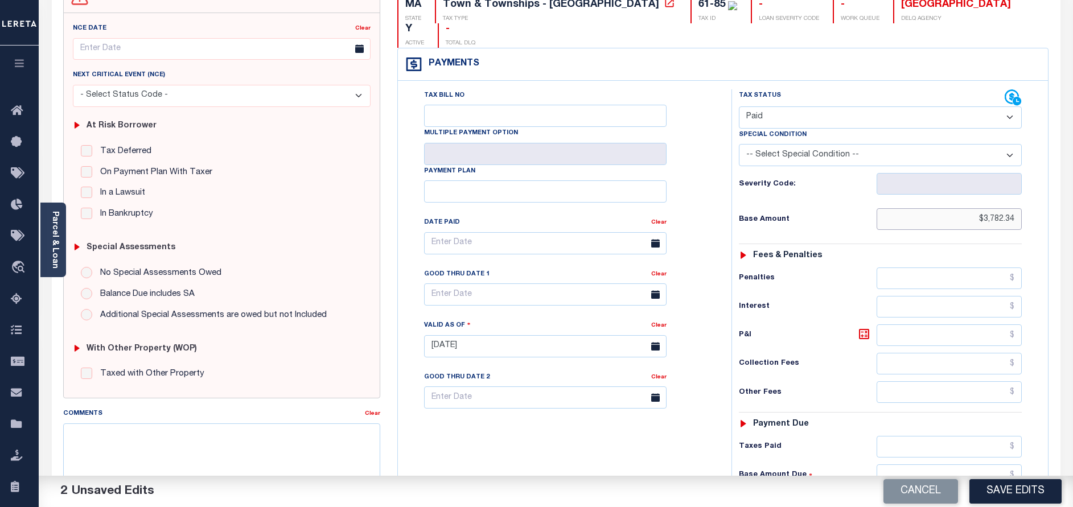
scroll to position [256, 0]
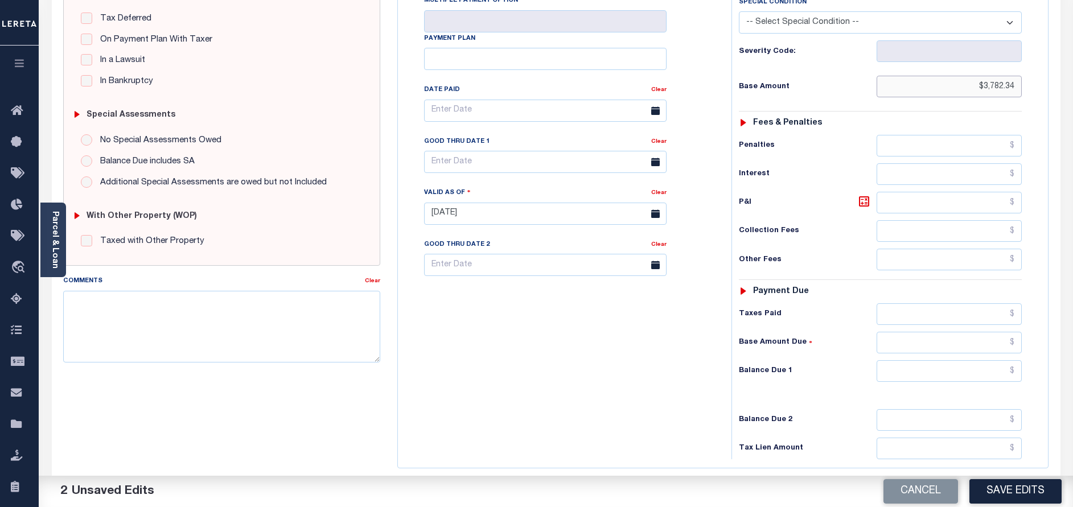
type input "$3,782.34"
click at [950, 360] on input "text" at bounding box center [949, 371] width 145 height 22
type input "$0.00"
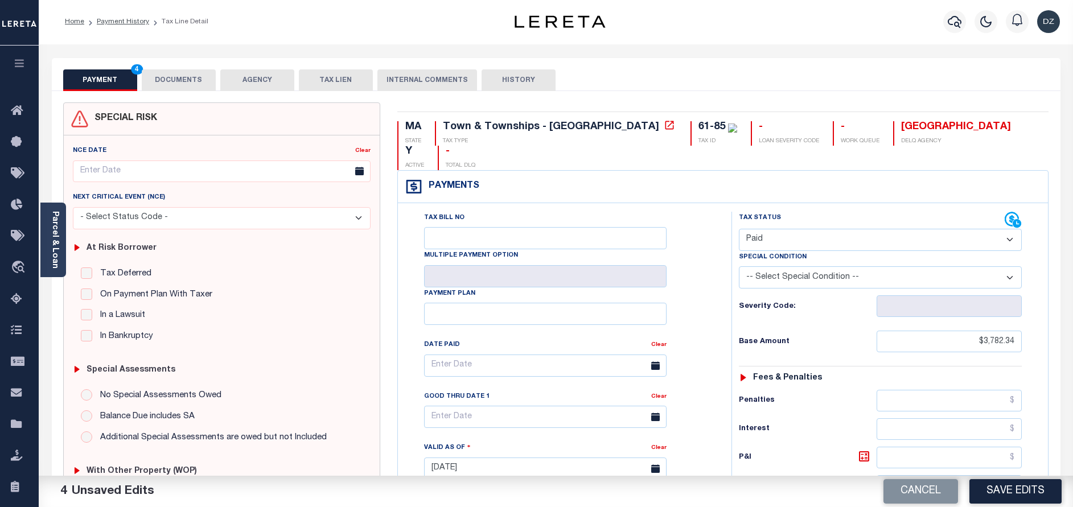
scroll to position [0, 0]
click at [190, 76] on button "DOCUMENTS" at bounding box center [179, 82] width 74 height 22
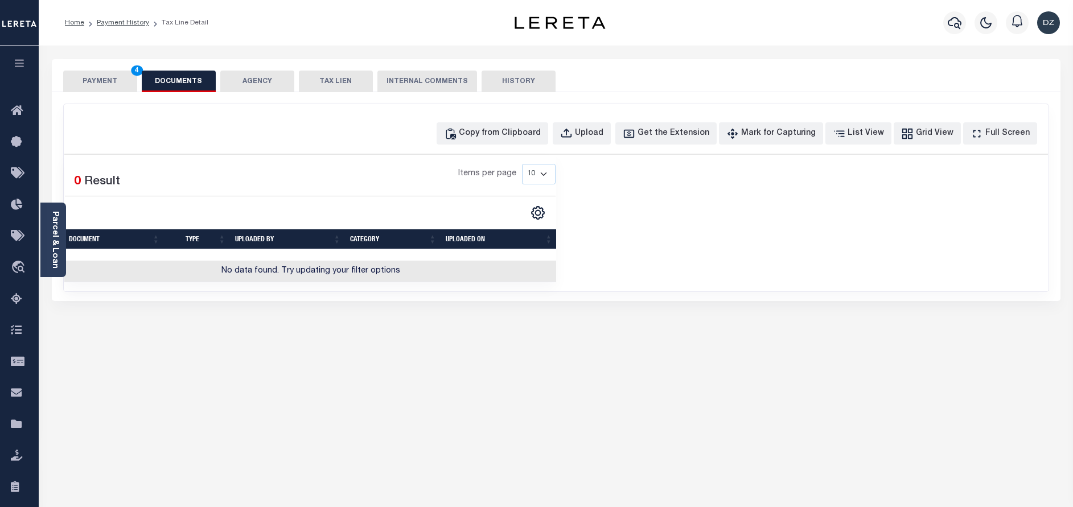
click at [245, 312] on div "PAYMENT 4 DOCUMENTS AGENCY DELINQUENT PAYEE" at bounding box center [556, 420] width 1026 height 723
click at [502, 135] on div "Copy from Clipboard" at bounding box center [500, 134] width 82 height 13
select select "POP"
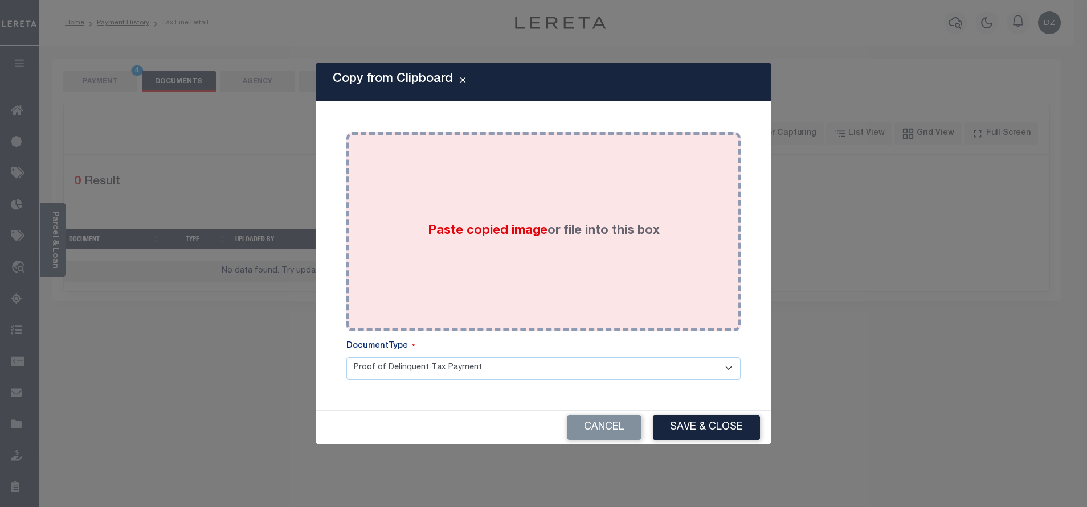
click at [504, 194] on div "Paste copied image or file into this box" at bounding box center [543, 232] width 377 height 182
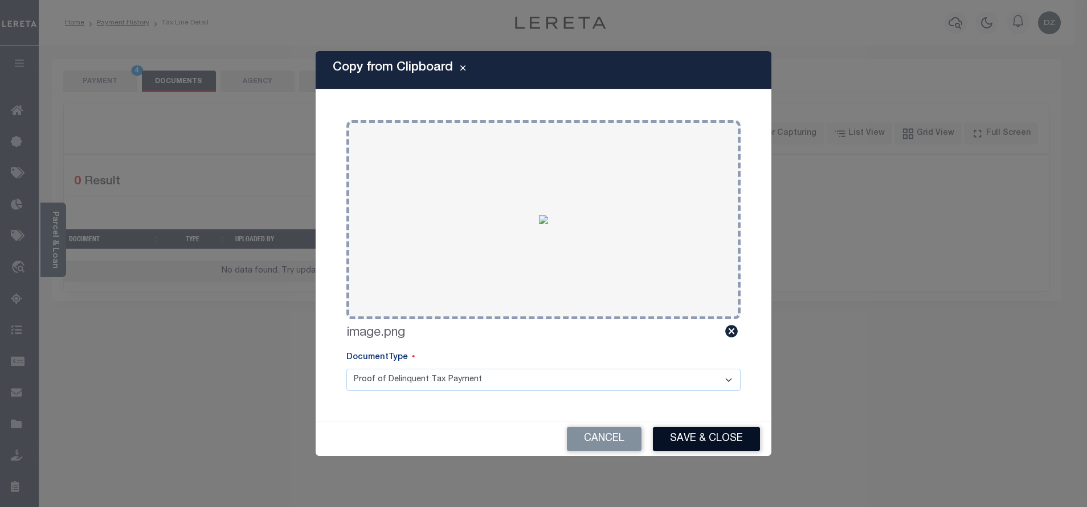
click at [704, 424] on div "Cancel Save & Close" at bounding box center [543, 440] width 456 height 34
click at [703, 435] on button "Save & Close" at bounding box center [706, 439] width 107 height 24
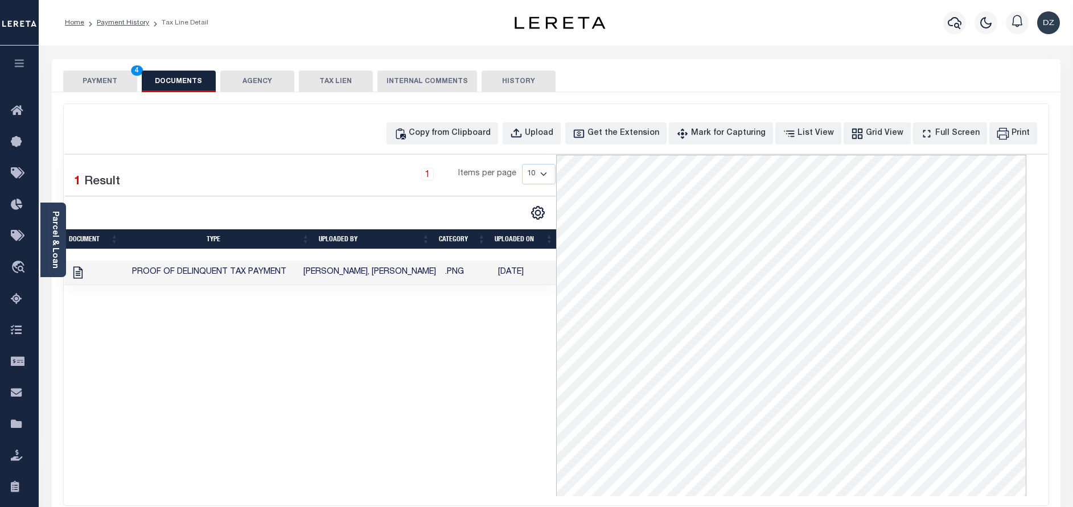
click at [108, 84] on button "PAYMENT 4" at bounding box center [100, 82] width 74 height 22
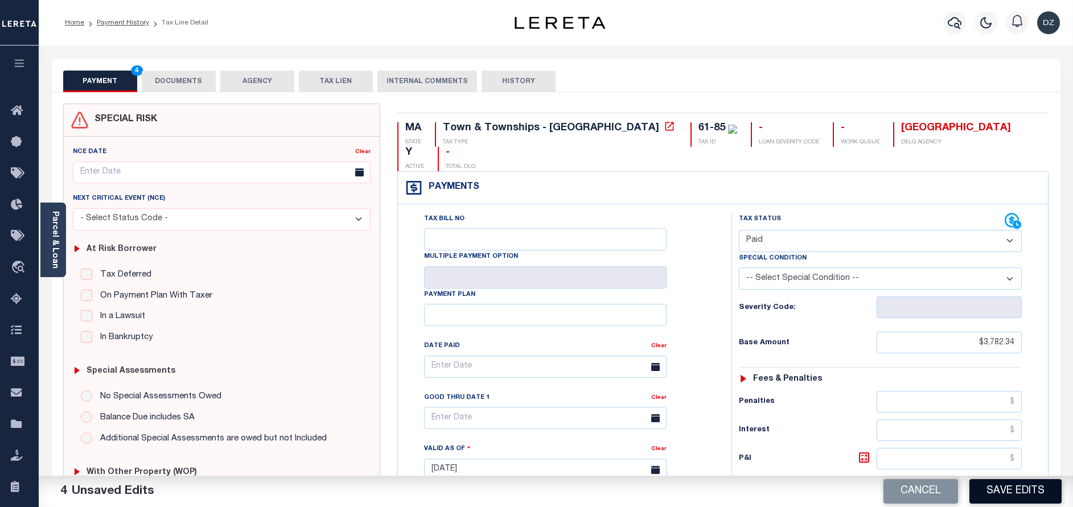
click at [1014, 485] on button "Save Edits" at bounding box center [1016, 491] width 92 height 24
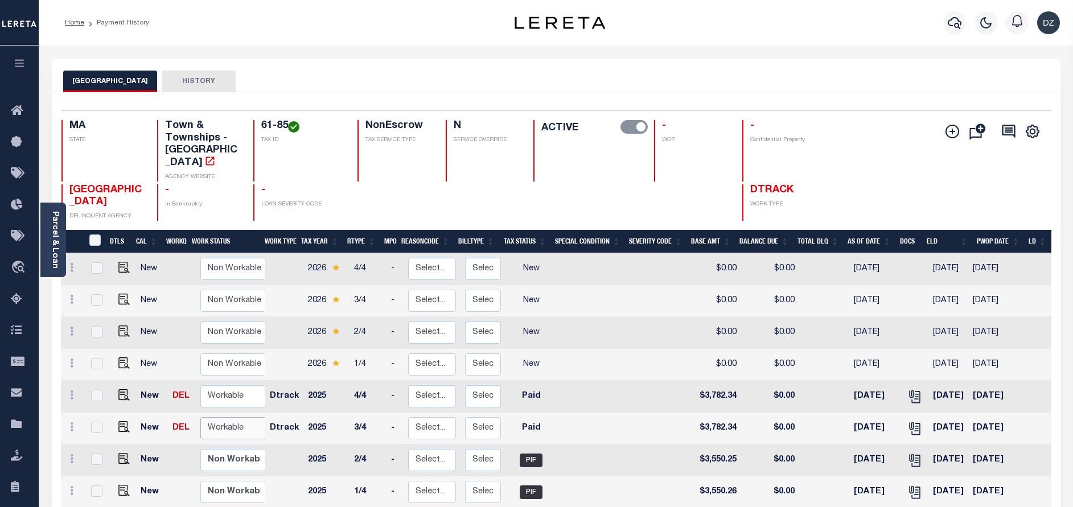
click at [240, 417] on select "Non Workable Workable" at bounding box center [234, 428] width 68 height 22
checkbox input "true"
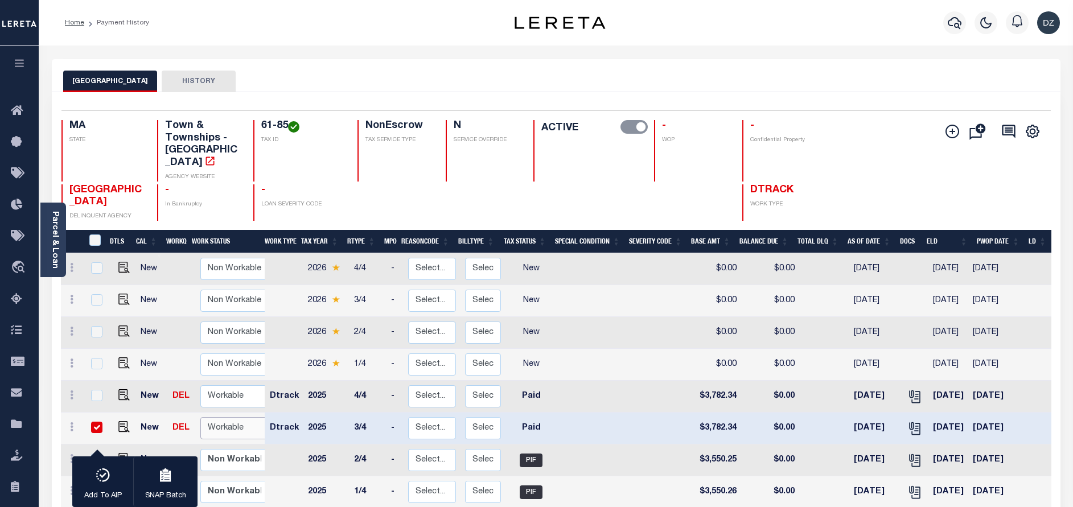
select select "true"
click at [200, 417] on select "Non Workable Workable" at bounding box center [234, 428] width 68 height 22
checkbox input "false"
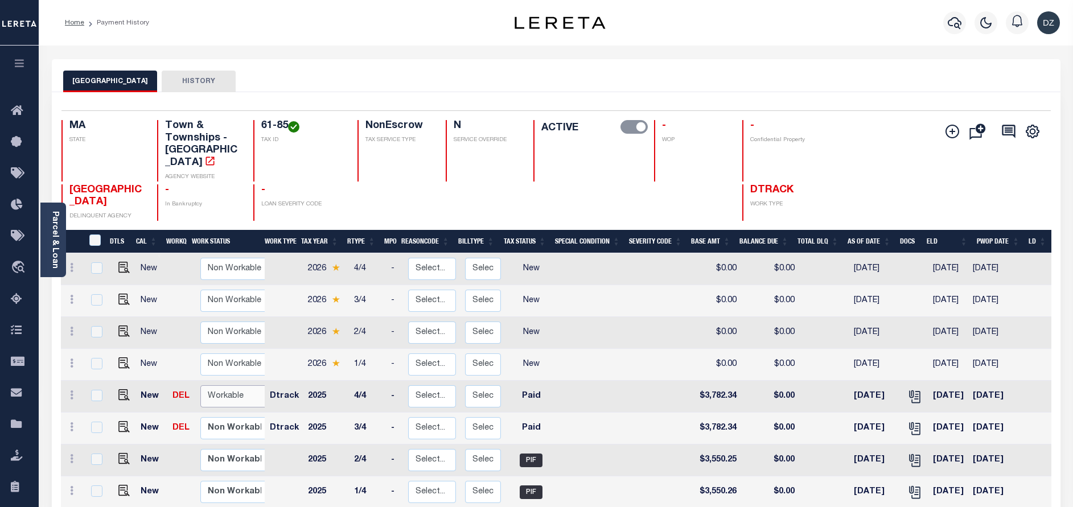
click at [207, 386] on select "Non Workable Workable" at bounding box center [234, 397] width 68 height 22
checkbox input "true"
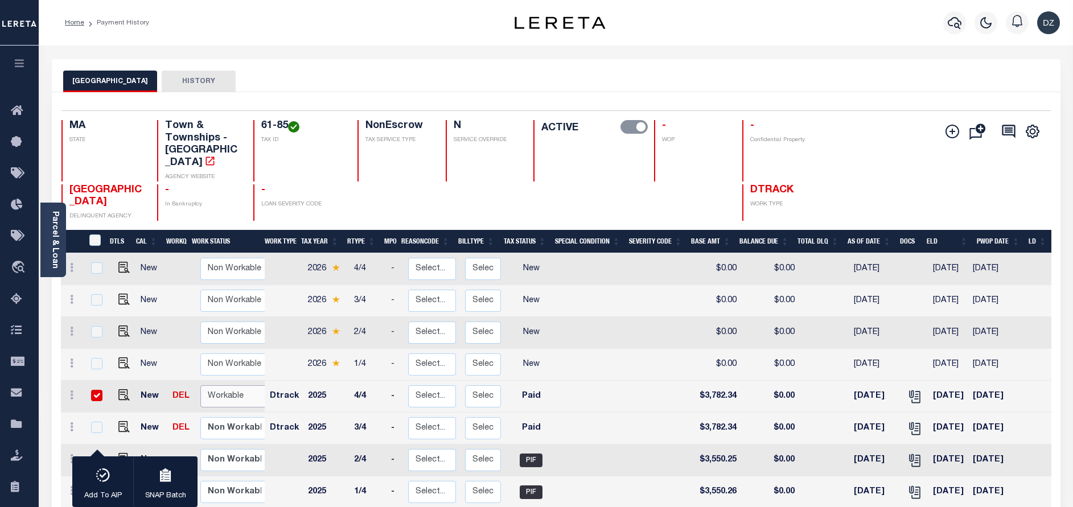
select select "true"
click at [200, 386] on select "Non Workable Workable" at bounding box center [234, 397] width 68 height 22
checkbox input "false"
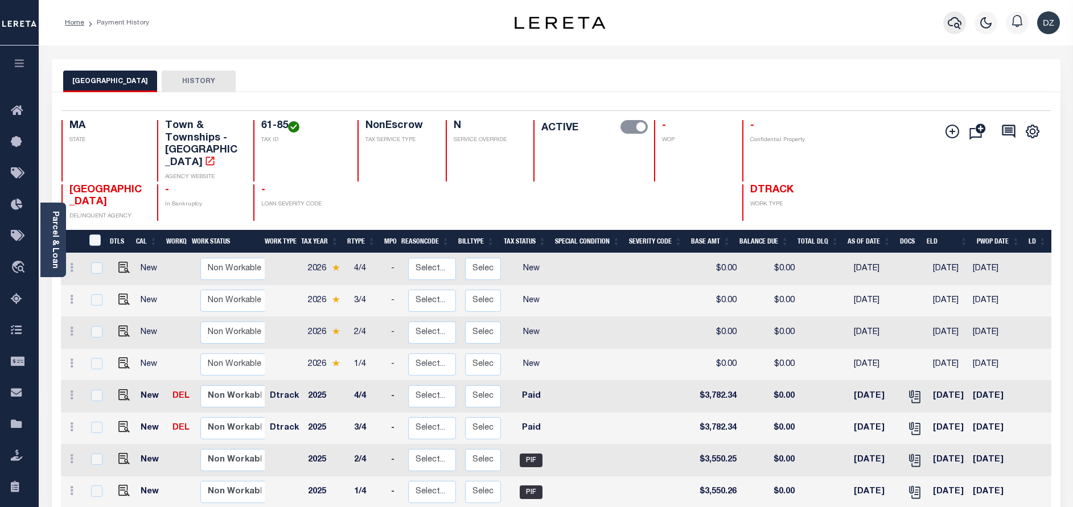
click at [956, 19] on icon "button" at bounding box center [955, 23] width 14 height 14
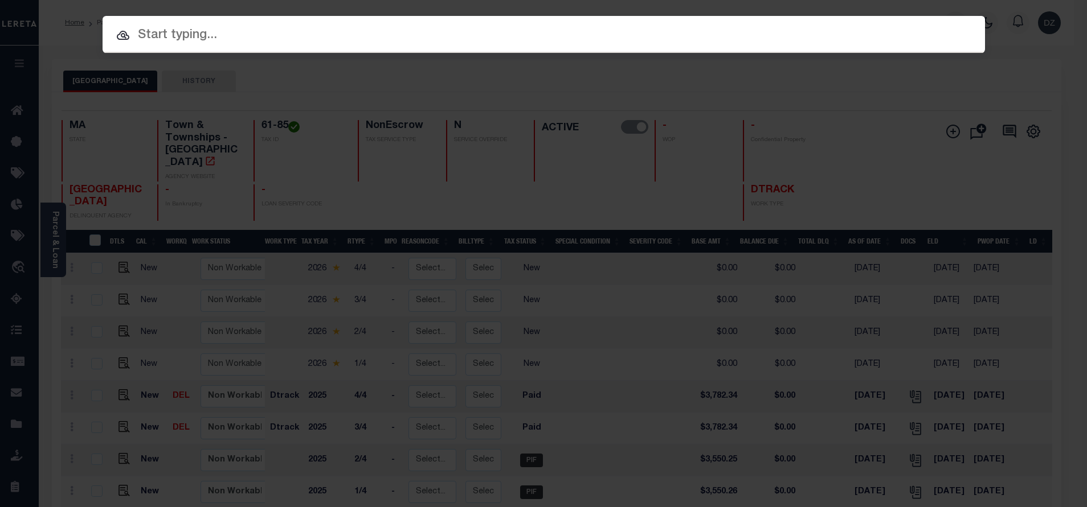
paste input "1680121080"
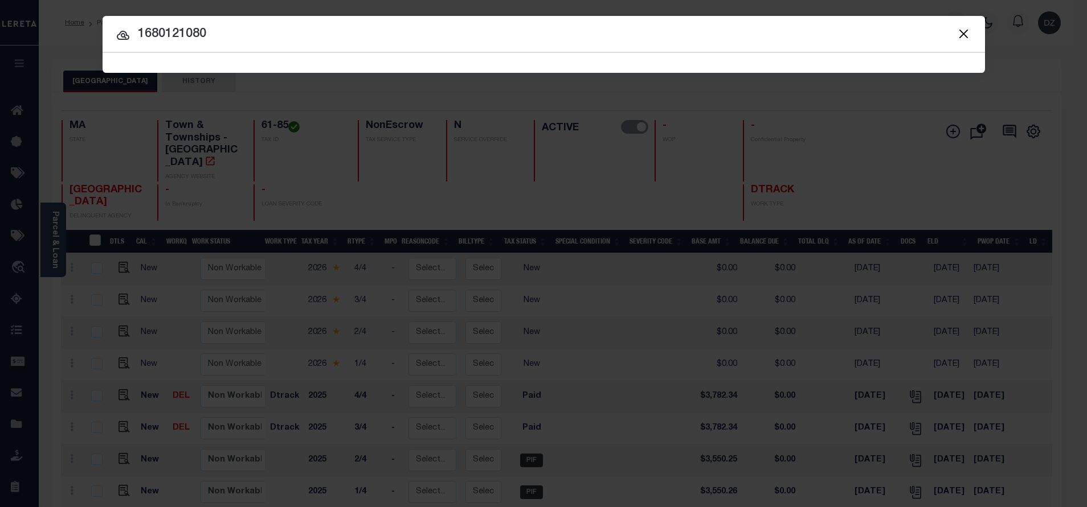
type input "1680121080"
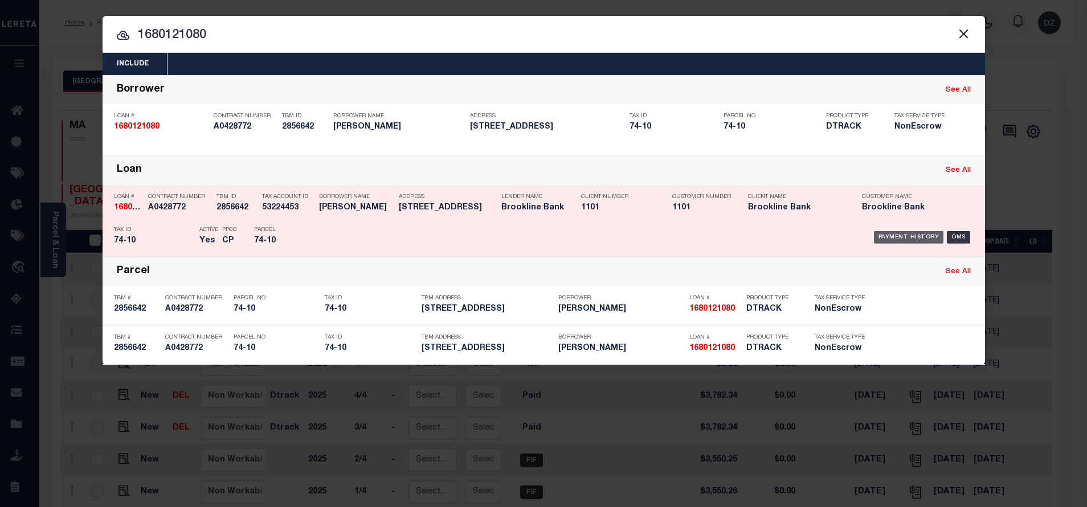
click at [901, 233] on div "Payment History" at bounding box center [909, 237] width 70 height 13
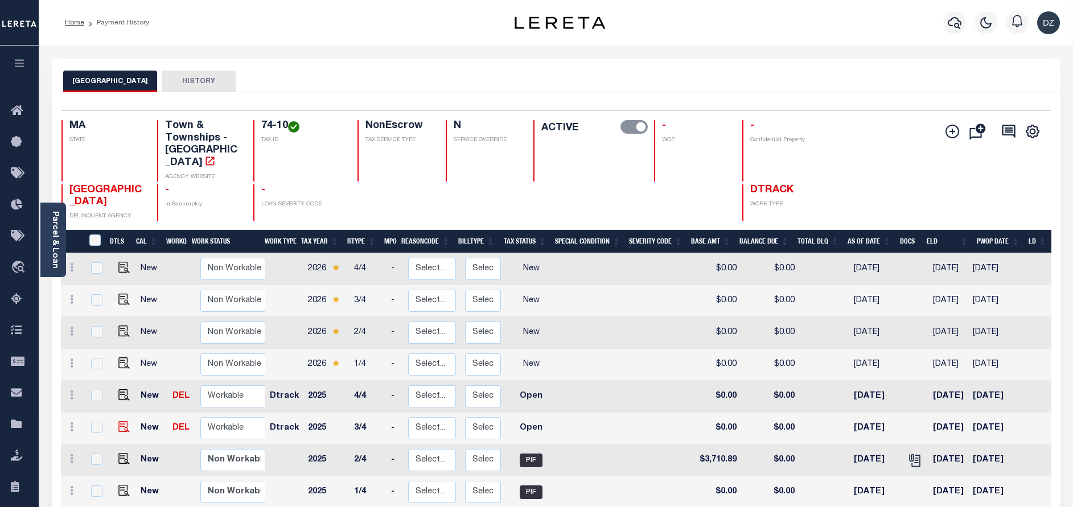
click at [122, 421] on img at bounding box center [123, 426] width 11 height 11
checkbox input "true"
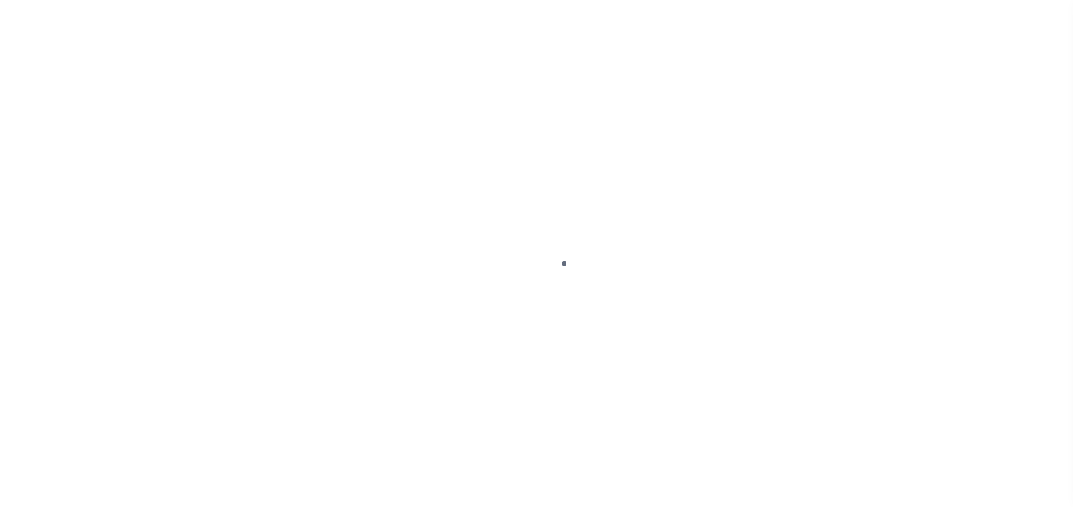
select select "OP2"
